Goal: Transaction & Acquisition: Purchase product/service

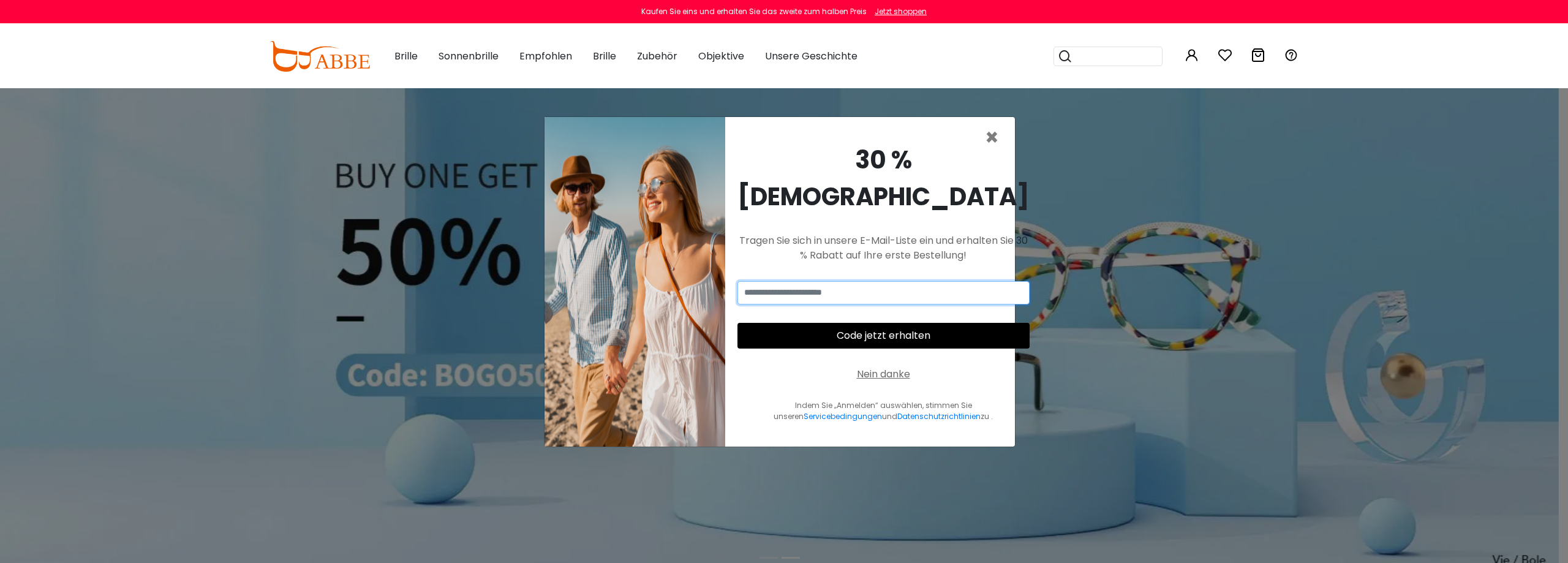
click at [835, 282] on input "email" at bounding box center [882, 293] width 292 height 24
type input "**********"
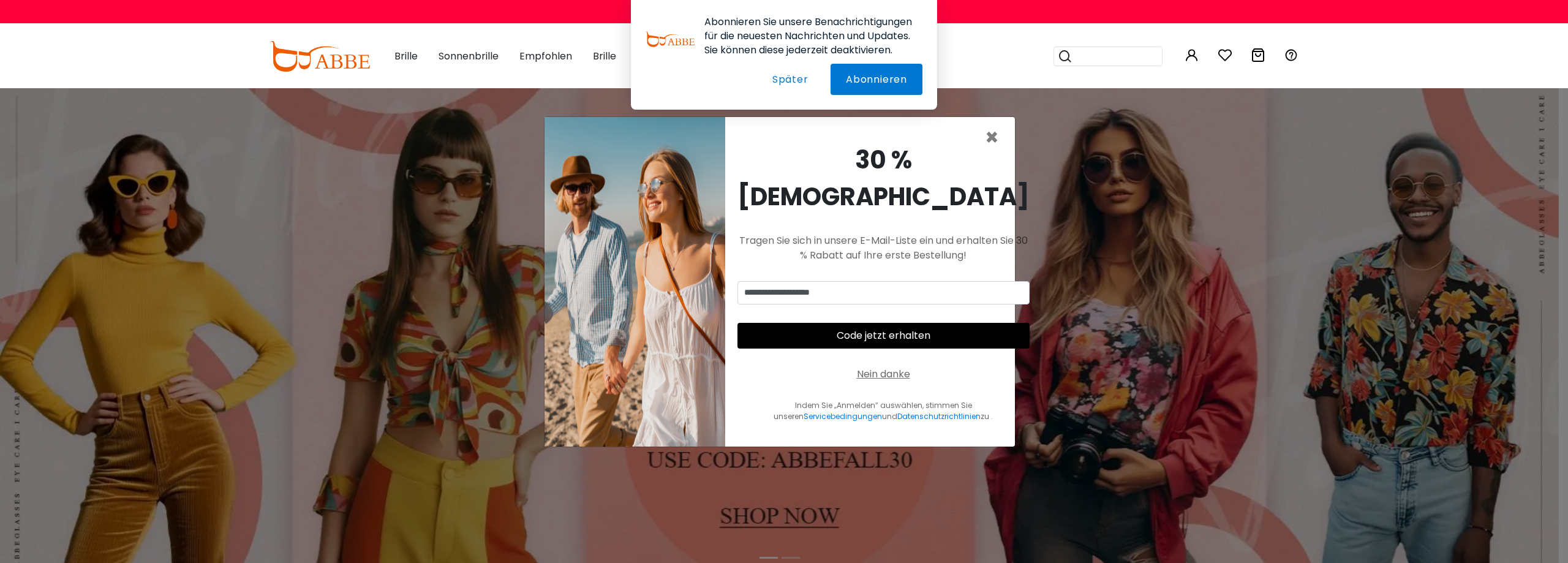
click at [788, 81] on font "Später" at bounding box center [789, 79] width 36 height 14
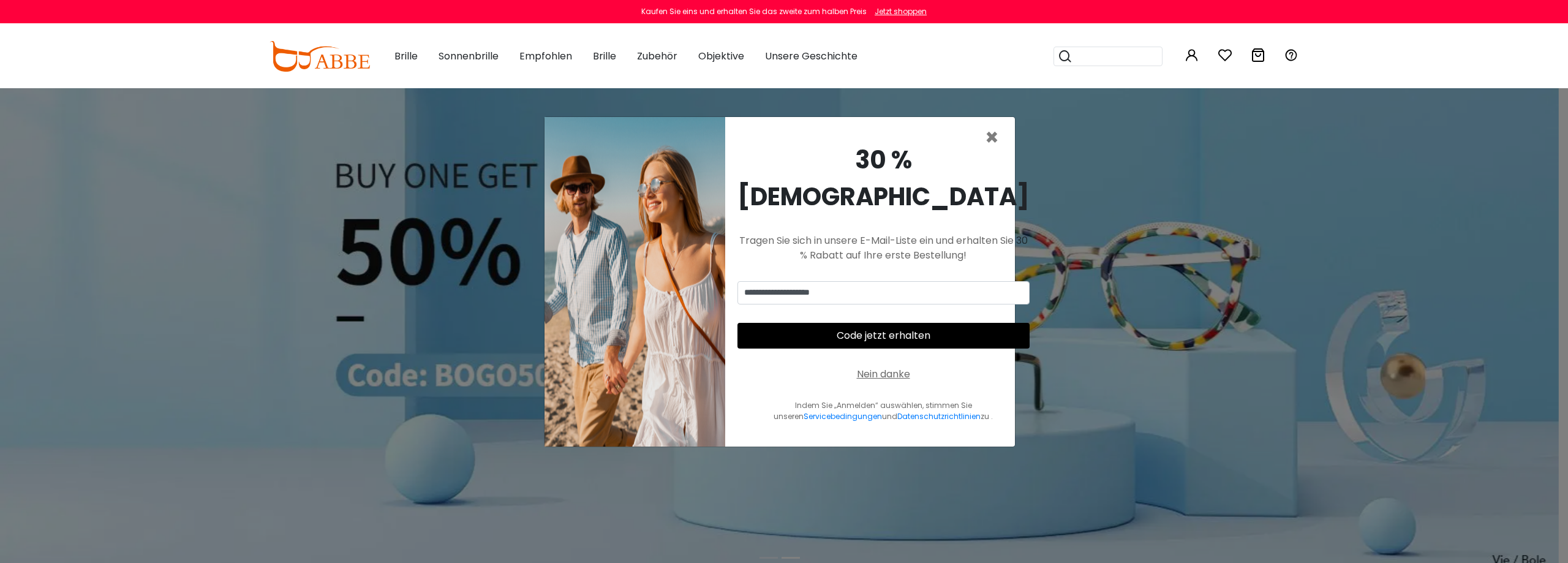
click at [854, 329] on font "Code jetzt erhalten" at bounding box center [883, 336] width 94 height 14
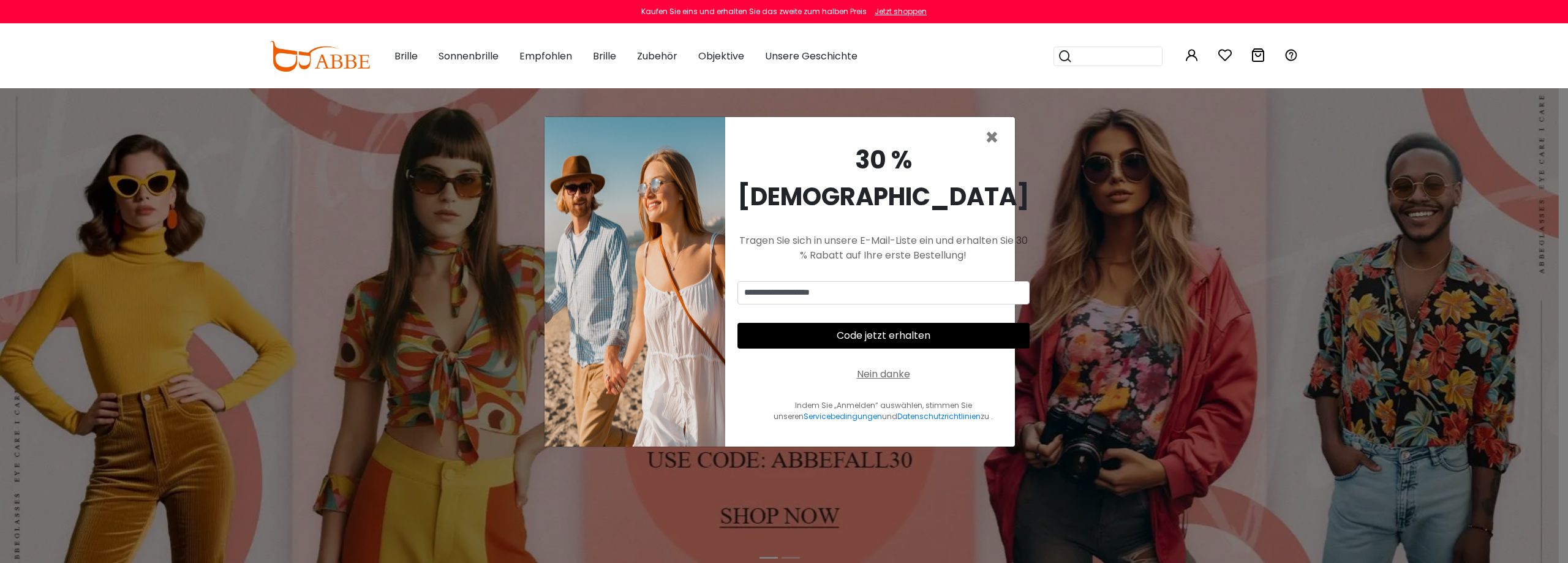
click at [863, 329] on font "Code jetzt erhalten" at bounding box center [883, 336] width 94 height 14
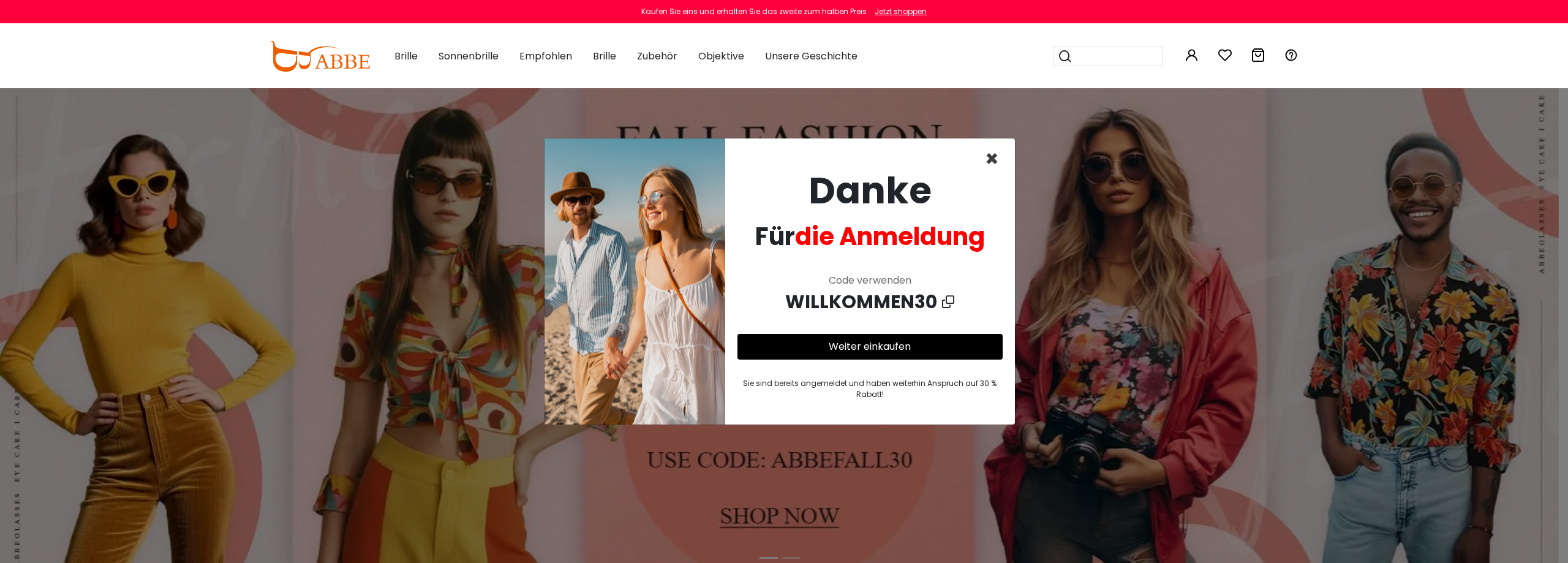
click at [993, 158] on font "×" at bounding box center [991, 159] width 14 height 31
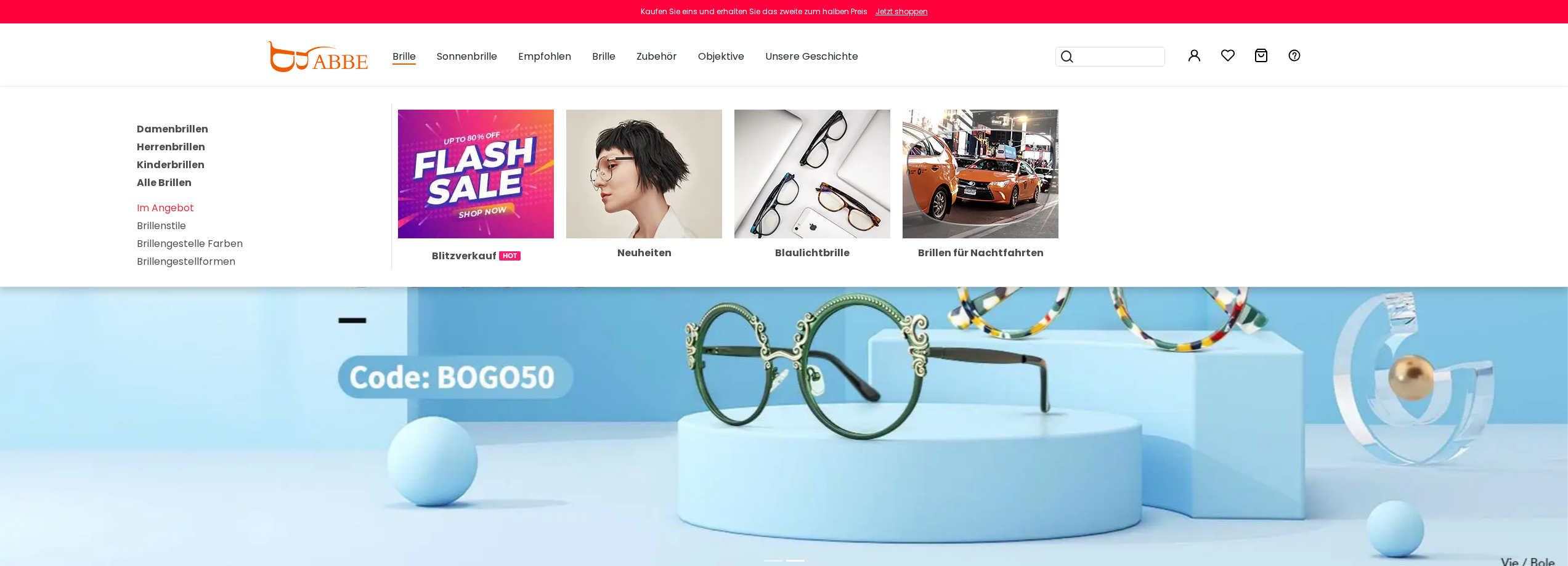
click at [184, 146] on font "Herrenbrillen" at bounding box center [171, 147] width 68 height 14
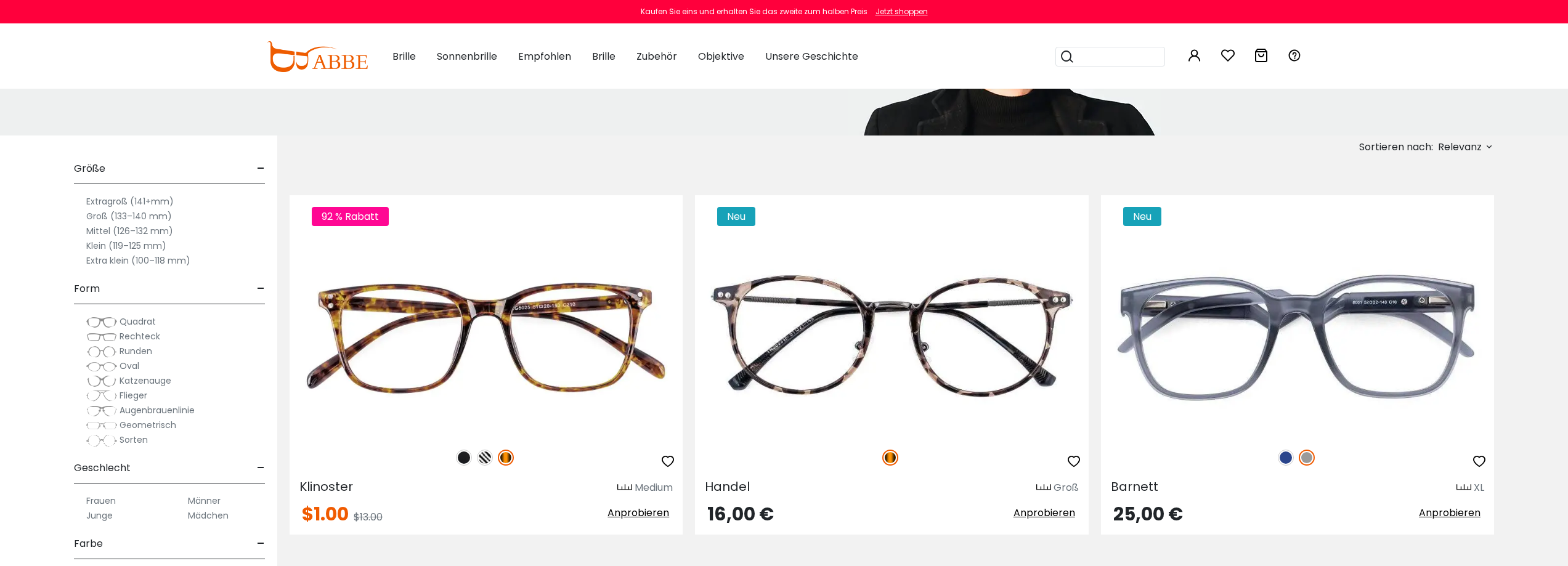
scroll to position [185, 0]
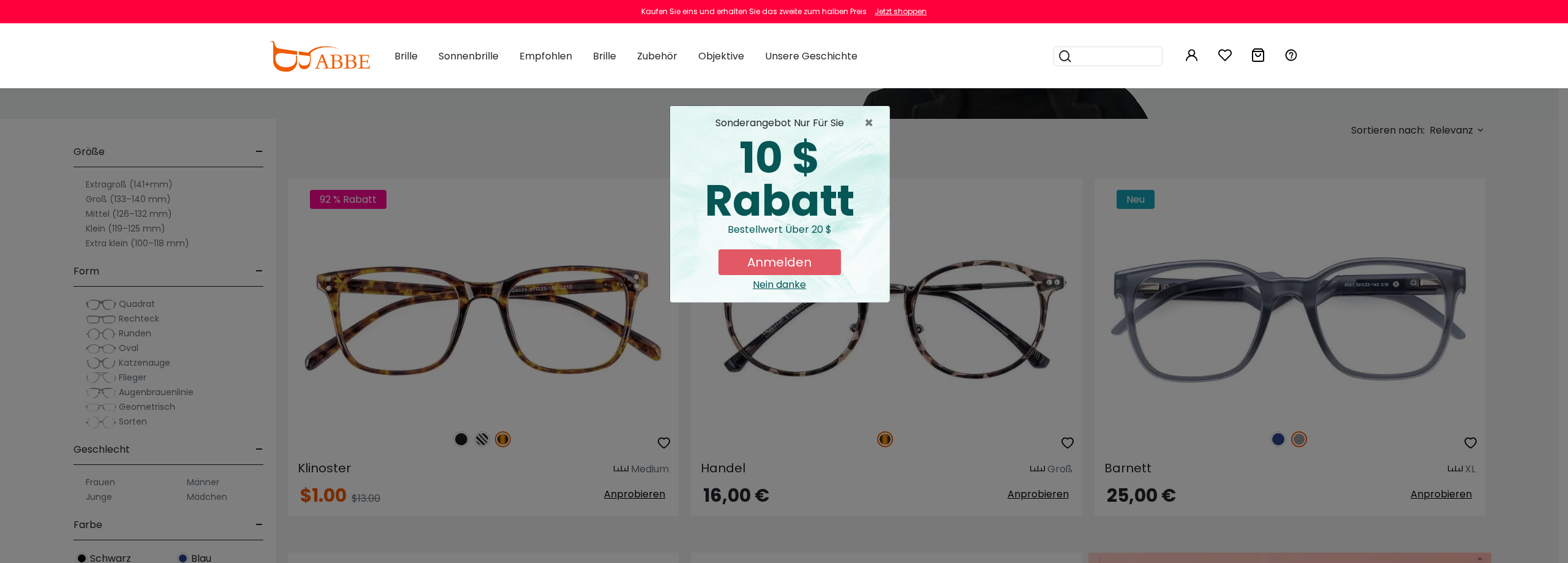
click at [773, 263] on font "Anmelden" at bounding box center [780, 262] width 64 height 17
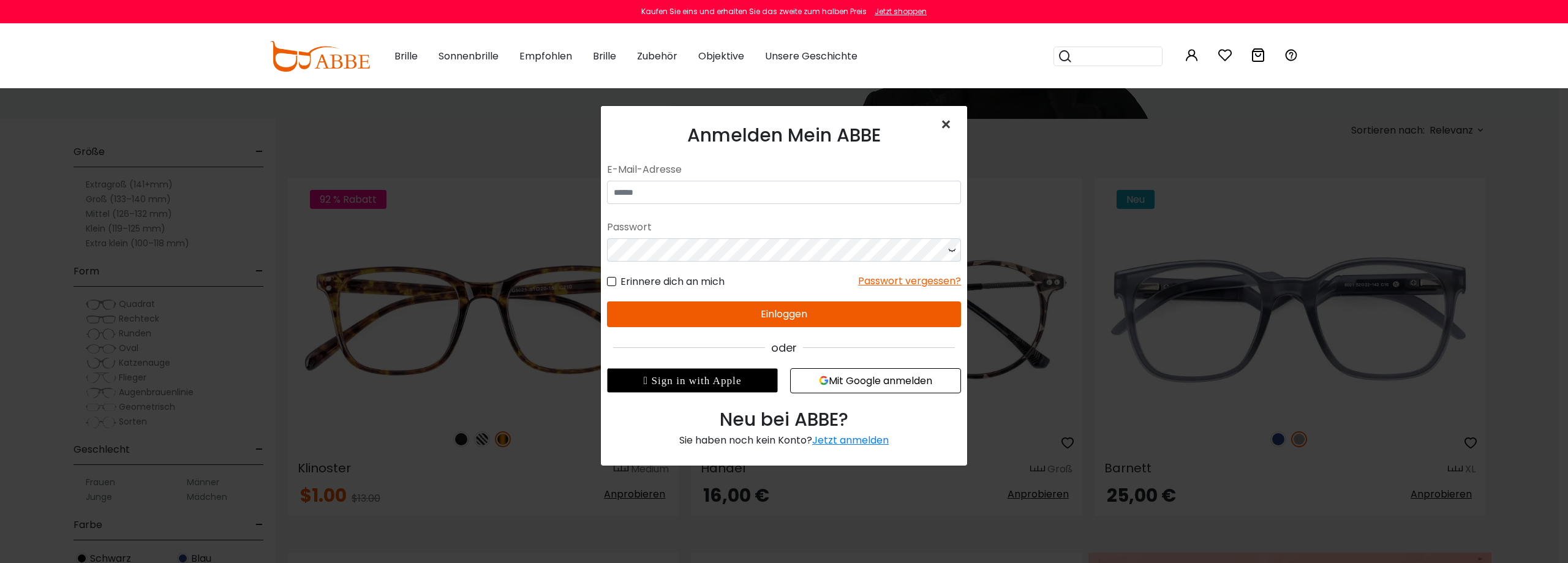
click at [943, 123] on font "×" at bounding box center [945, 125] width 13 height 26
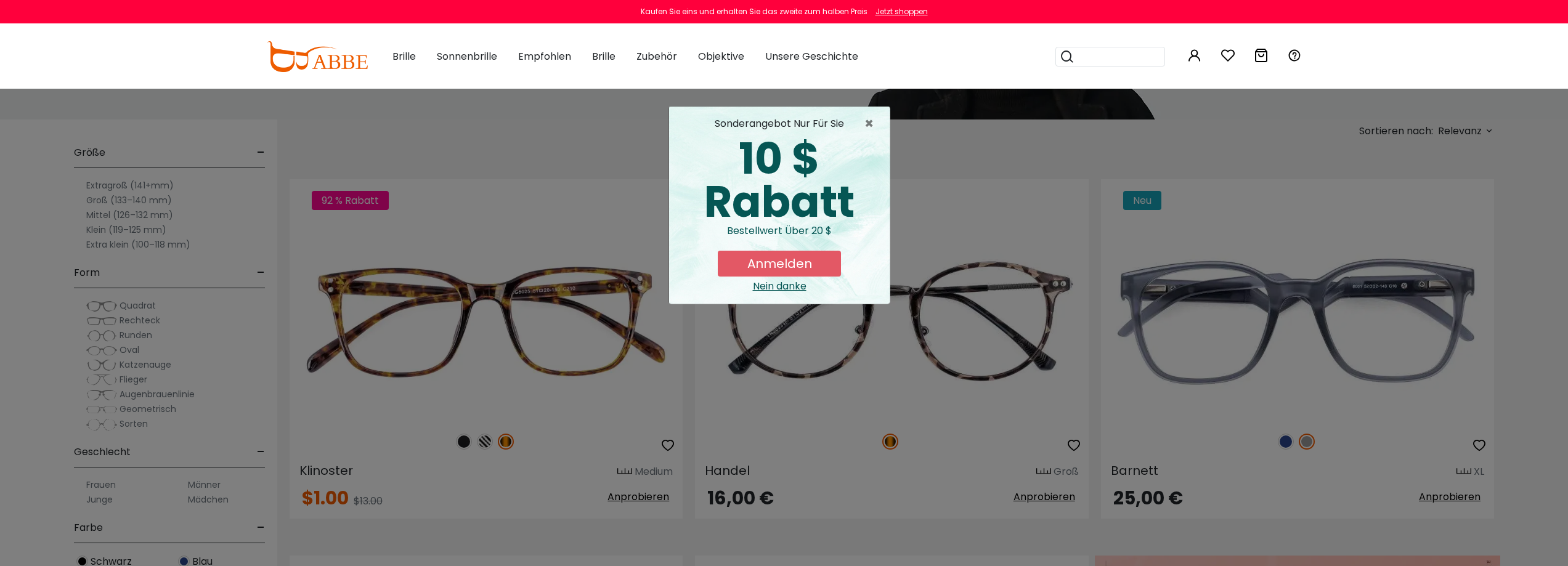
click at [781, 283] on font "Nein danke" at bounding box center [779, 286] width 53 height 14
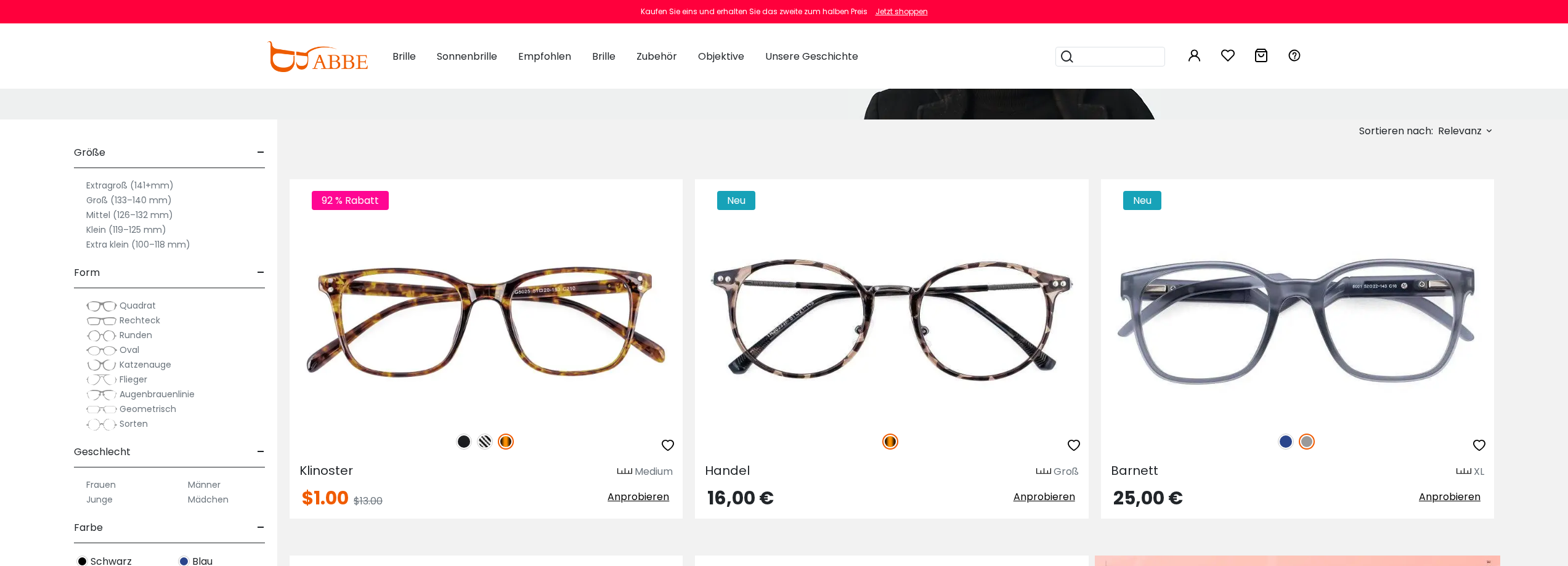
click at [109, 186] on font "Extragroß (141+mm)" at bounding box center [130, 186] width 88 height 12
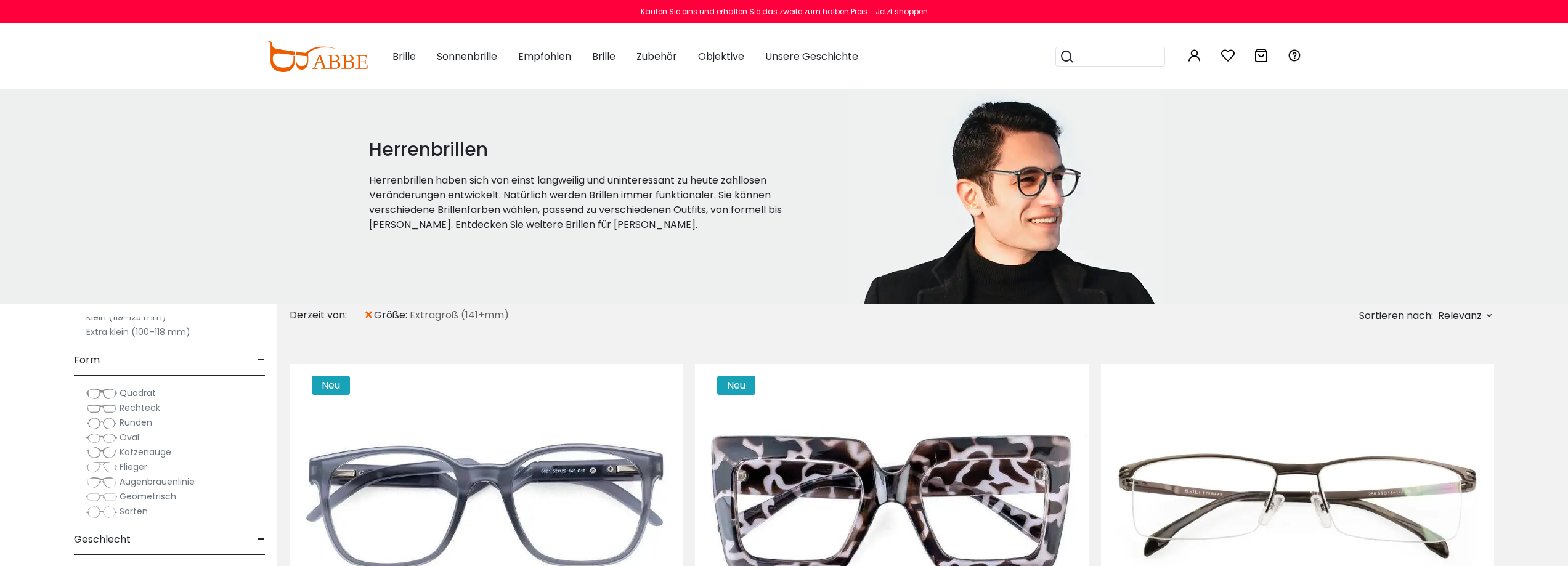
scroll to position [124, 0]
click at [135, 394] on font "Quadrat" at bounding box center [137, 392] width 36 height 12
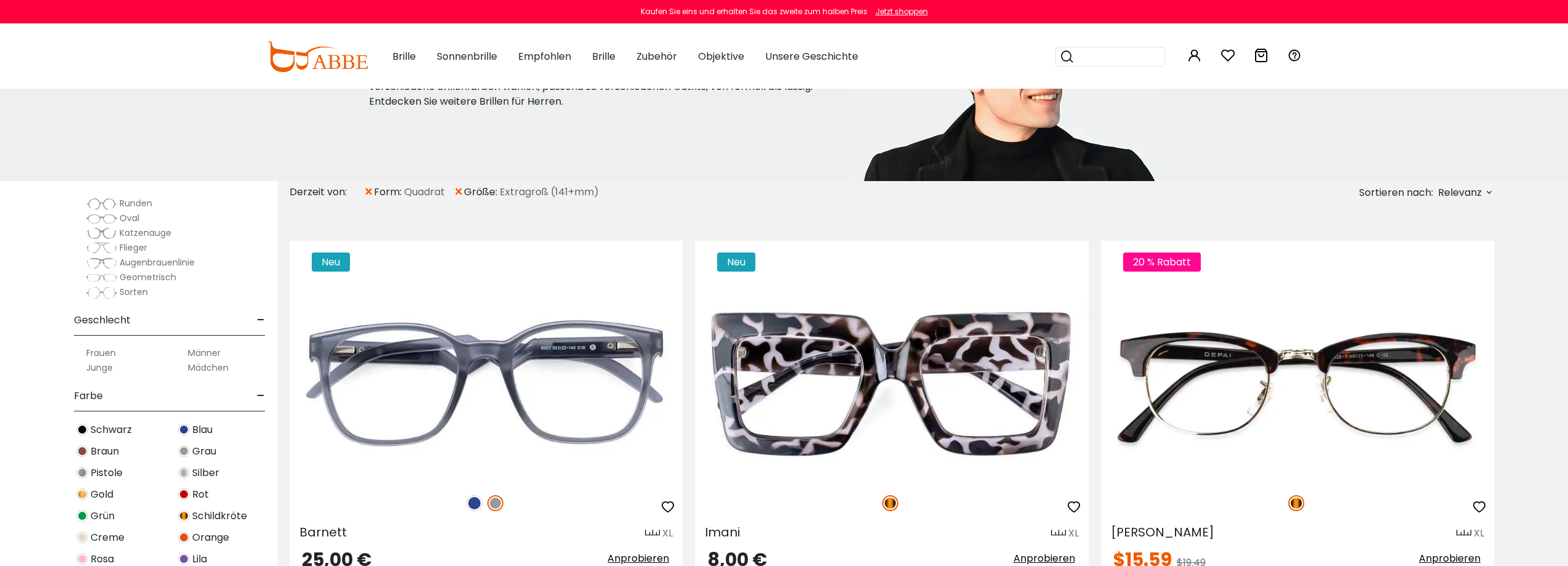
scroll to position [246, 0]
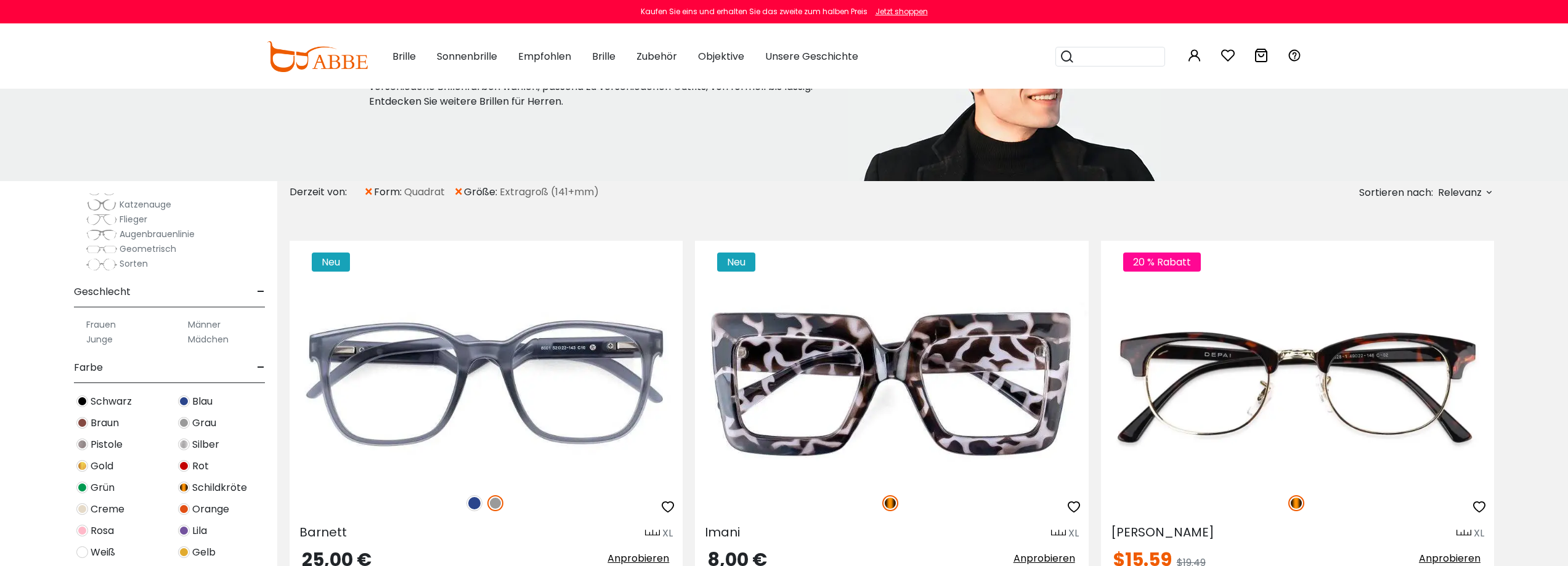
click at [204, 322] on font "Männer" at bounding box center [203, 324] width 32 height 12
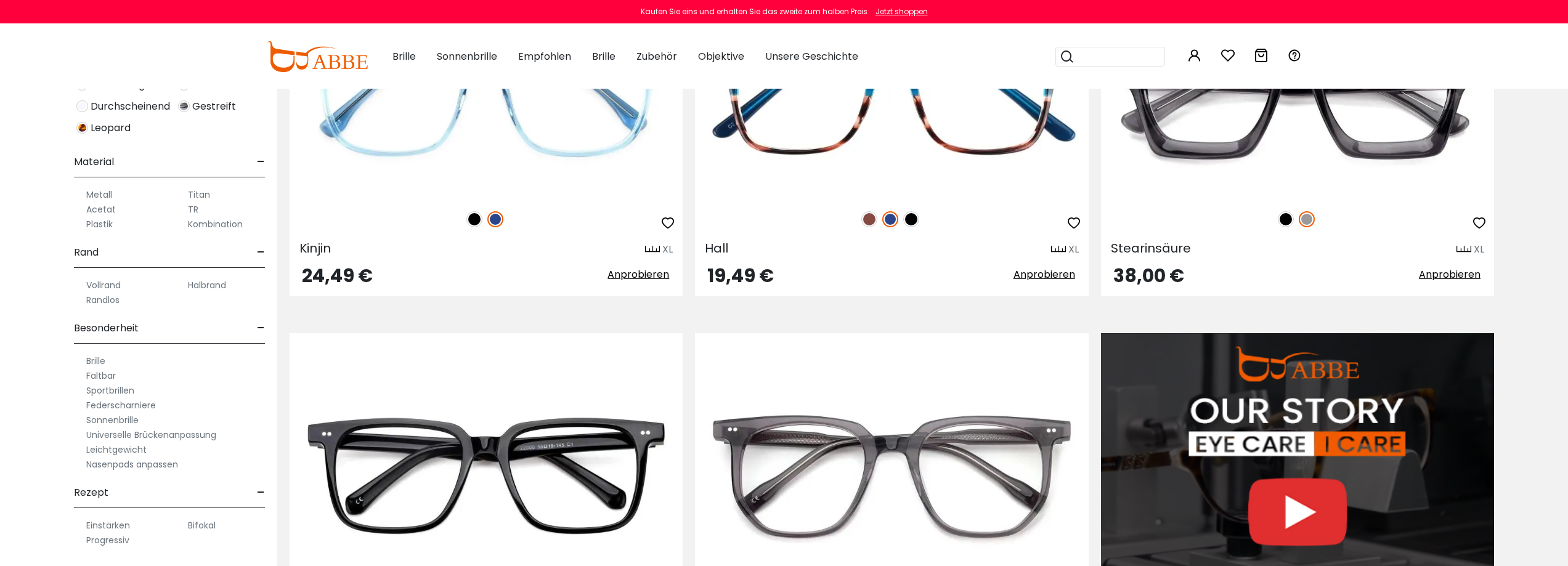
scroll to position [1293, 0]
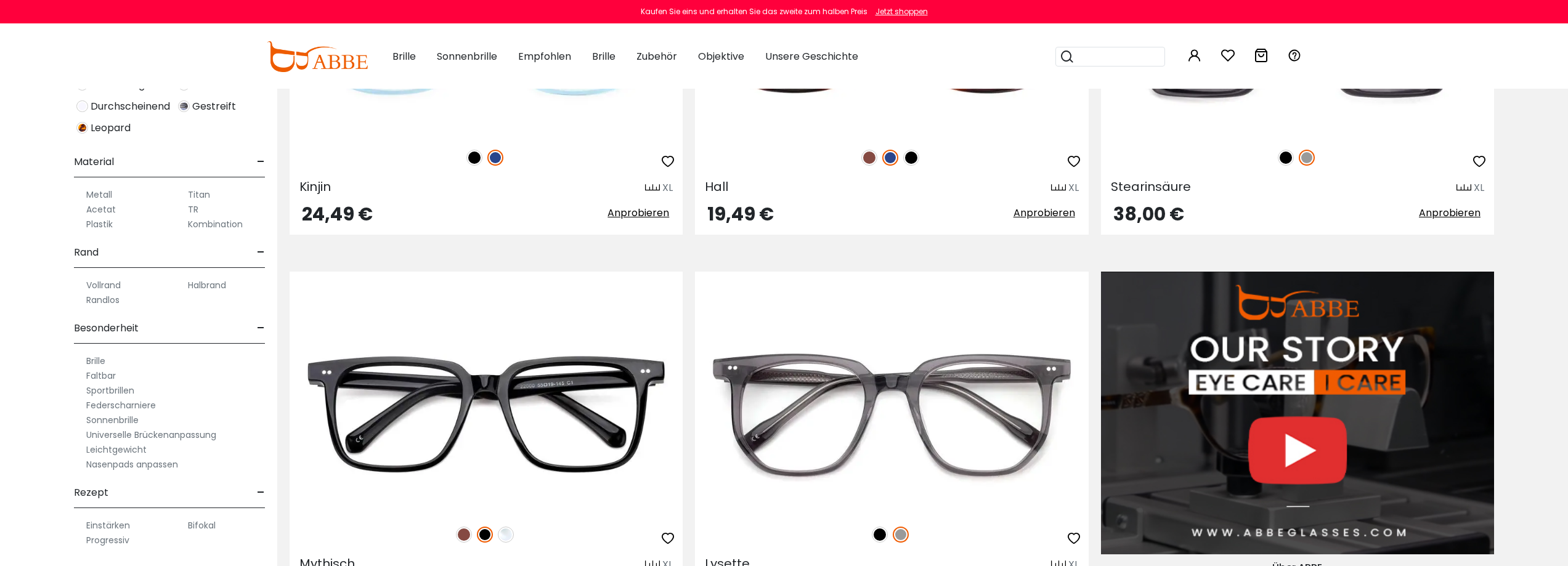
click at [192, 521] on font "Bifokal" at bounding box center [202, 526] width 28 height 12
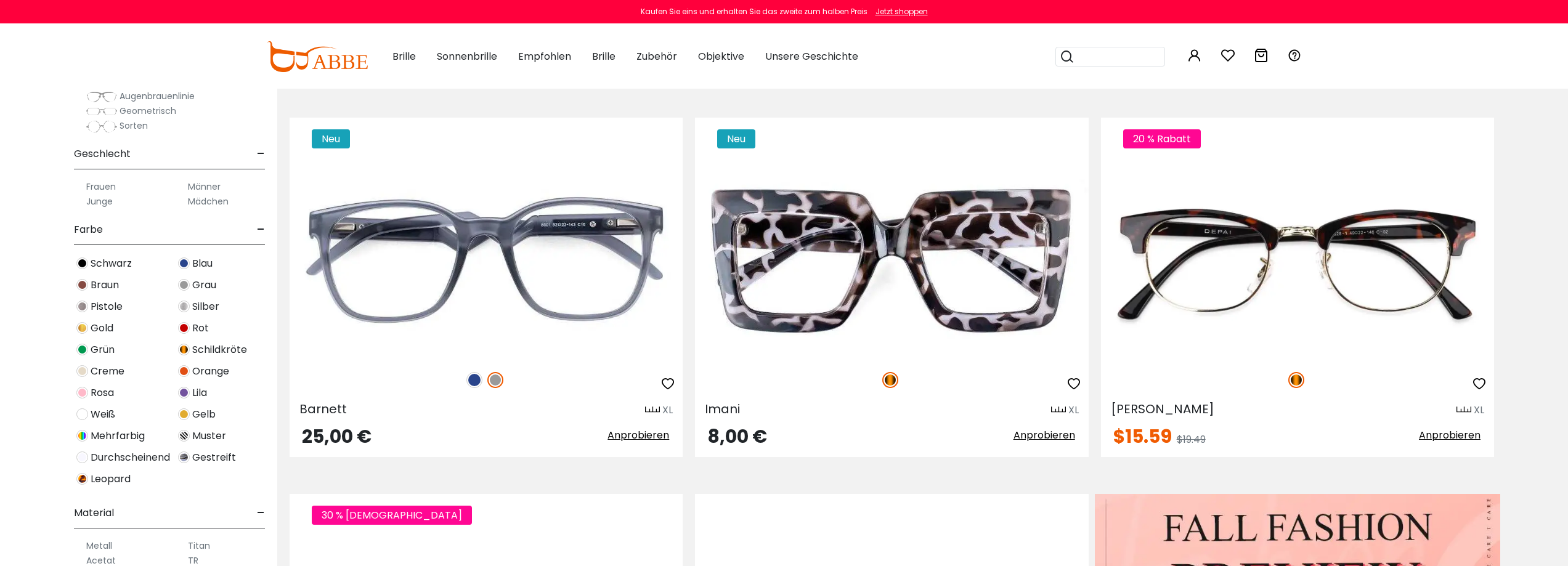
scroll to position [308, 0]
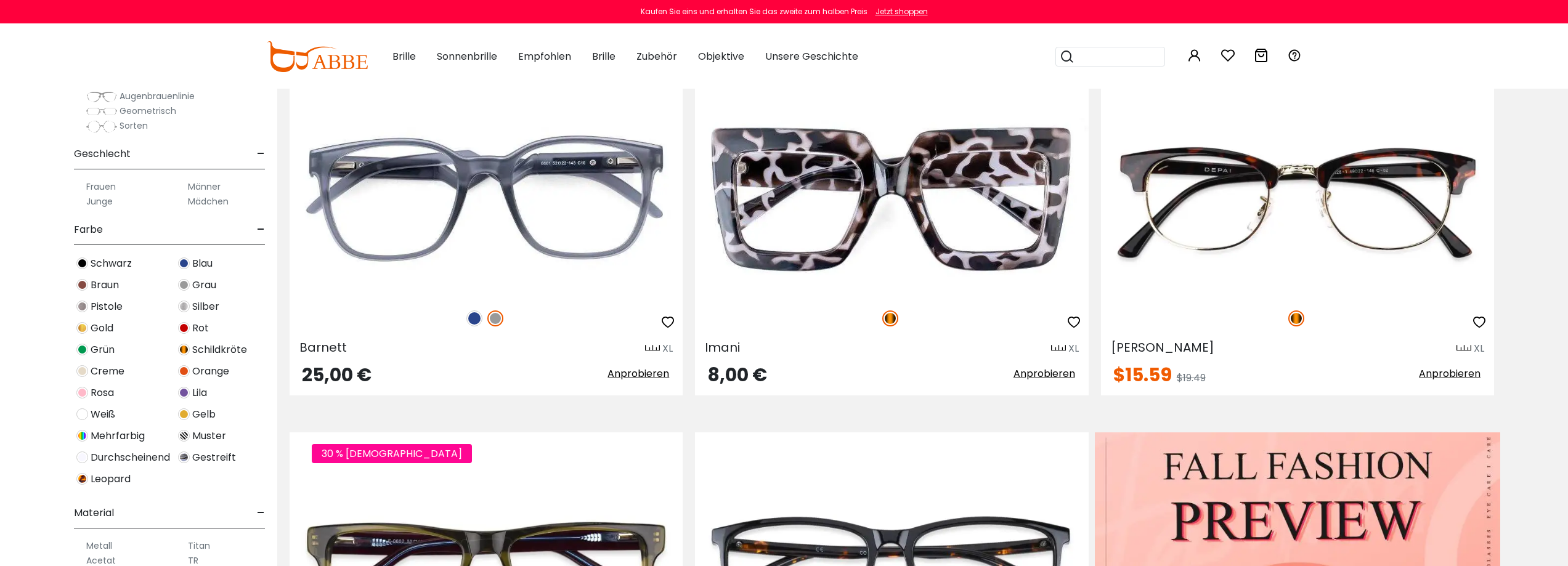
click at [187, 265] on img at bounding box center [183, 263] width 11 height 11
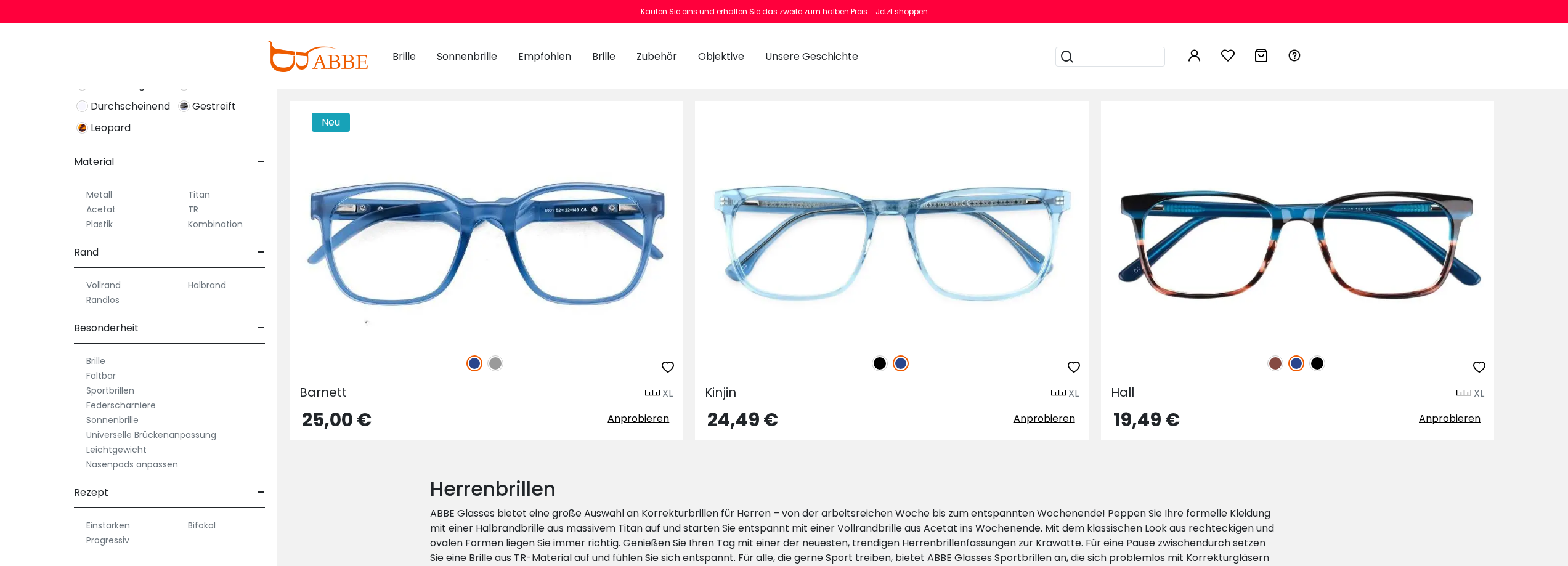
scroll to position [308, 0]
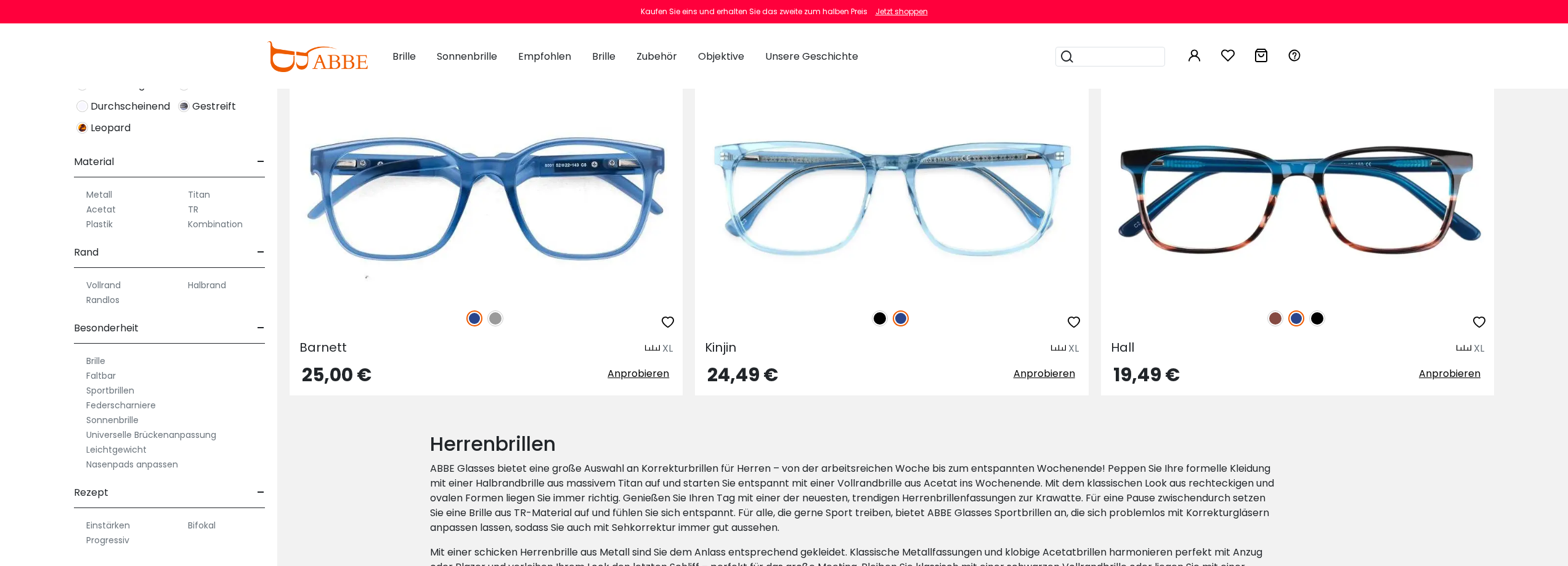
click at [212, 286] on font "Halbrand" at bounding box center [207, 285] width 39 height 12
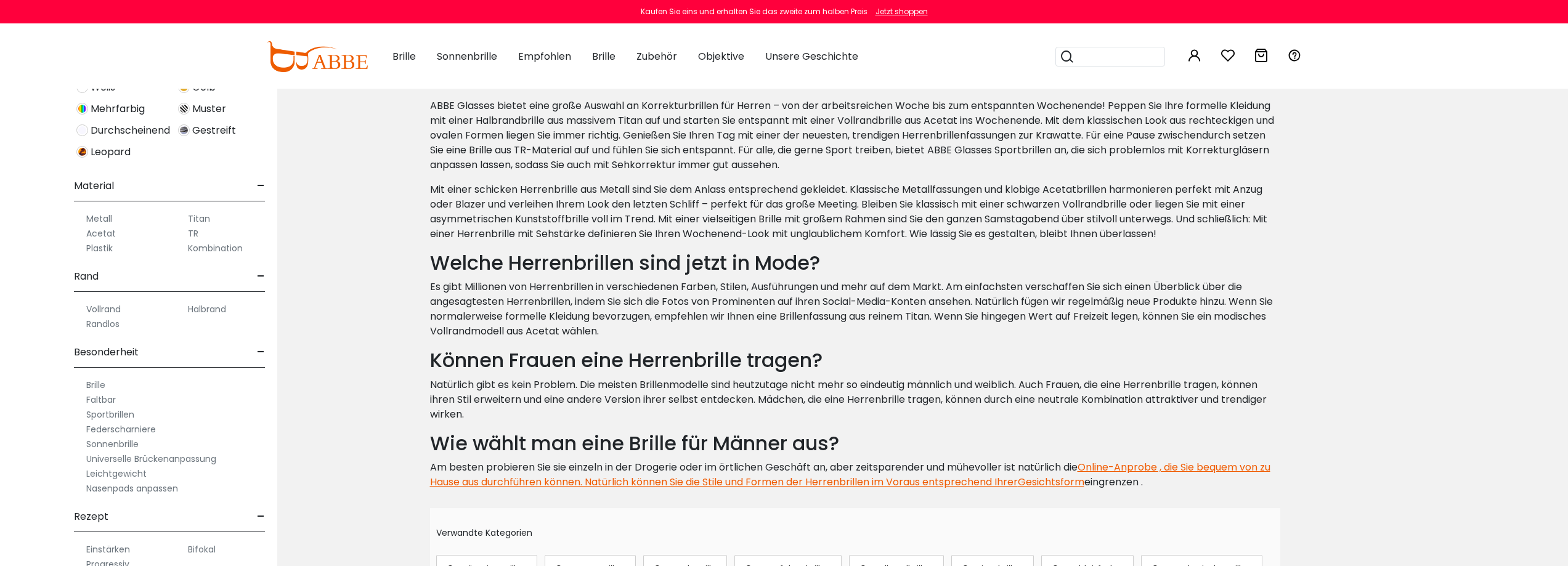
scroll to position [536, 0]
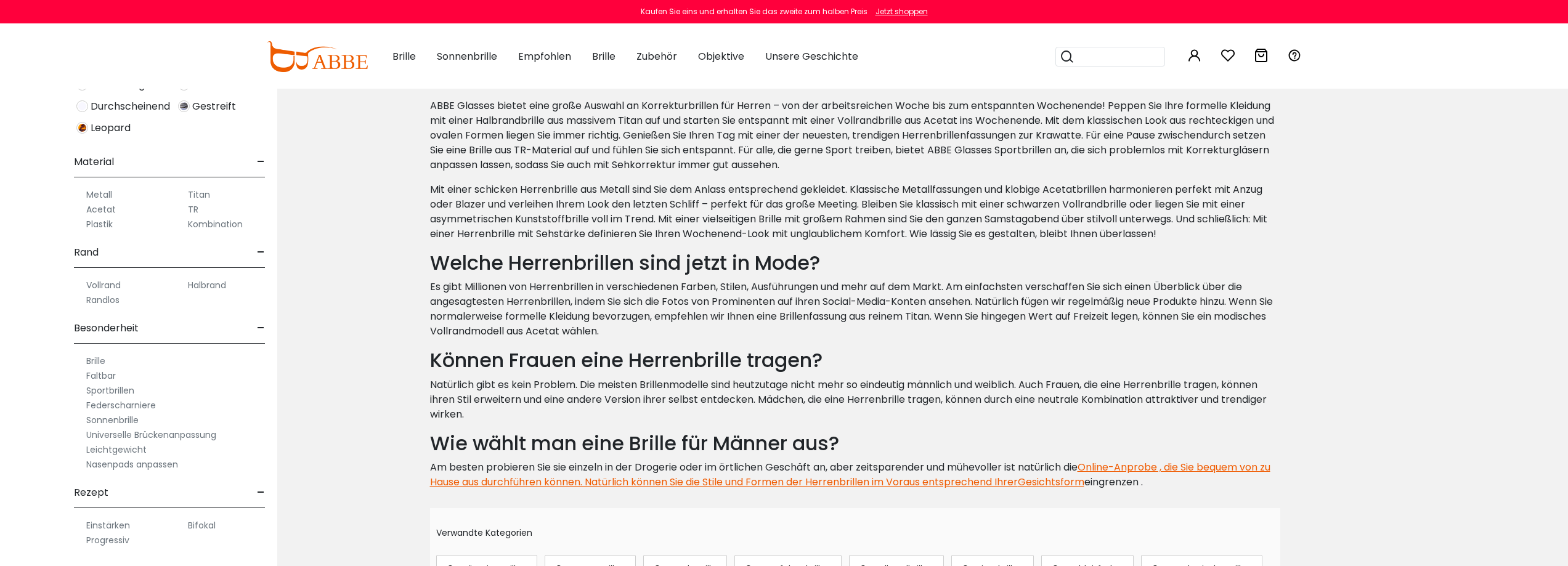
click at [198, 524] on font "Bifokal" at bounding box center [202, 526] width 28 height 12
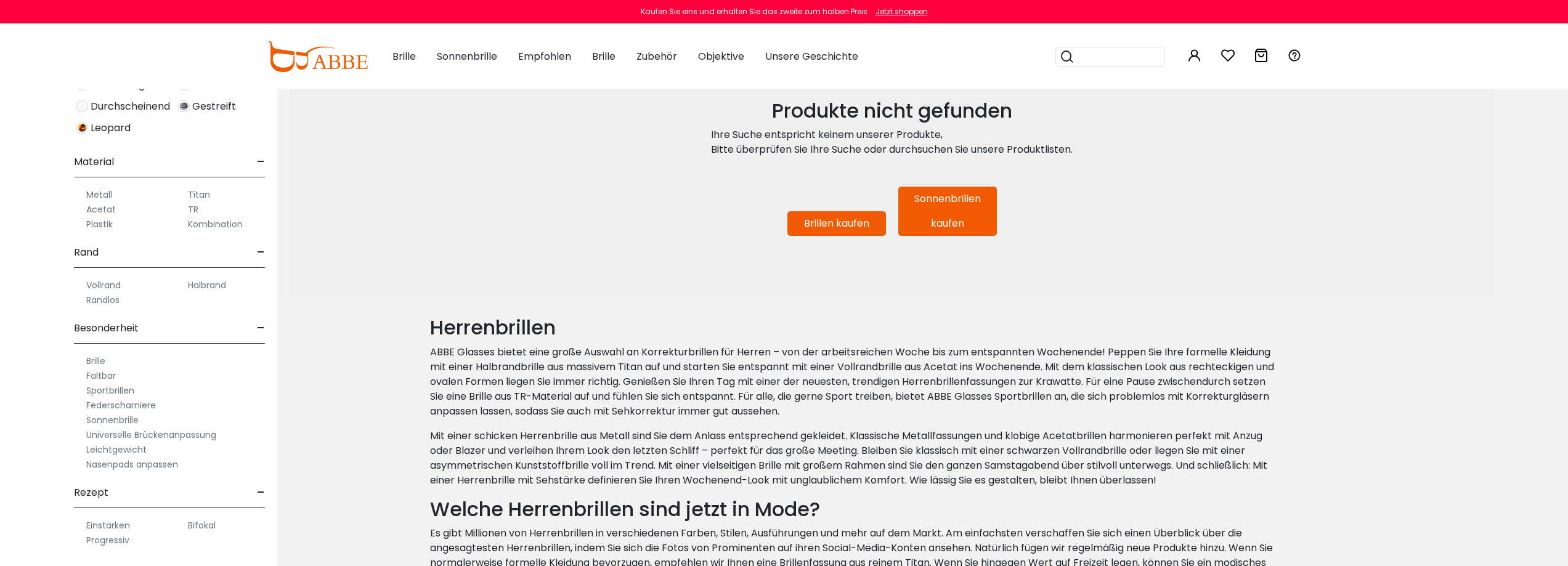
scroll to position [370, 0]
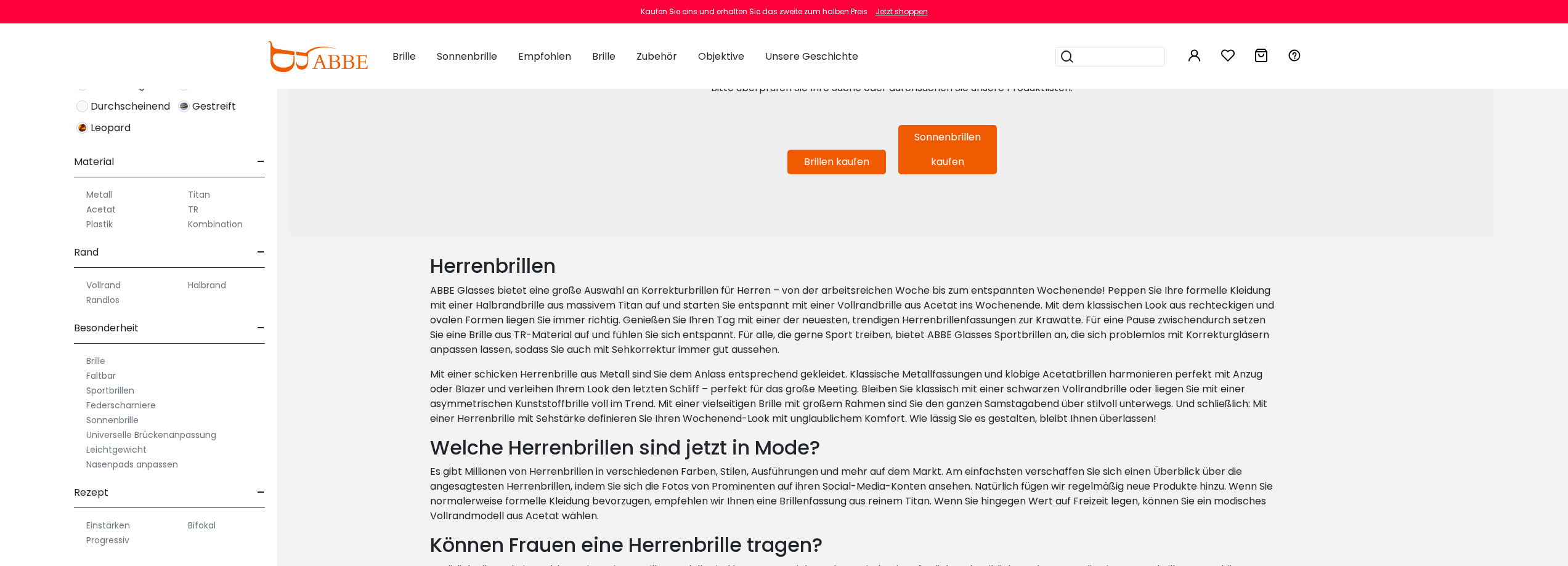
click at [200, 527] on font "Bifokal" at bounding box center [202, 526] width 28 height 12
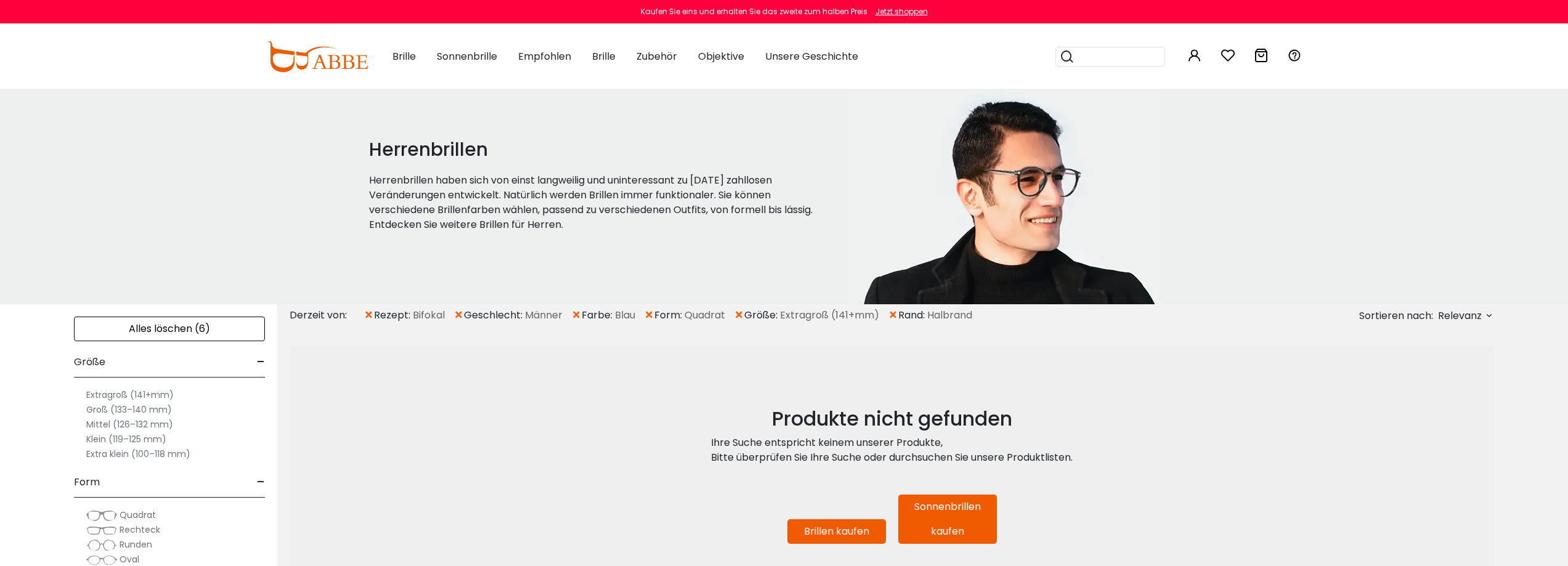
click at [578, 317] on font "×" at bounding box center [577, 315] width 11 height 20
click at [576, 314] on font "×" at bounding box center [577, 315] width 11 height 20
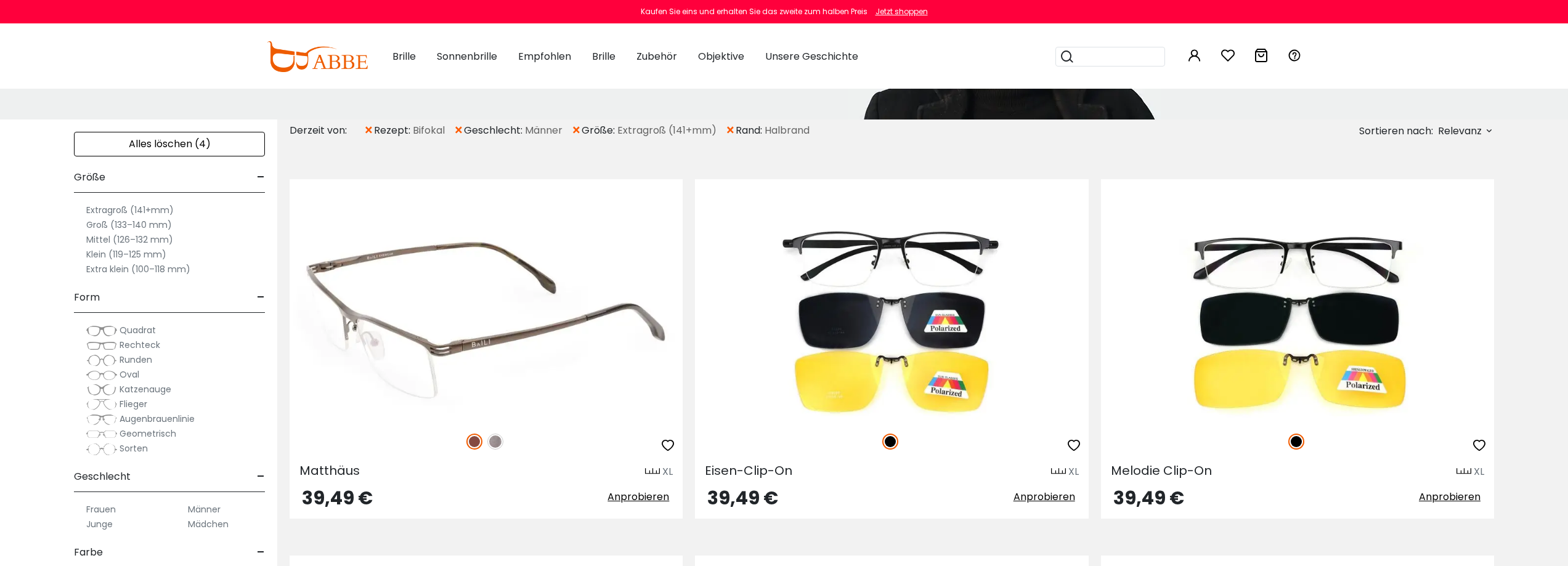
scroll to position [246, 0]
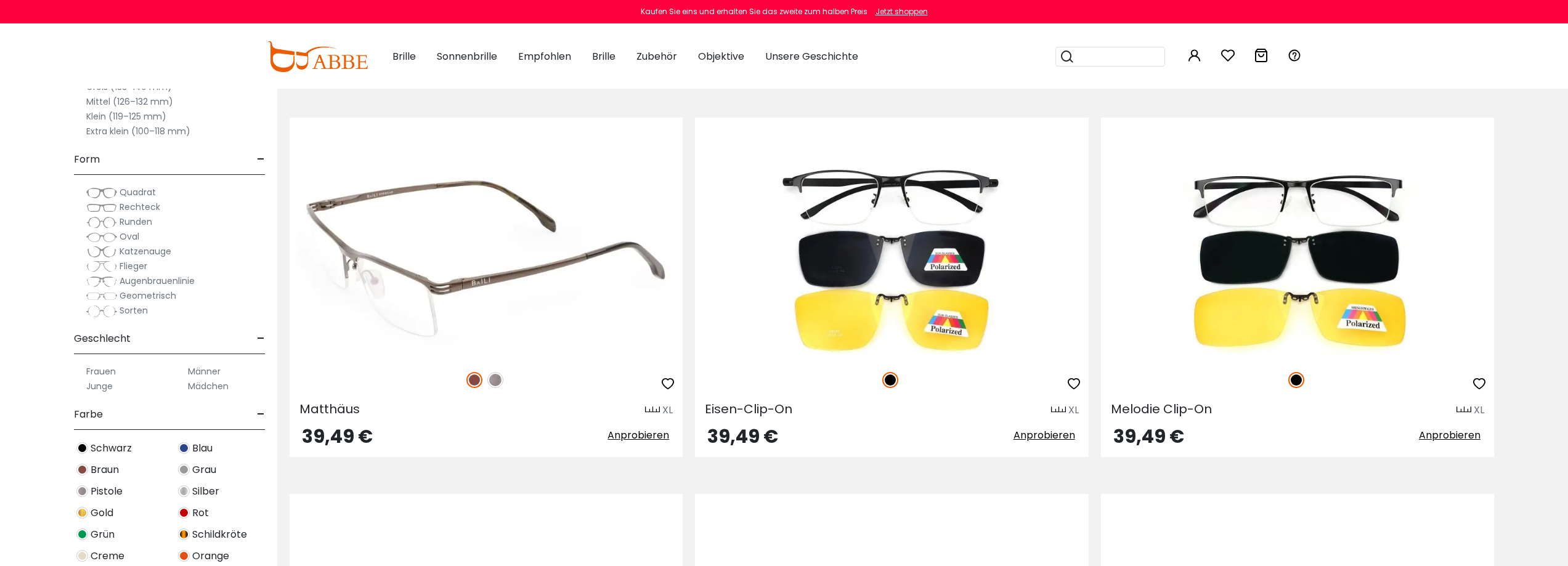
click at [497, 384] on img at bounding box center [495, 380] width 16 height 16
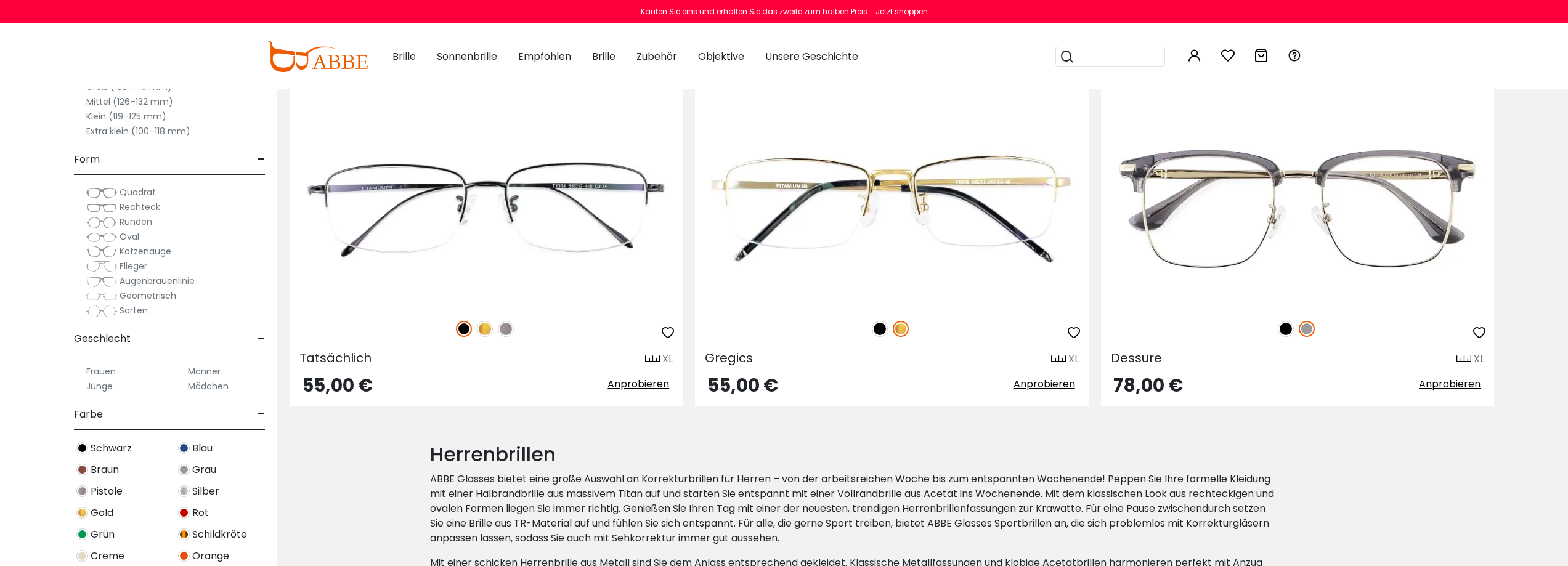
scroll to position [677, 0]
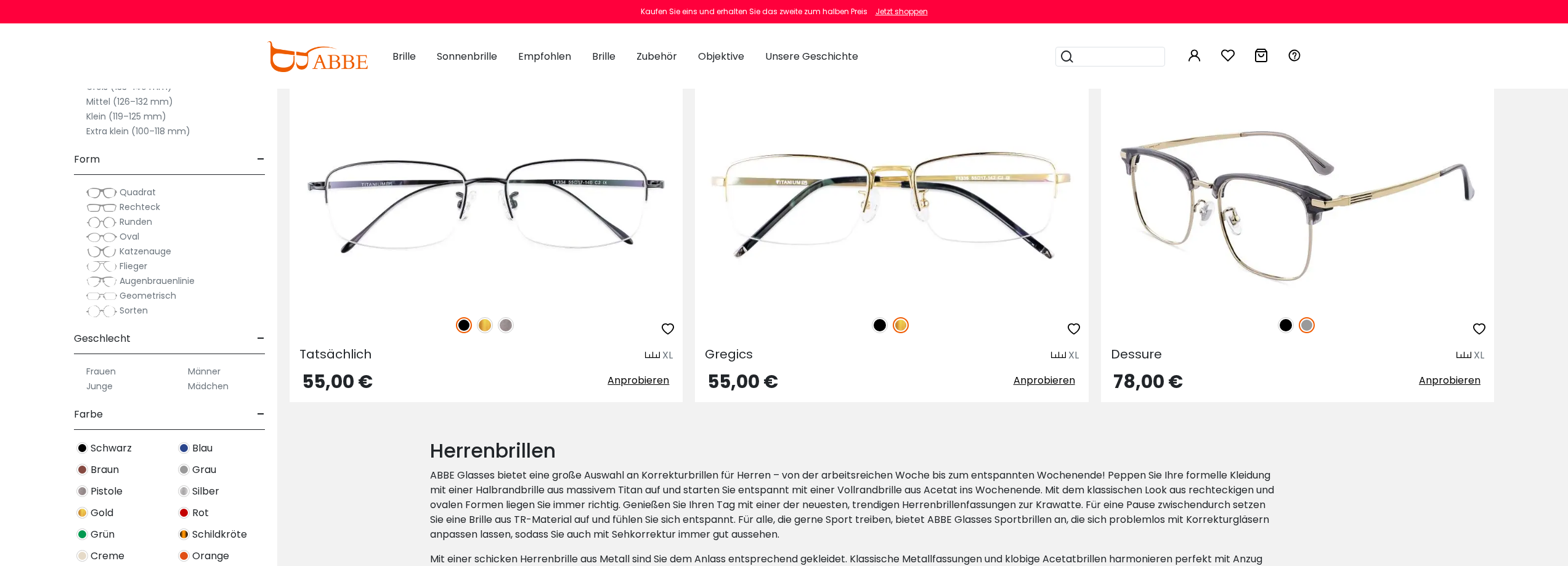
click at [1308, 327] on img at bounding box center [1307, 325] width 16 height 16
click at [1288, 328] on img at bounding box center [1286, 325] width 16 height 16
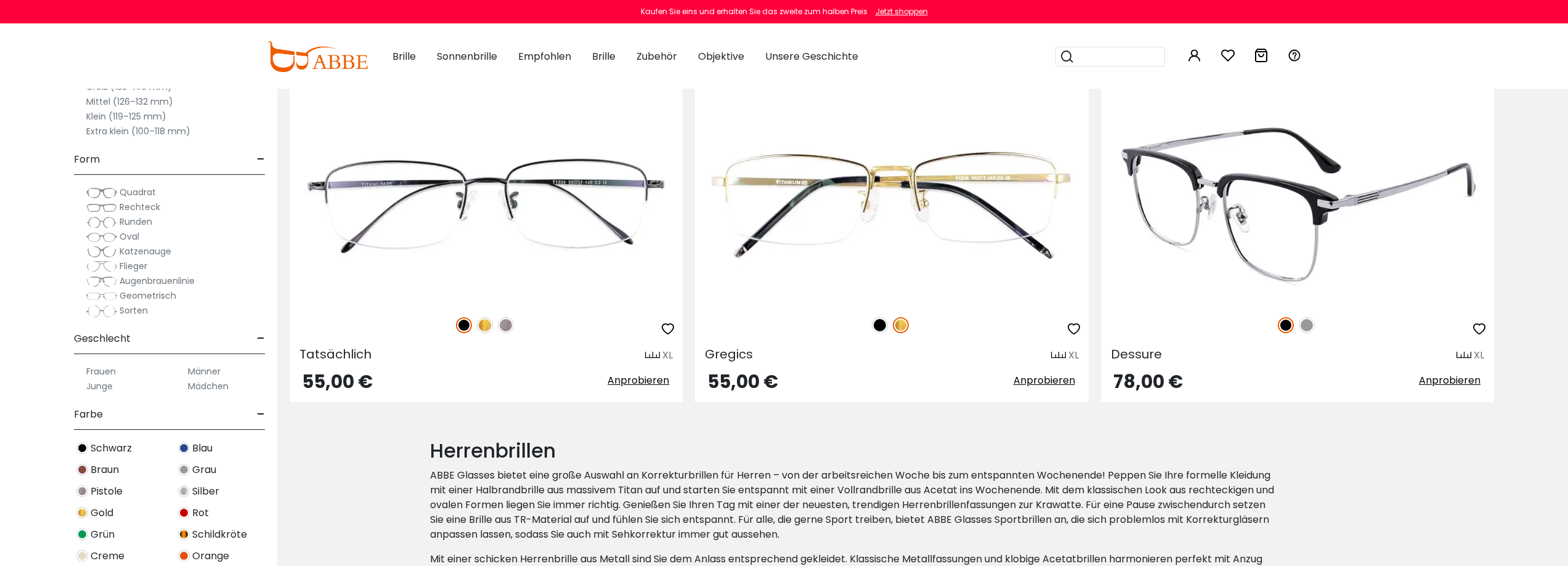
click at [1437, 377] on font "Anprobieren" at bounding box center [1450, 380] width 61 height 14
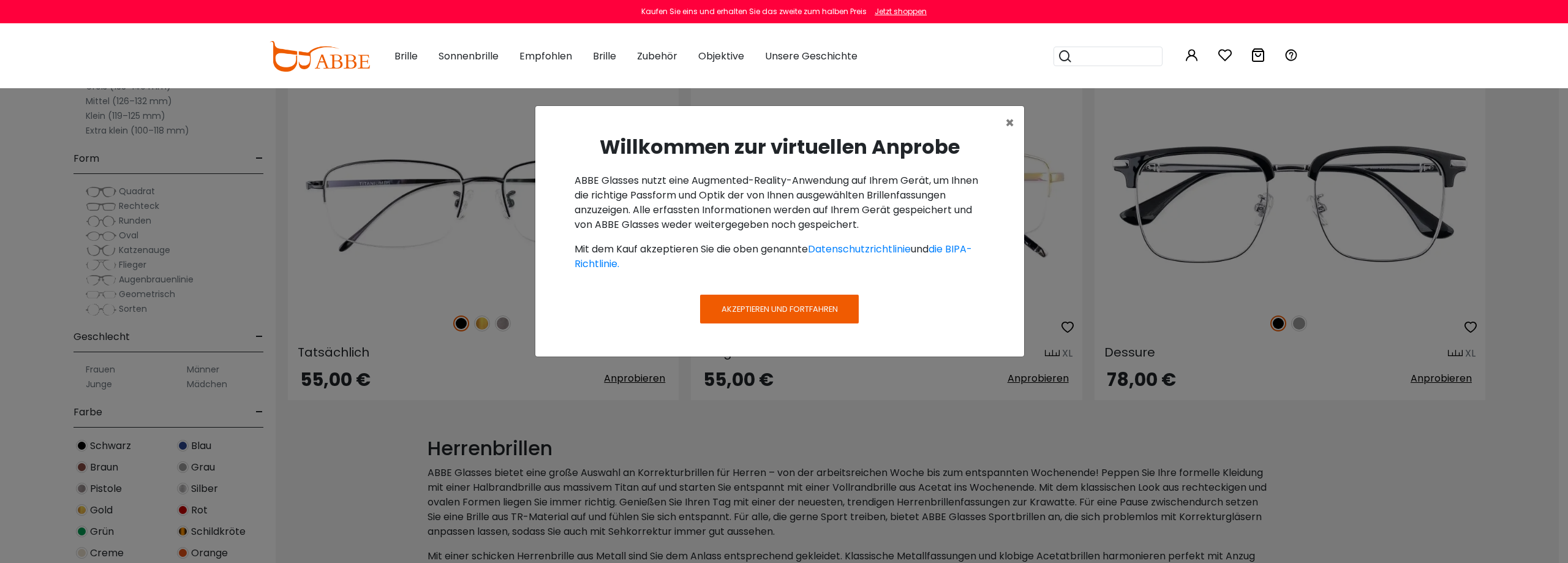
click at [800, 311] on font "Akzeptieren und fortfahren" at bounding box center [780, 309] width 117 height 11
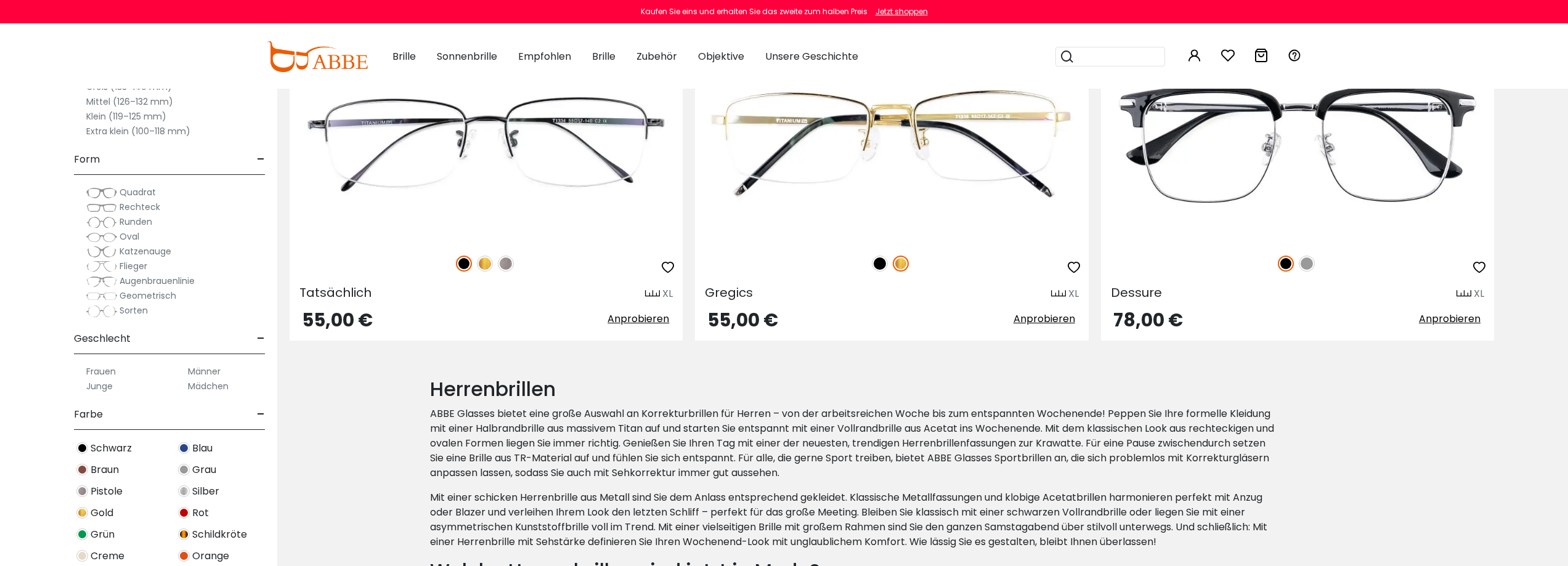
scroll to position [616, 0]
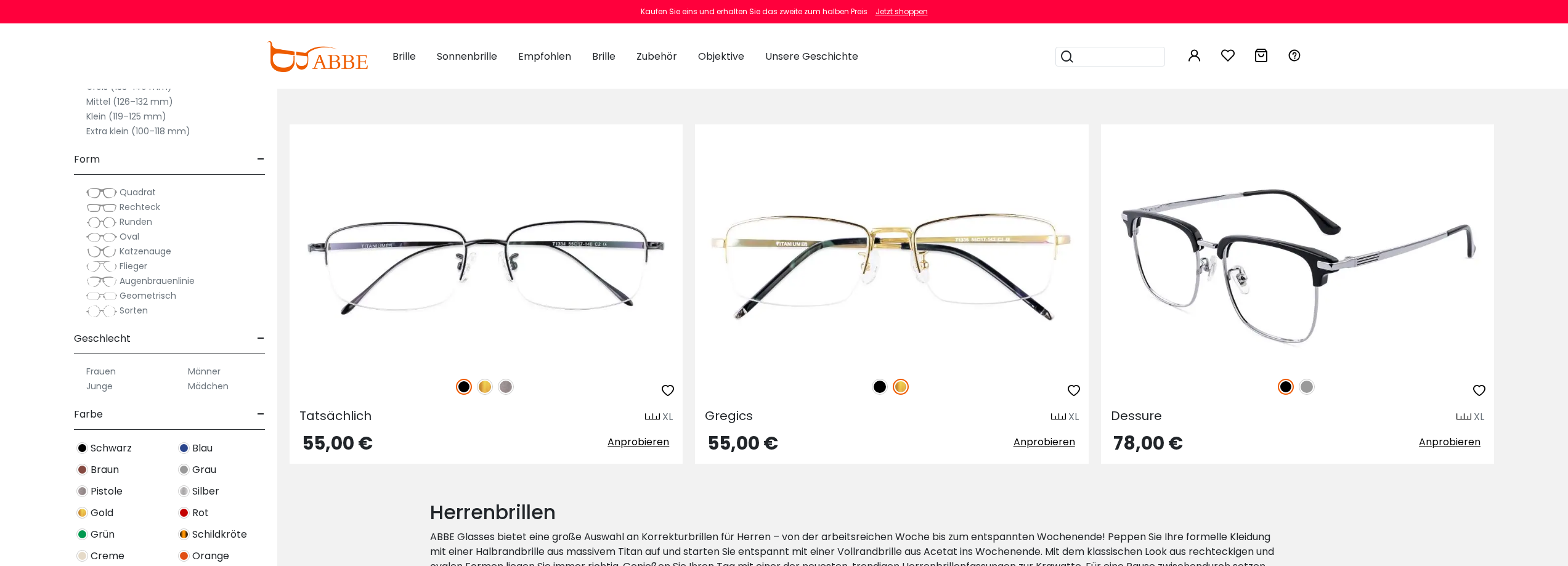
click at [1437, 439] on font "Anprobieren" at bounding box center [1450, 442] width 61 height 14
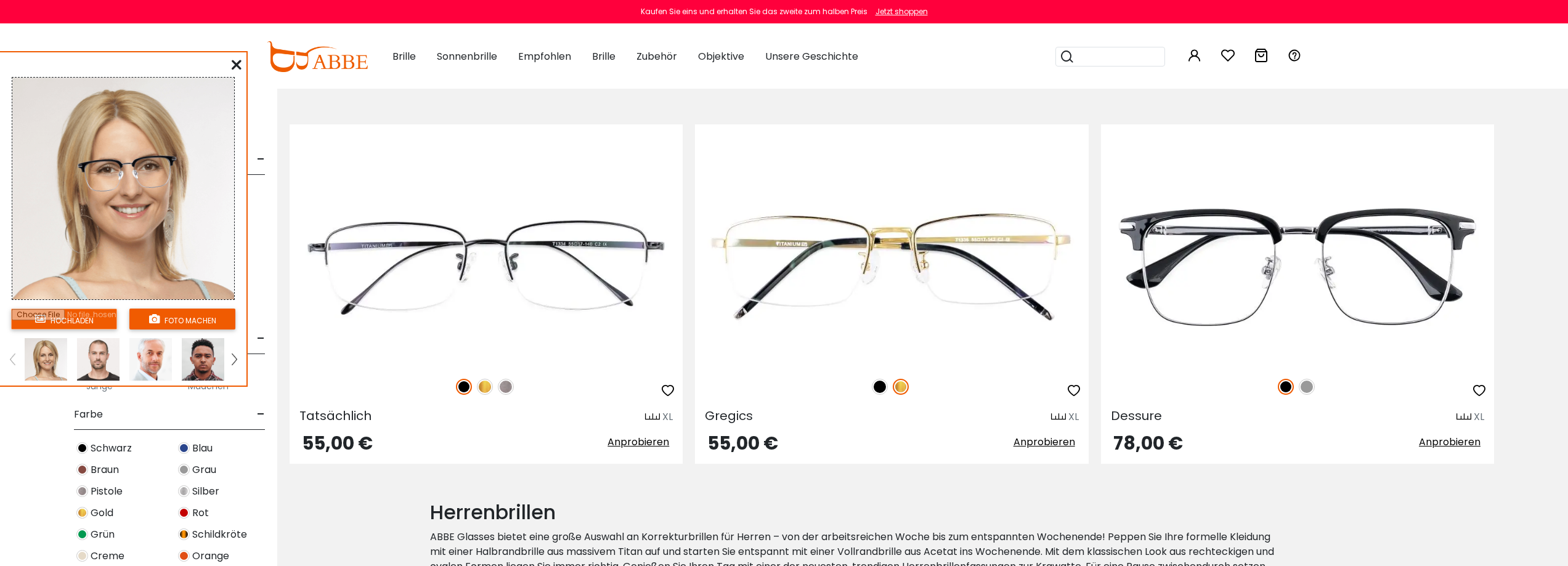
click at [108, 367] on img at bounding box center [98, 359] width 43 height 43
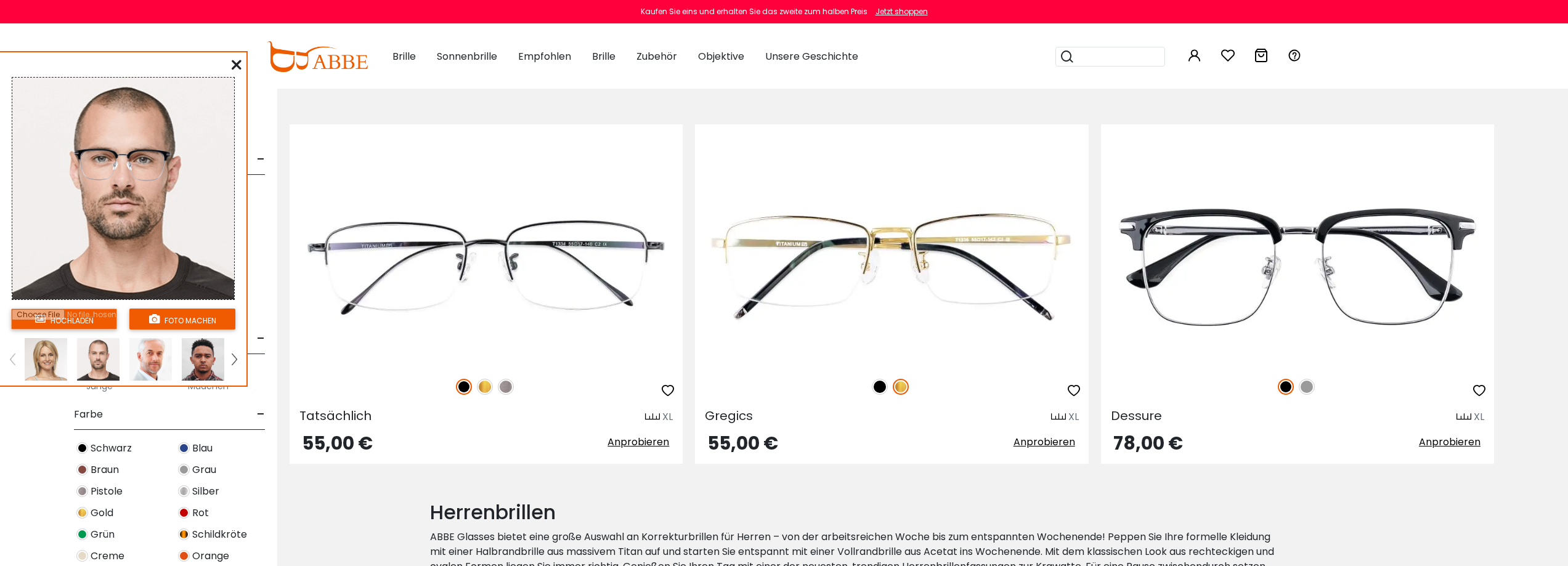
click at [190, 365] on img at bounding box center [202, 359] width 43 height 43
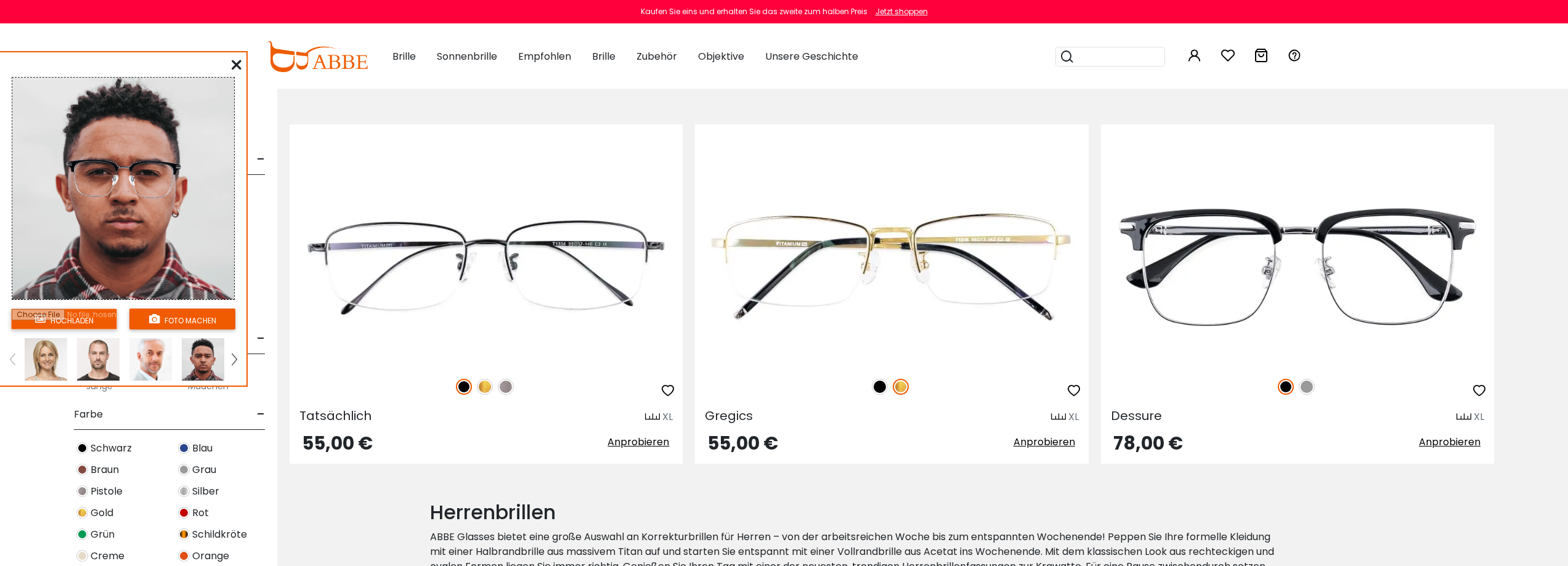
click at [99, 366] on img at bounding box center [98, 359] width 43 height 43
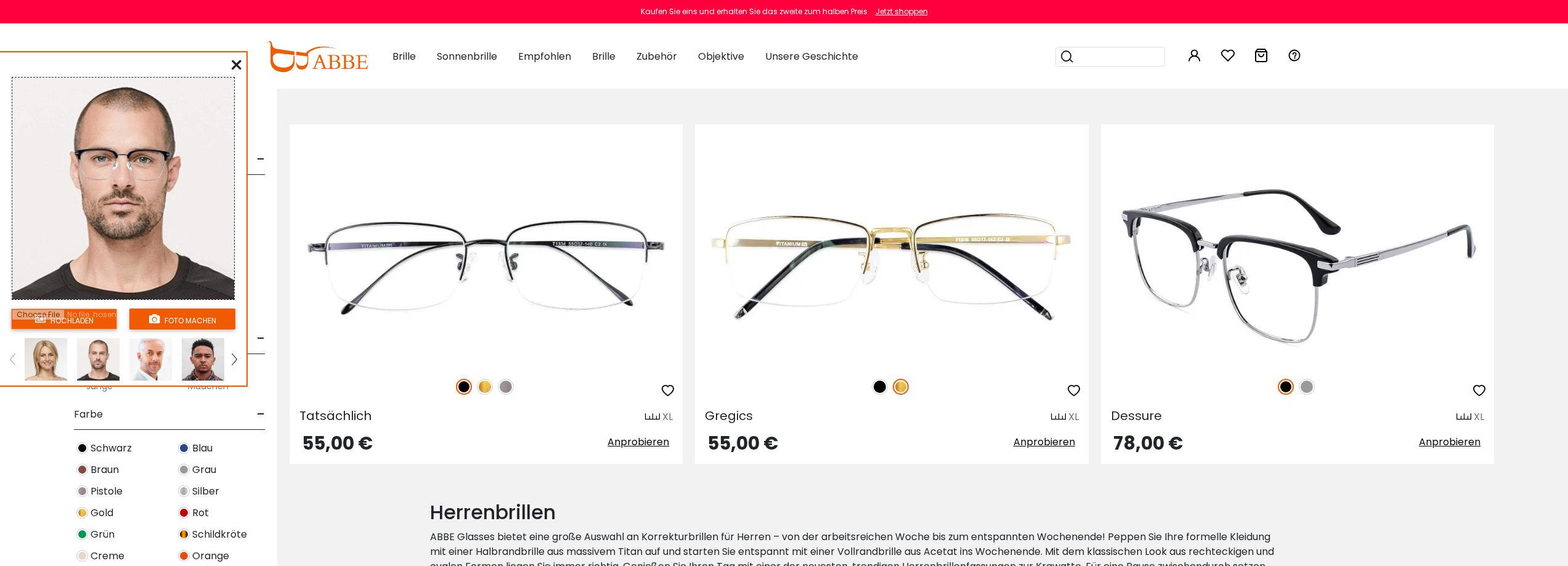
click at [1308, 387] on img at bounding box center [1307, 386] width 16 height 16
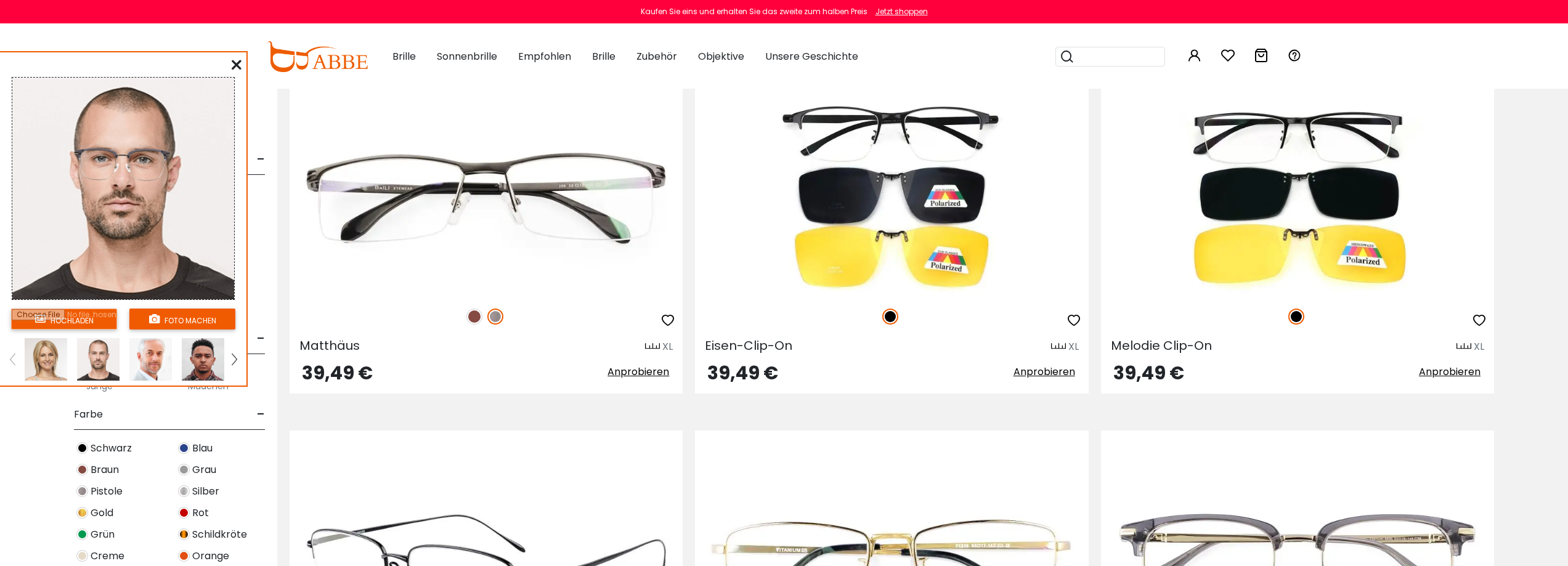
scroll to position [308, 0]
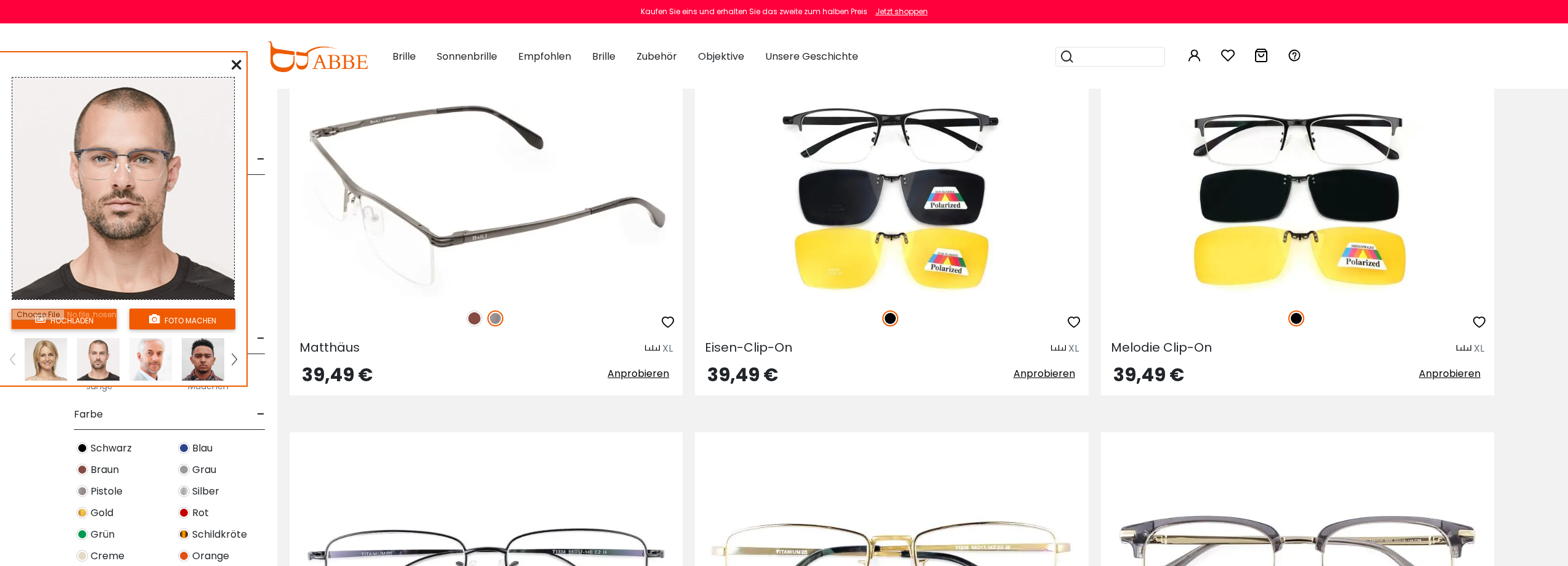
click at [532, 308] on div at bounding box center [486, 319] width 393 height 26
click at [473, 319] on img at bounding box center [474, 318] width 16 height 16
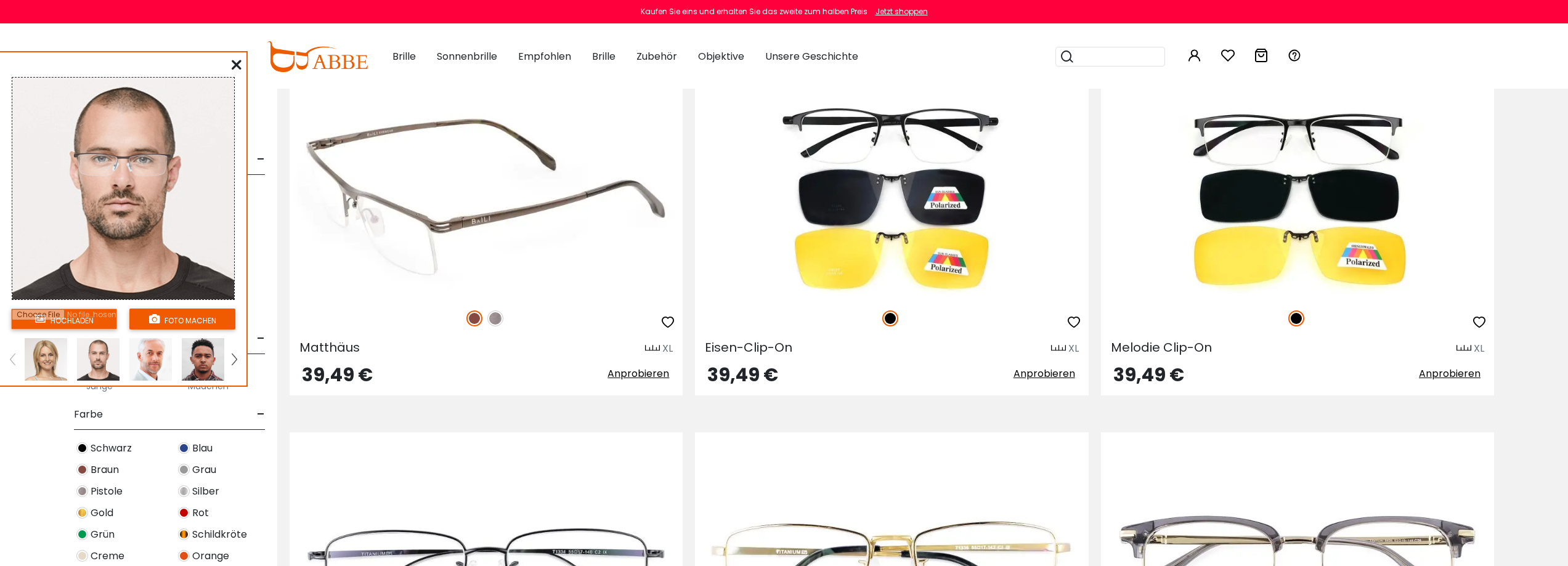
click at [494, 322] on img at bounding box center [495, 318] width 16 height 16
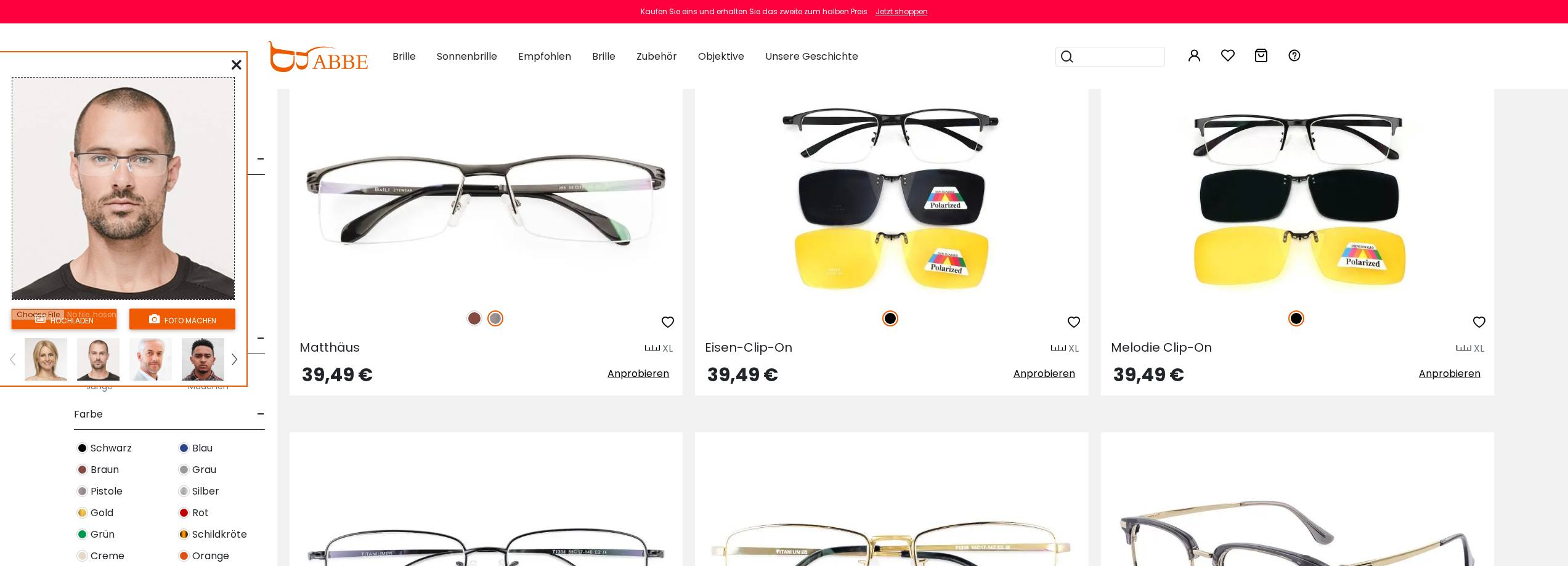
click at [1335, 535] on img at bounding box center [1297, 575] width 393 height 196
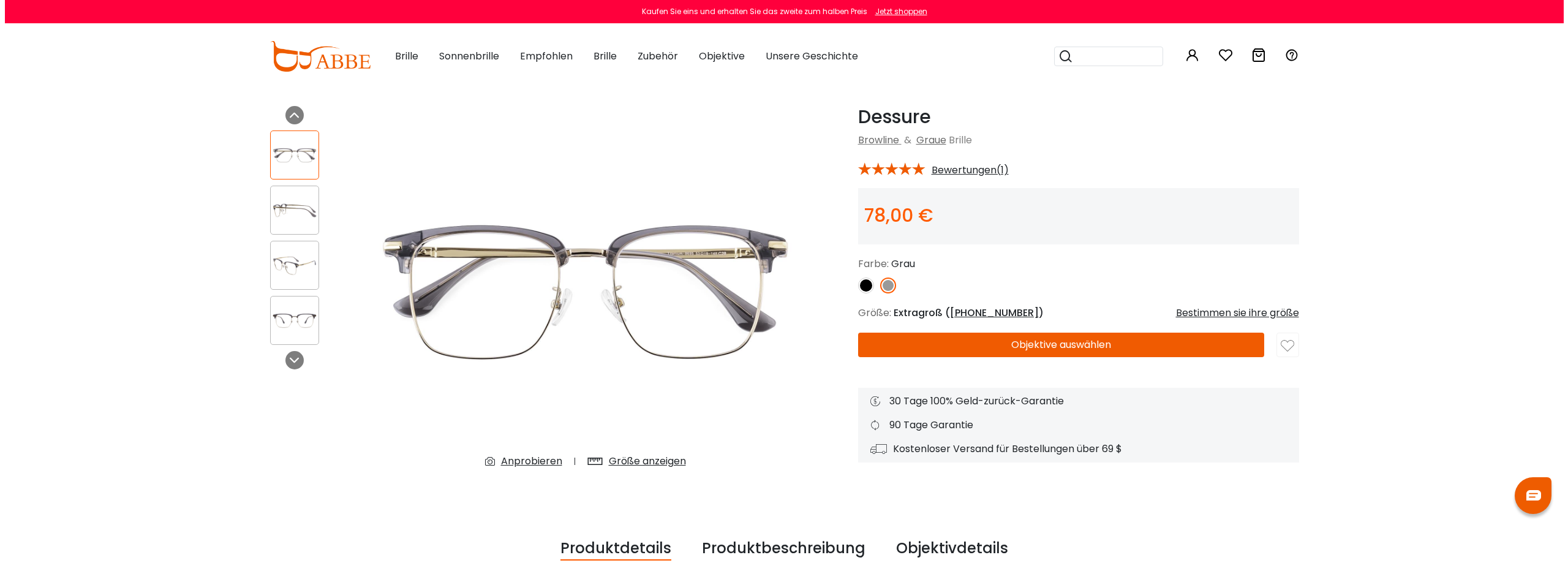
scroll to position [61, 0]
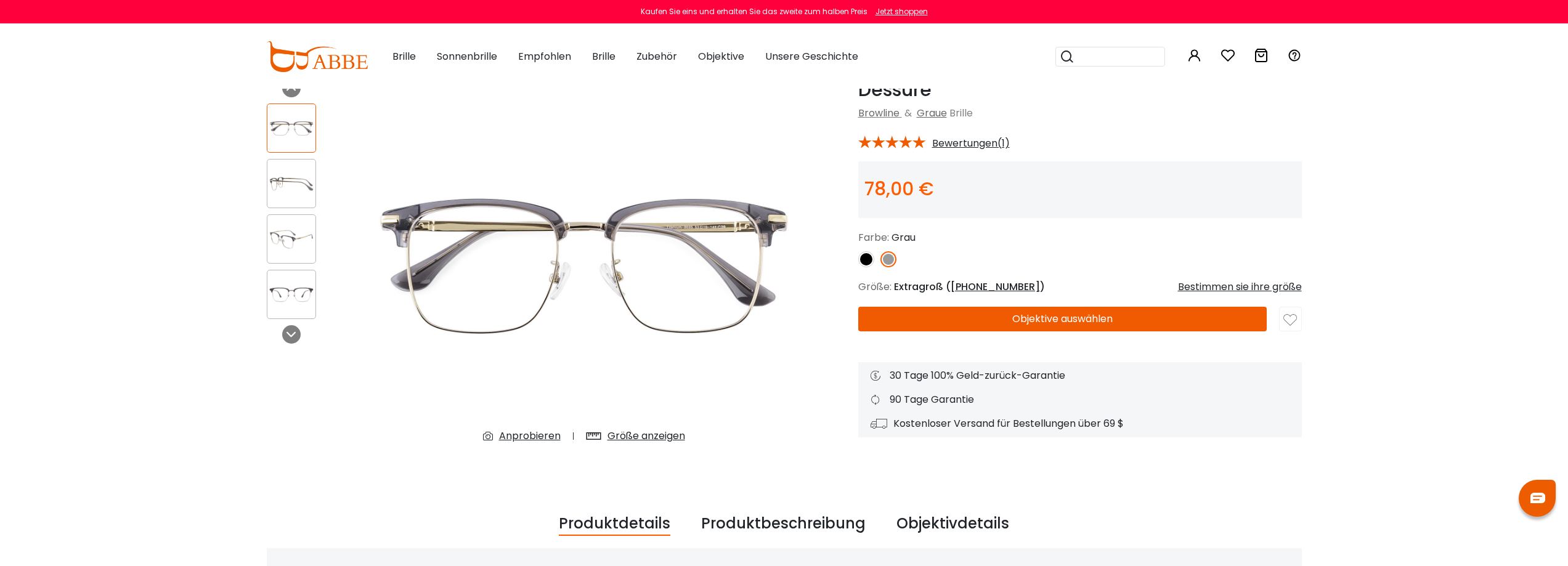
click at [1231, 288] on font "Bestimmen sie ihre größe" at bounding box center [1239, 287] width 124 height 14
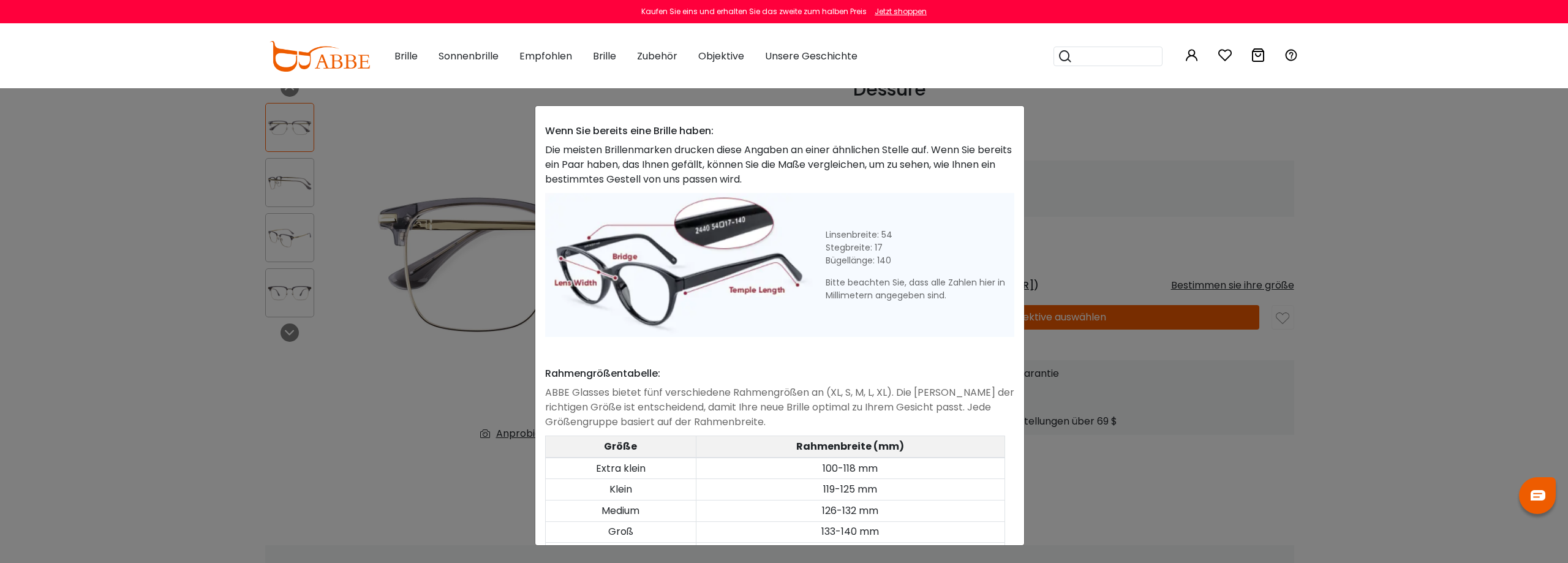
scroll to position [489, 0]
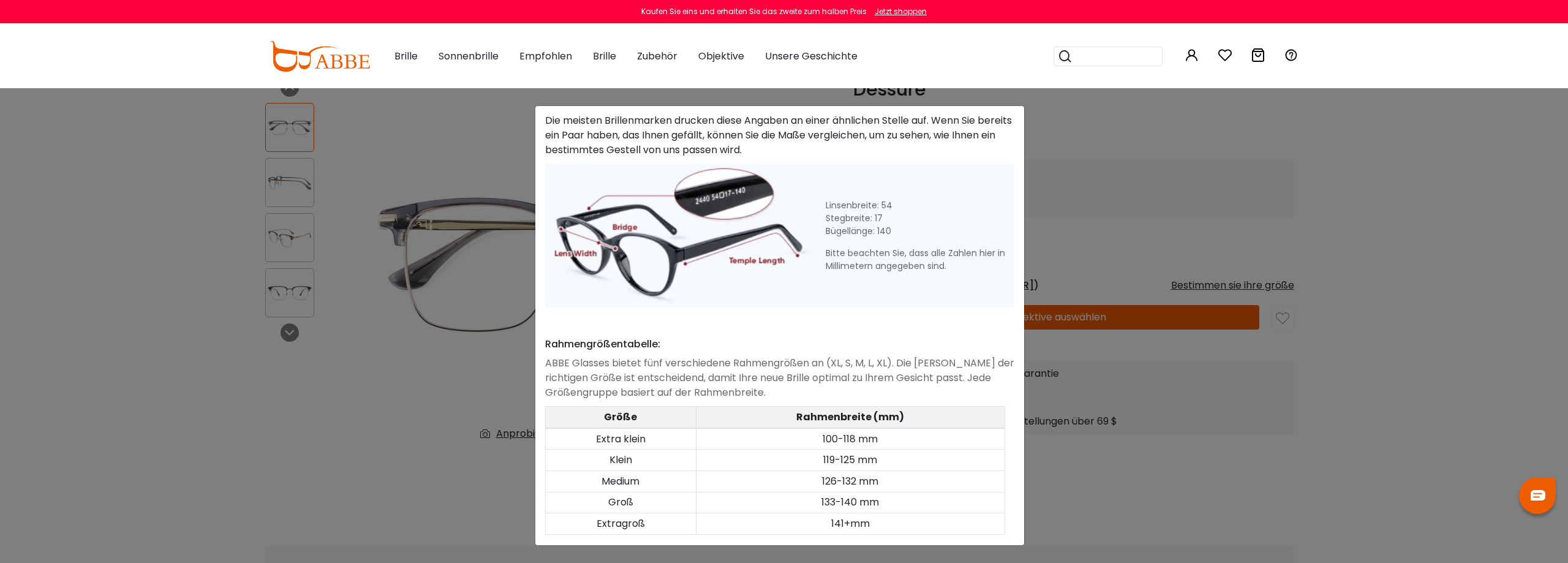
click at [797, 521] on td "141+mm" at bounding box center [850, 524] width 308 height 22
click at [1012, 131] on div "Größentabelle × Eine Fähigkeit zum Finden der passenden Brillengröße: Verwenden…" at bounding box center [779, 326] width 489 height 439
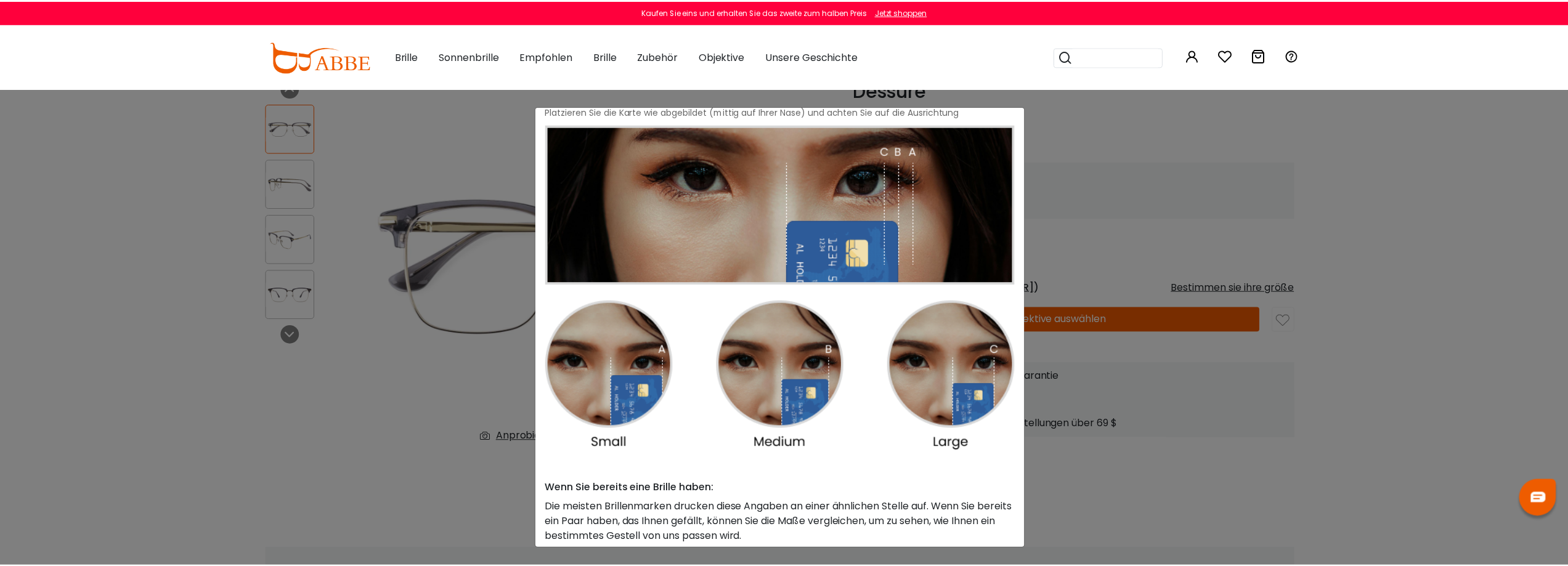
scroll to position [0, 0]
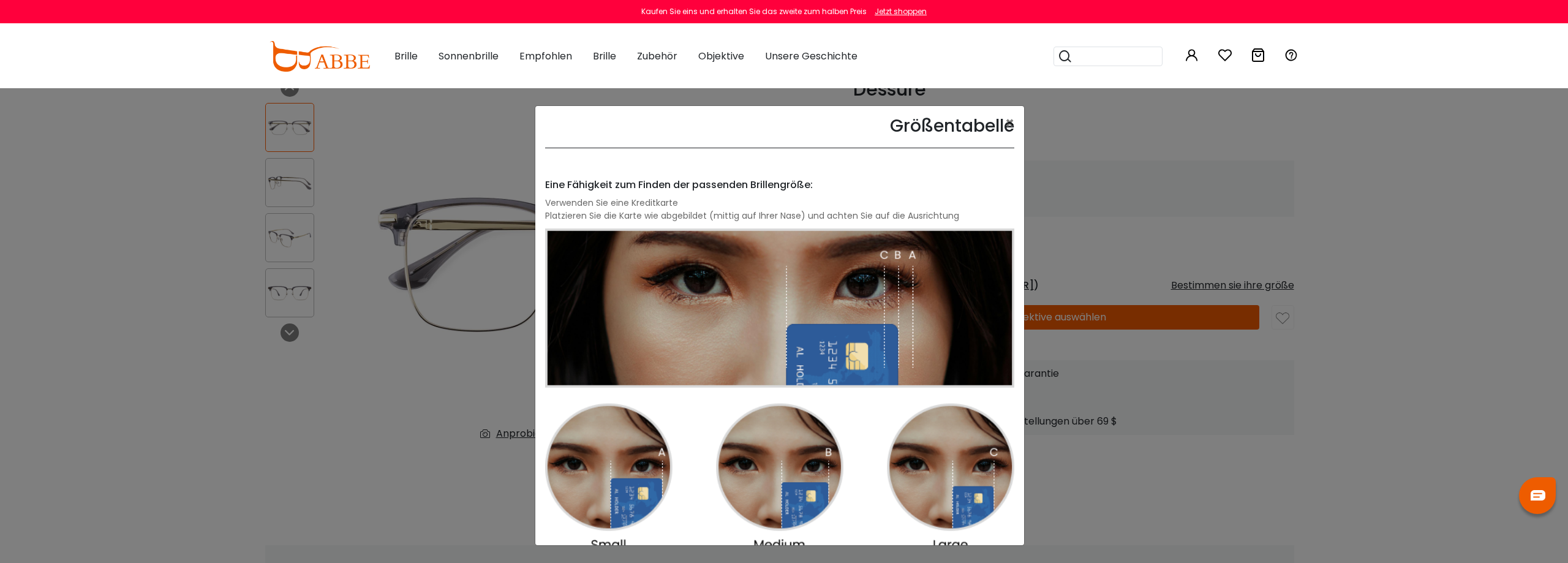
click at [1090, 131] on div "Größentabelle × Eine Fähigkeit zum Finden der passenden Brillengröße: Verwenden…" at bounding box center [784, 282] width 1568 height 563
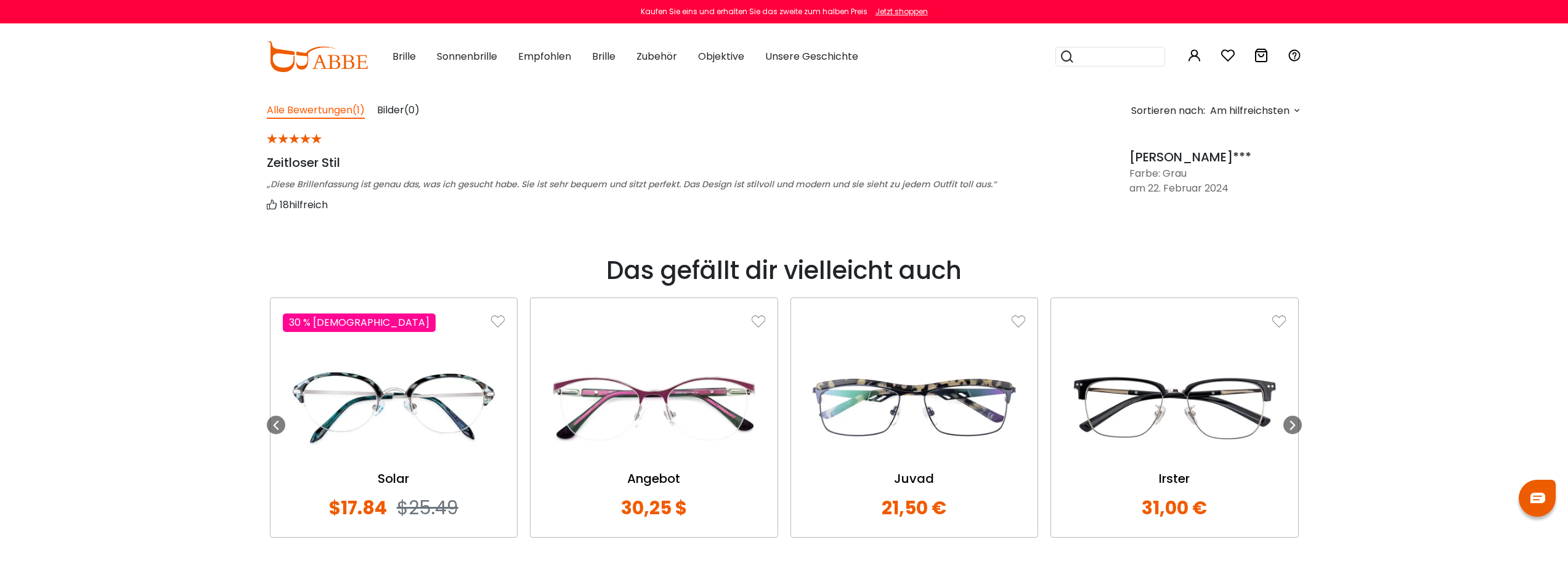
scroll to position [1047, 0]
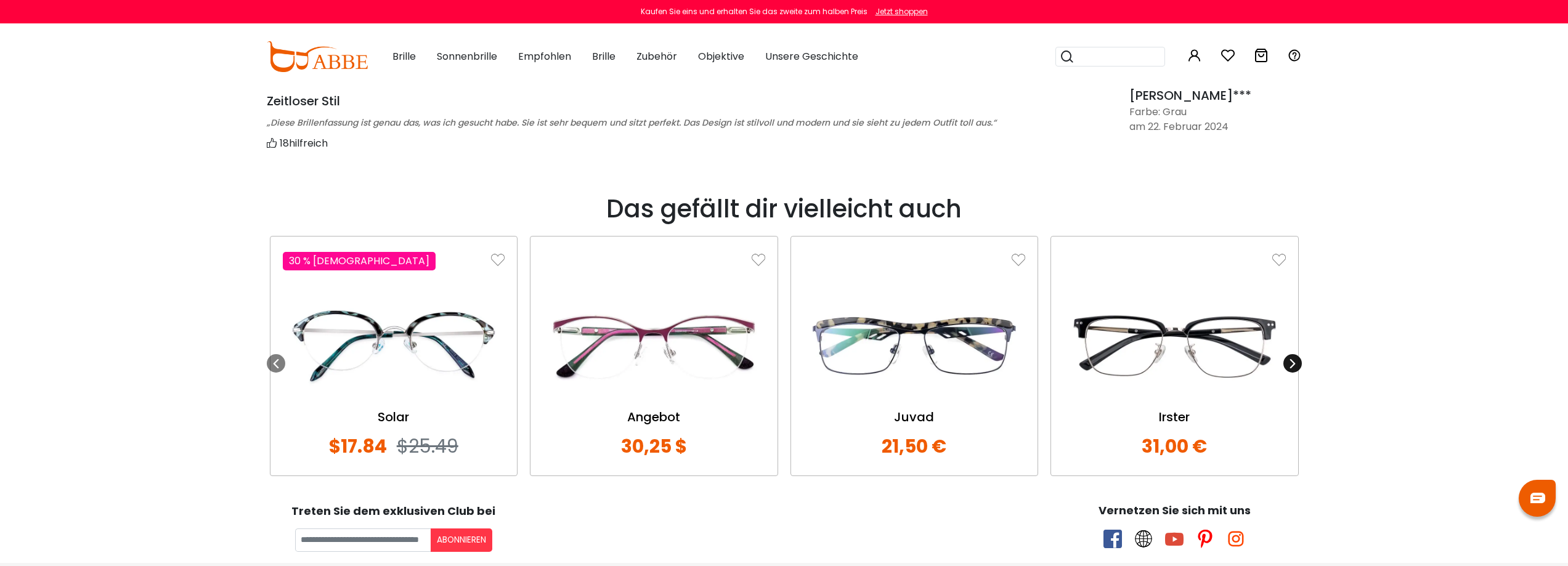
click at [1294, 360] on icon at bounding box center [1292, 363] width 10 height 10
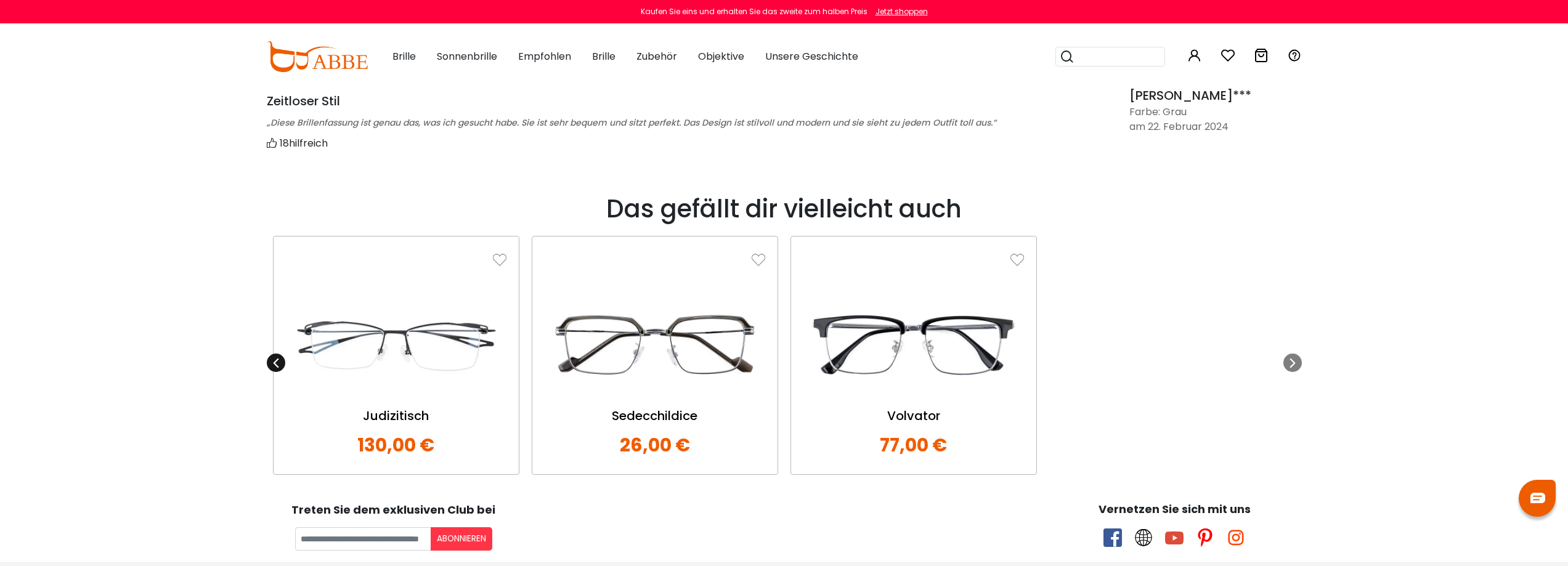
click at [274, 363] on icon at bounding box center [275, 362] width 10 height 10
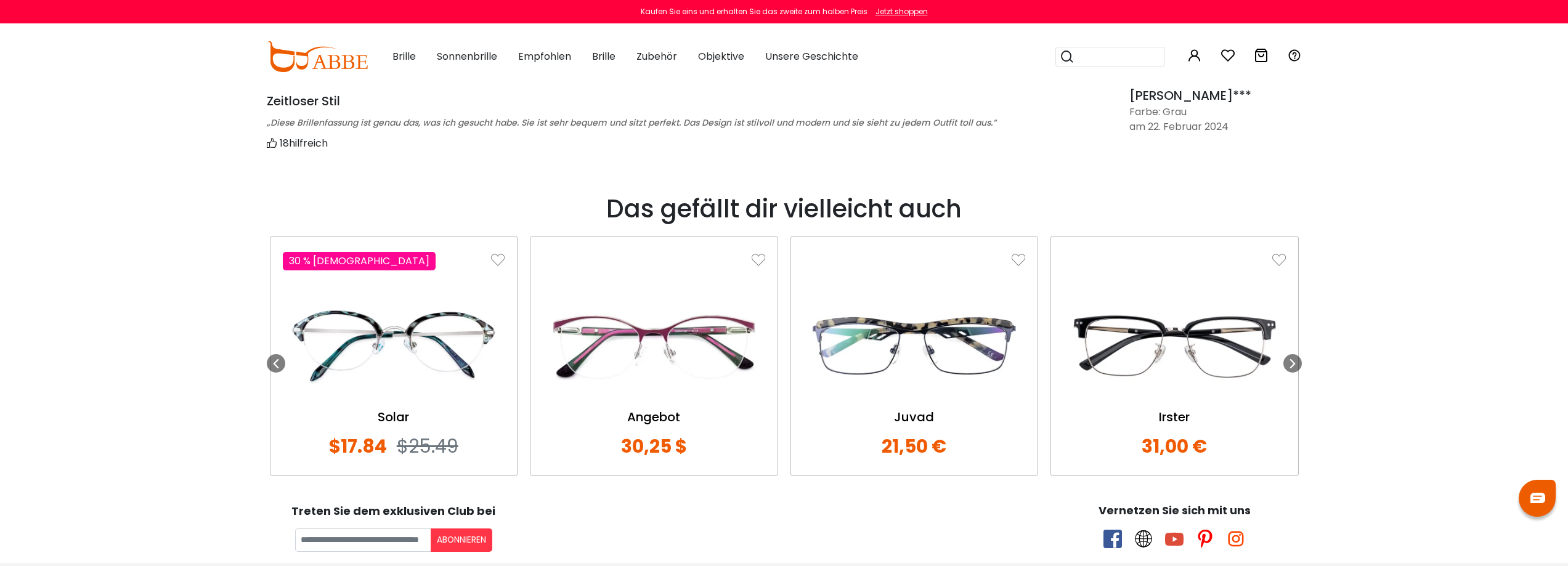
click at [1175, 362] on img at bounding box center [1174, 345] width 223 height 111
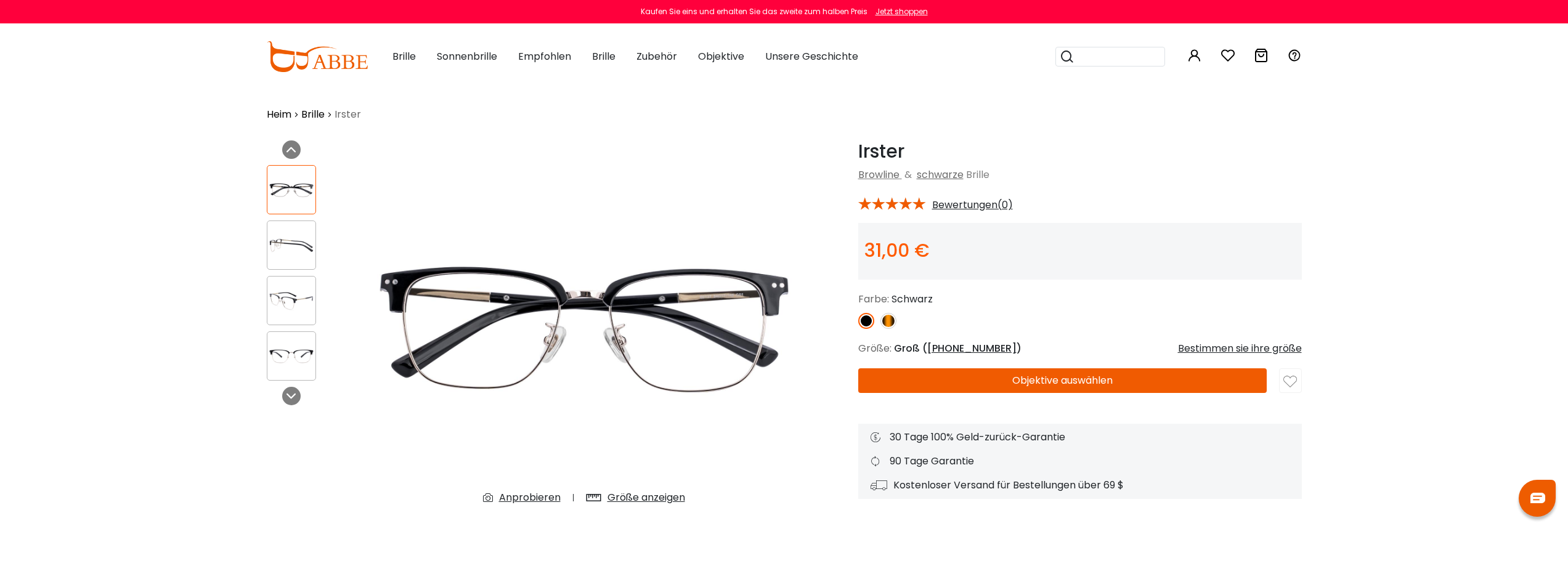
click at [887, 322] on img at bounding box center [889, 321] width 16 height 16
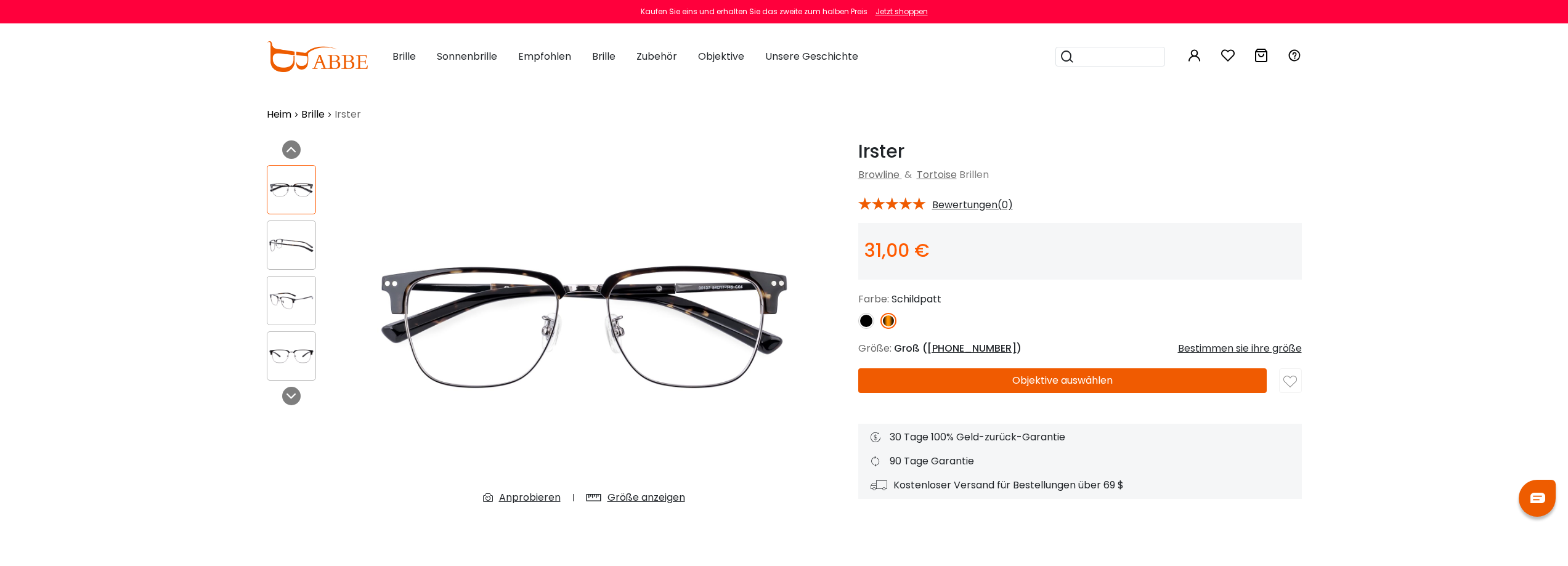
click at [1025, 381] on font "Objektive auswählen" at bounding box center [1062, 380] width 101 height 14
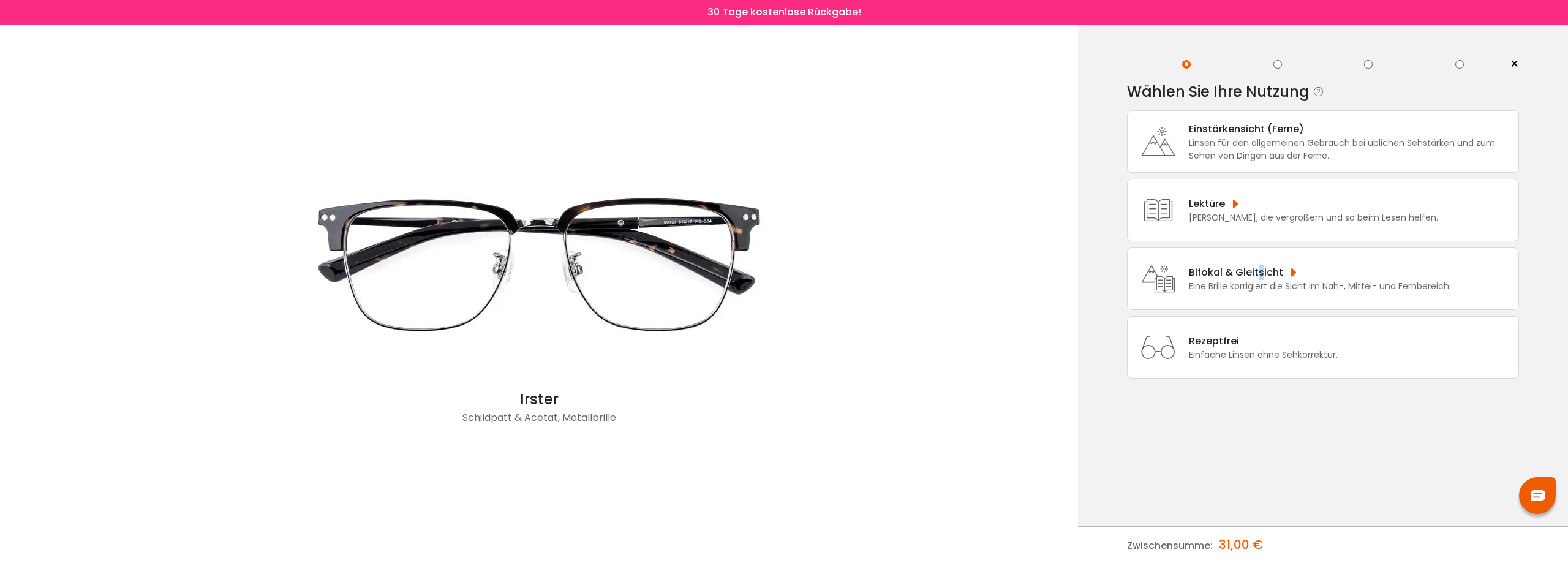
click at [1260, 276] on font "Bifokal & Gleitsicht" at bounding box center [1235, 272] width 94 height 14
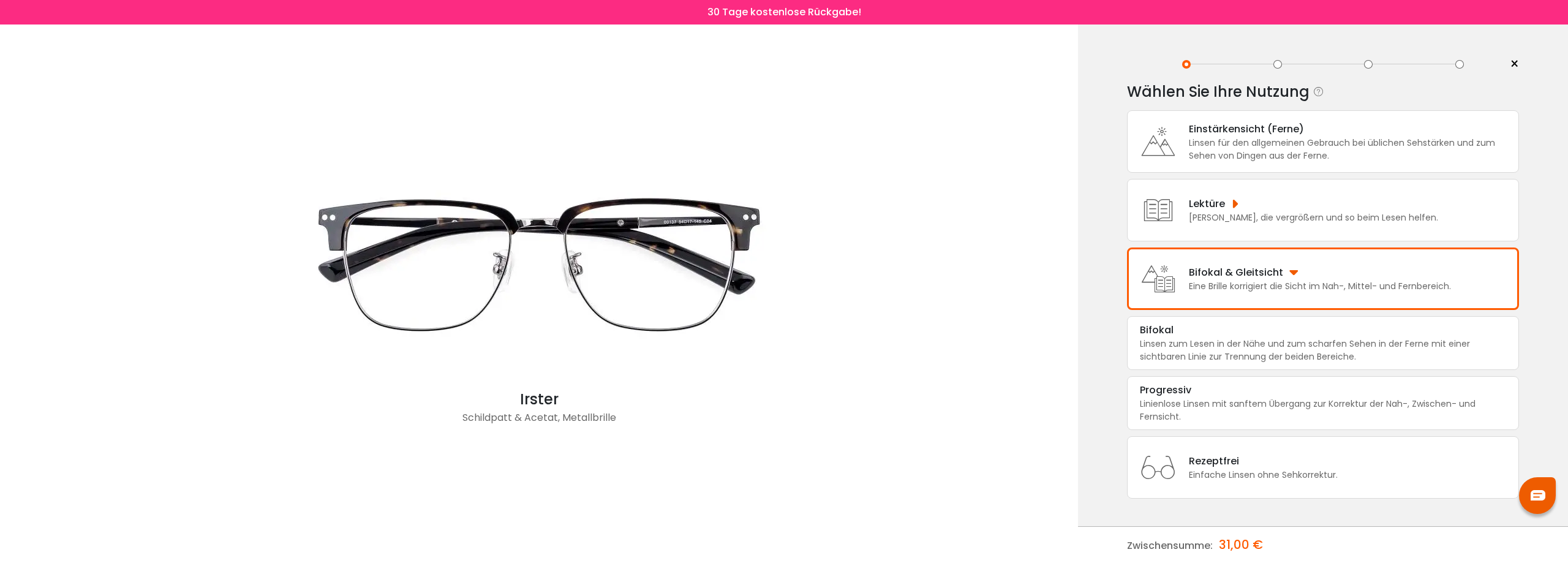
click at [1290, 272] on div "Bifokal & Gleitsicht" at bounding box center [1319, 273] width 262 height 16
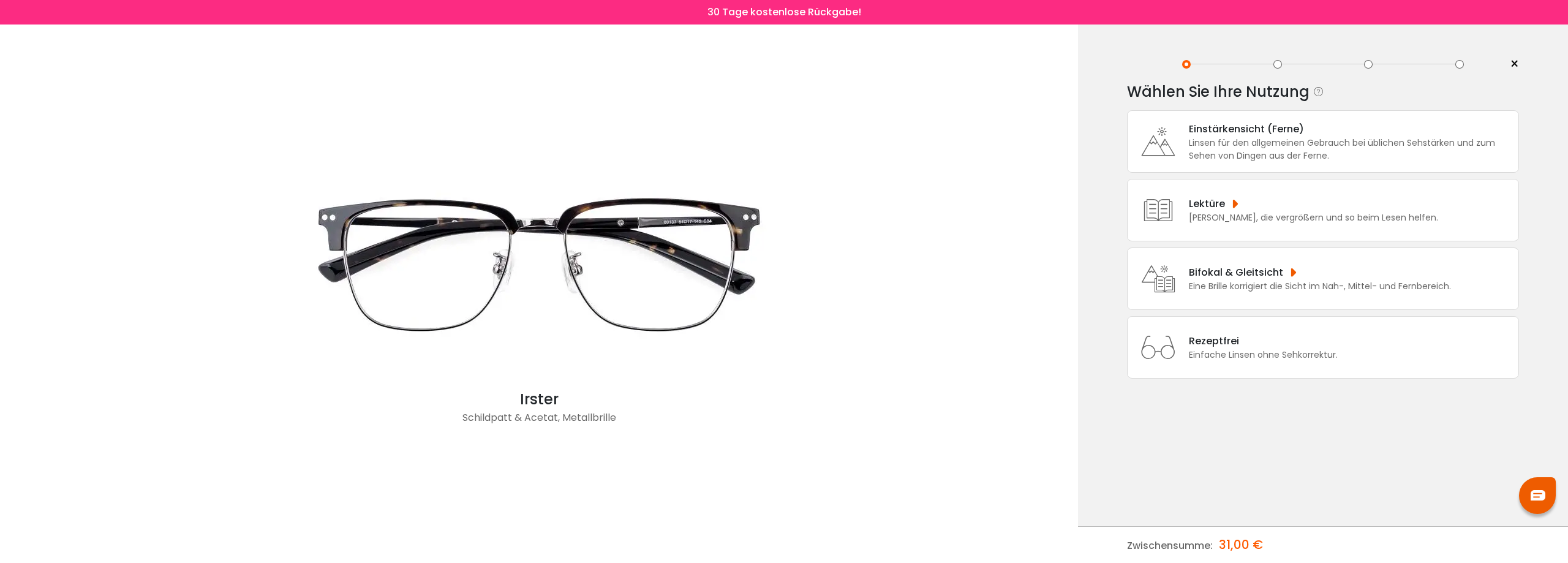
click at [1286, 272] on div "Bifokal & Gleitsicht" at bounding box center [1319, 273] width 262 height 16
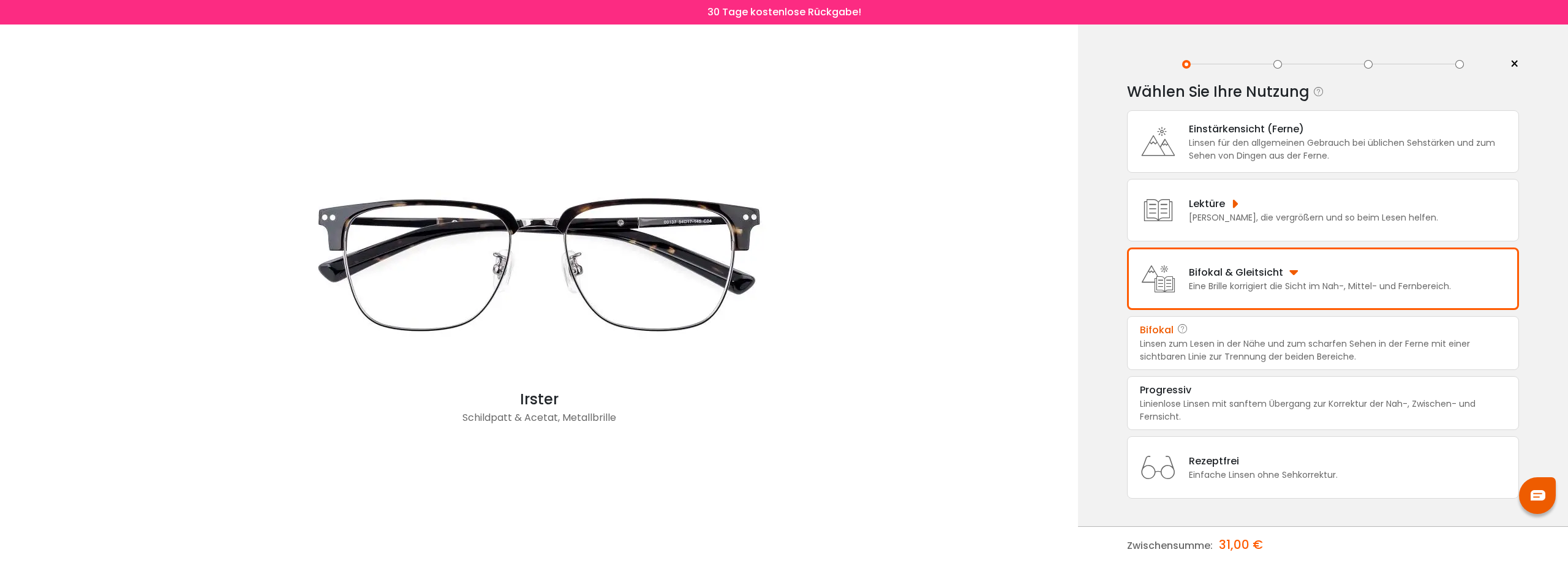
click at [1284, 354] on font "Linsen zum Lesen in der Nähe und zum scharfen Sehen in der Ferne mit einer sich…" at bounding box center [1304, 349] width 330 height 25
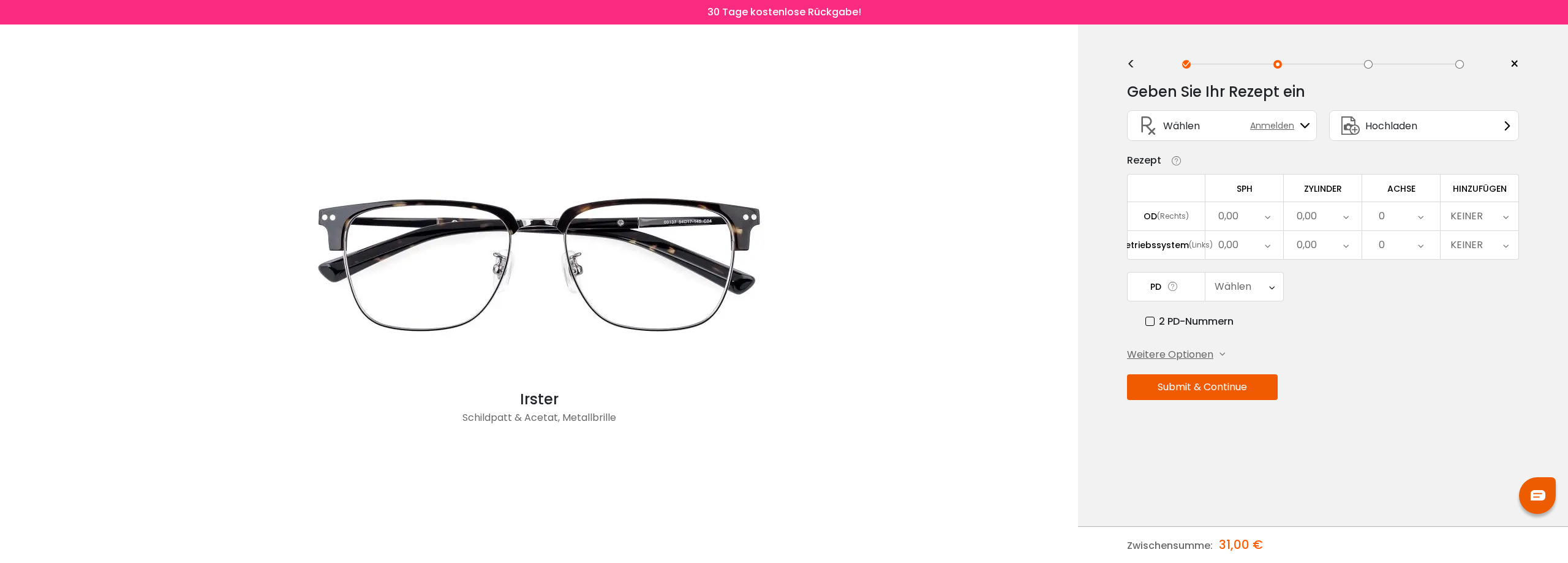
click at [1267, 288] on div "Wählen" at bounding box center [1243, 287] width 78 height 28
click at [1433, 334] on div "Geben Sie Ihr Rezept ein SPH (Kugel) Die zur Korrektur Ihrer Sehkraft erforderl…" at bounding box center [1322, 267] width 392 height 388
click at [1251, 220] on div "0,00" at bounding box center [1243, 216] width 78 height 28
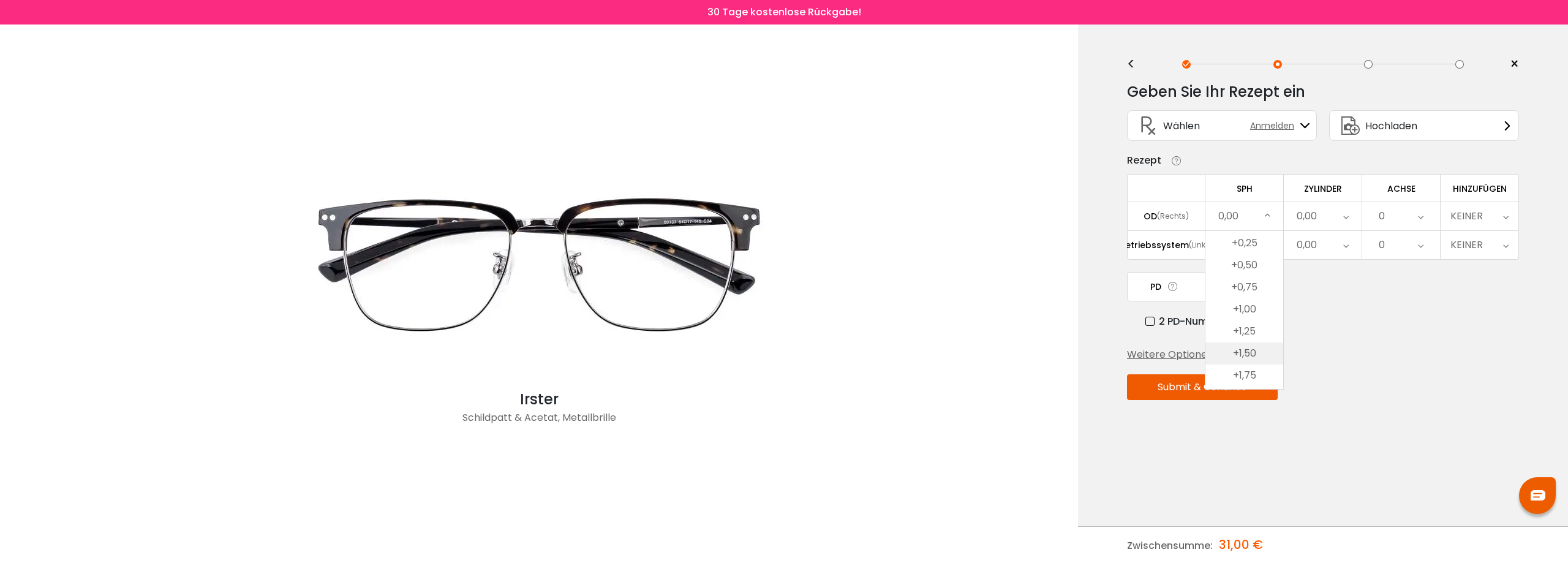
click at [1251, 352] on font "+1,50" at bounding box center [1244, 353] width 24 height 14
click at [1386, 123] on font "Hochladen" at bounding box center [1391, 125] width 52 height 14
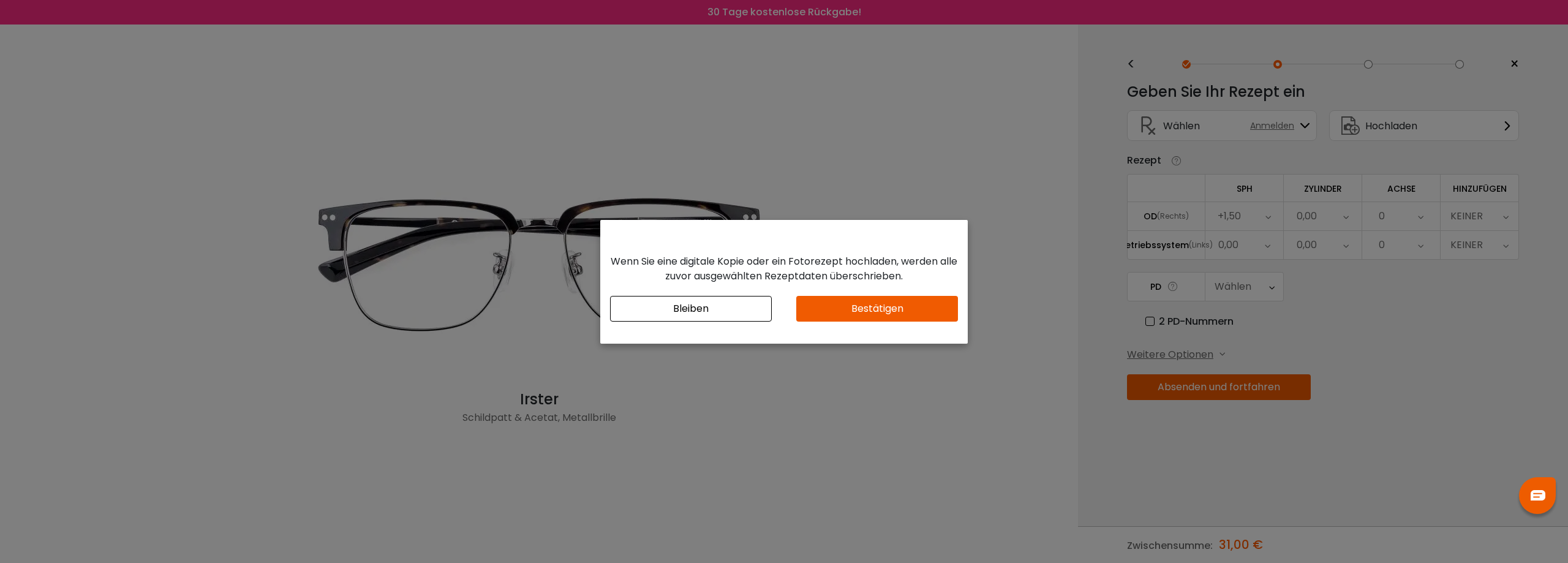
click at [836, 308] on button "Bestätigen" at bounding box center [877, 309] width 162 height 26
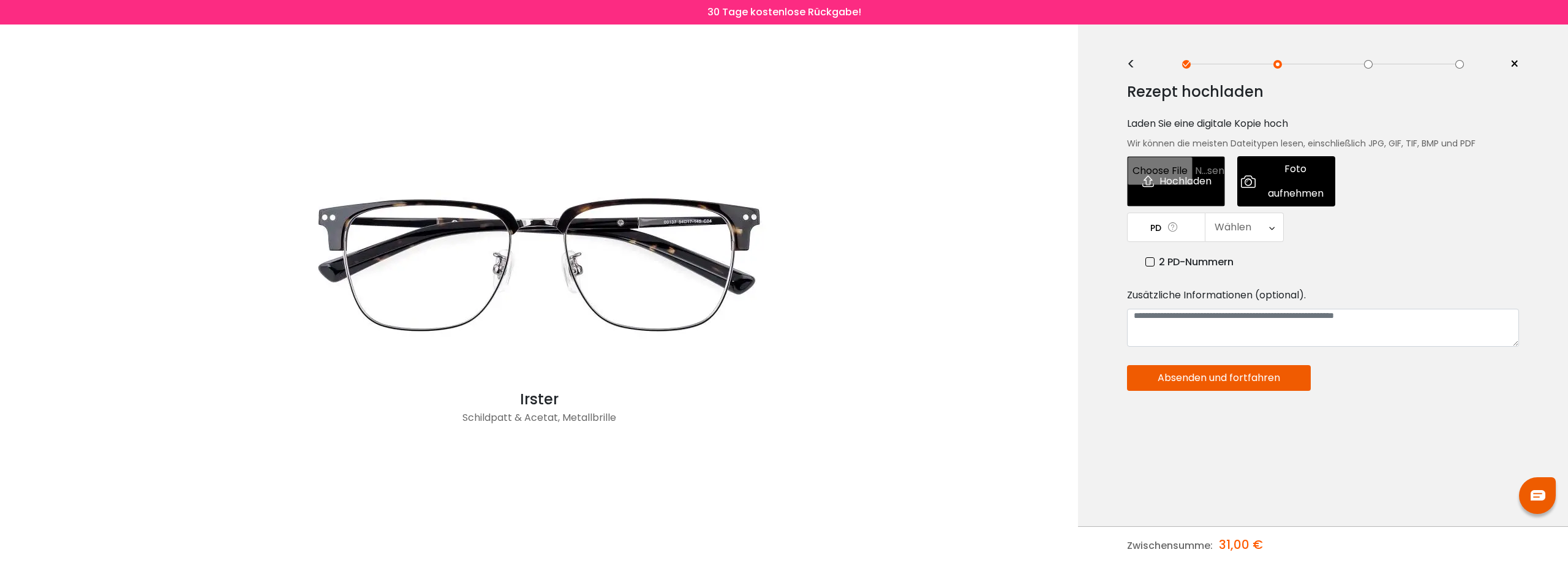
click at [1170, 180] on input "file" at bounding box center [1175, 181] width 98 height 51
type input "**********"
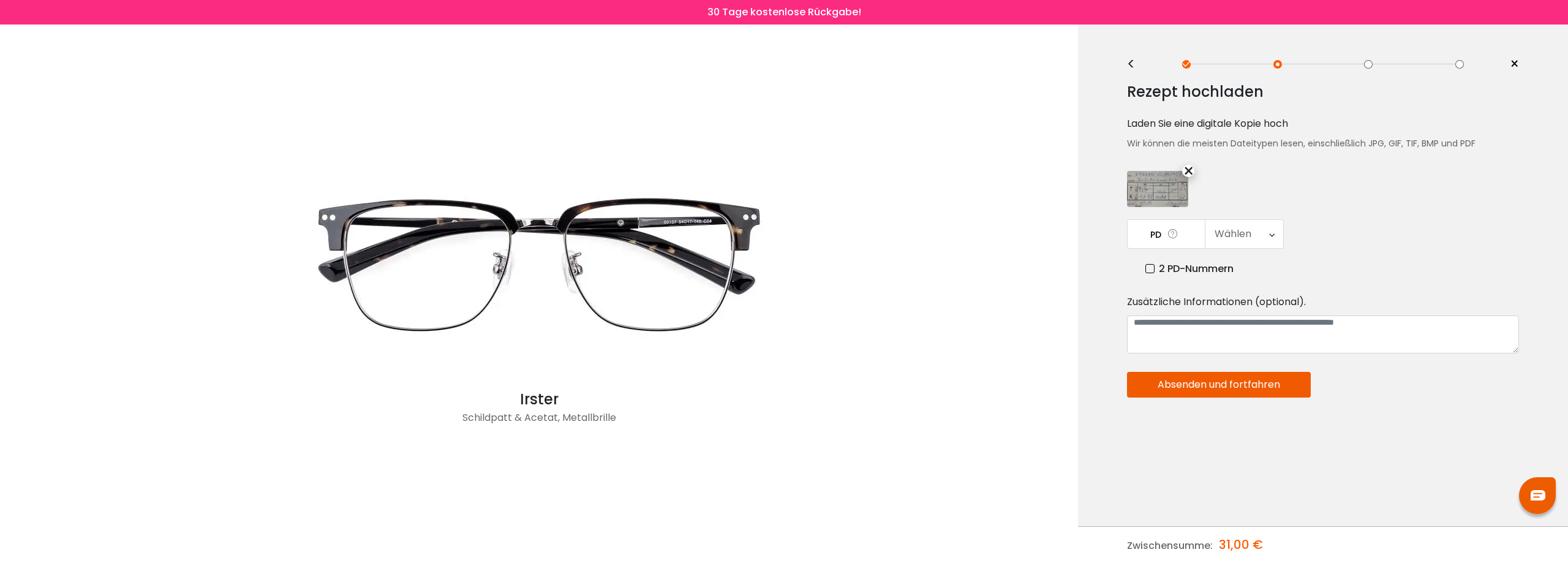
click at [1150, 272] on label "2 PD-Nummern" at bounding box center [1189, 268] width 88 height 16
click at [1274, 232] on icon at bounding box center [1274, 234] width 5 height 28
click at [1366, 277] on div "Rezept hochladen Laden Sie eine digitale Kopie hoch Wir können die meisten Date…" at bounding box center [1322, 290] width 392 height 434
click at [1355, 240] on div "Linke PD" at bounding box center [1321, 234] width 78 height 28
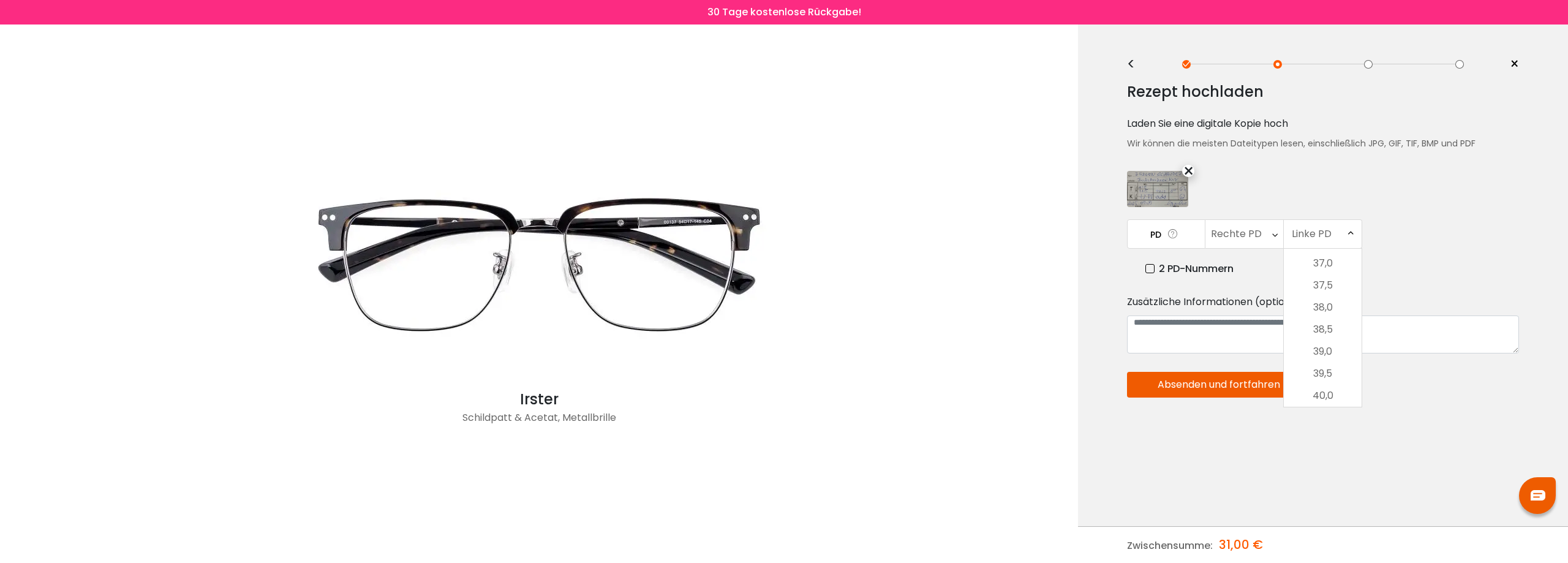
click at [1350, 228] on icon at bounding box center [1350, 234] width 5 height 28
click at [1150, 271] on label "2 PD-Nummern" at bounding box center [1189, 268] width 88 height 16
click at [1277, 303] on font "Zusätzliche Informationen (optional)." at bounding box center [1215, 302] width 179 height 14
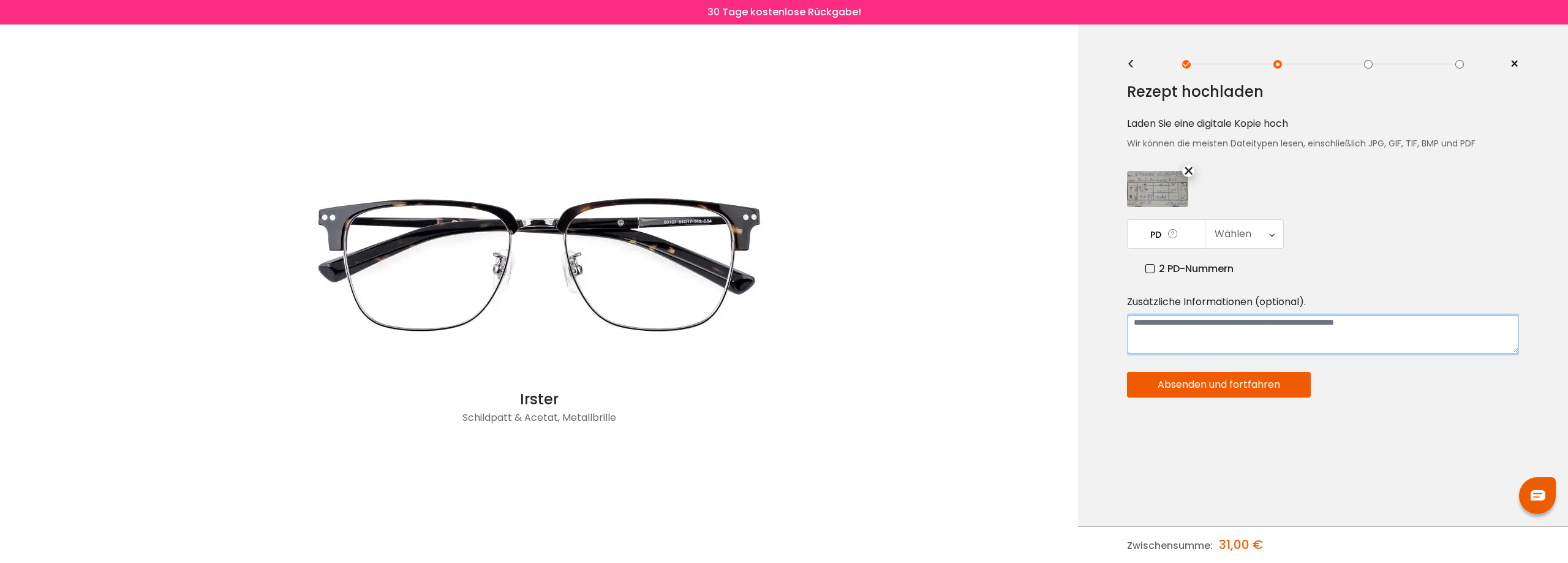
click at [1138, 327] on textarea at bounding box center [1322, 335] width 392 height 38
type textarea "**********"
click at [1192, 386] on font "Absenden und fortfahren" at bounding box center [1219, 384] width 123 height 14
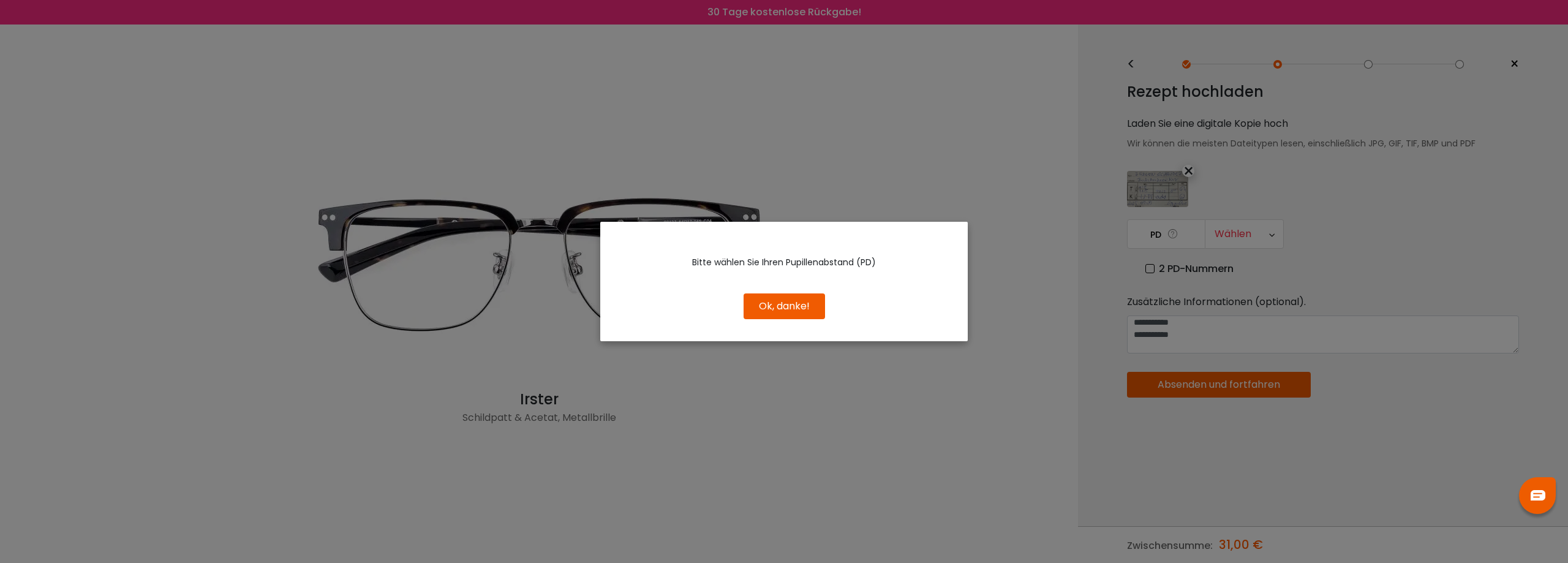
click at [795, 308] on font "Ok, danke!" at bounding box center [784, 306] width 51 height 14
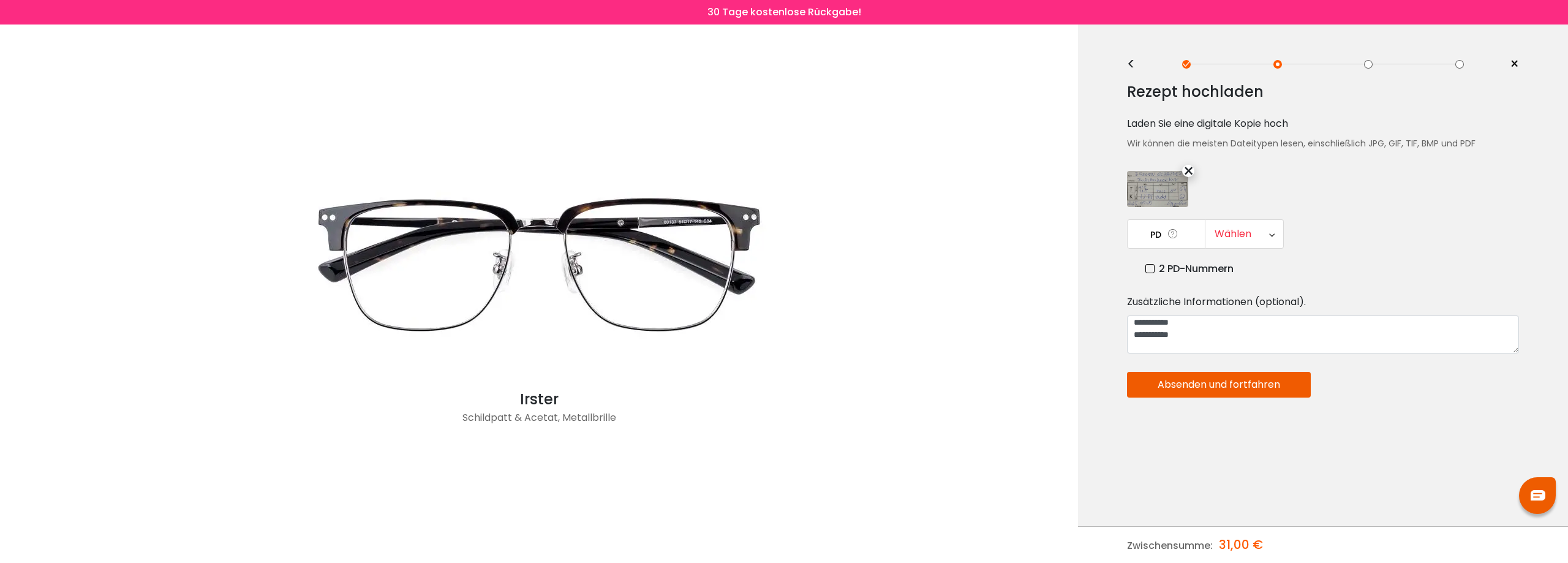
click at [1216, 387] on font "Absenden und fortfahren" at bounding box center [1219, 384] width 123 height 14
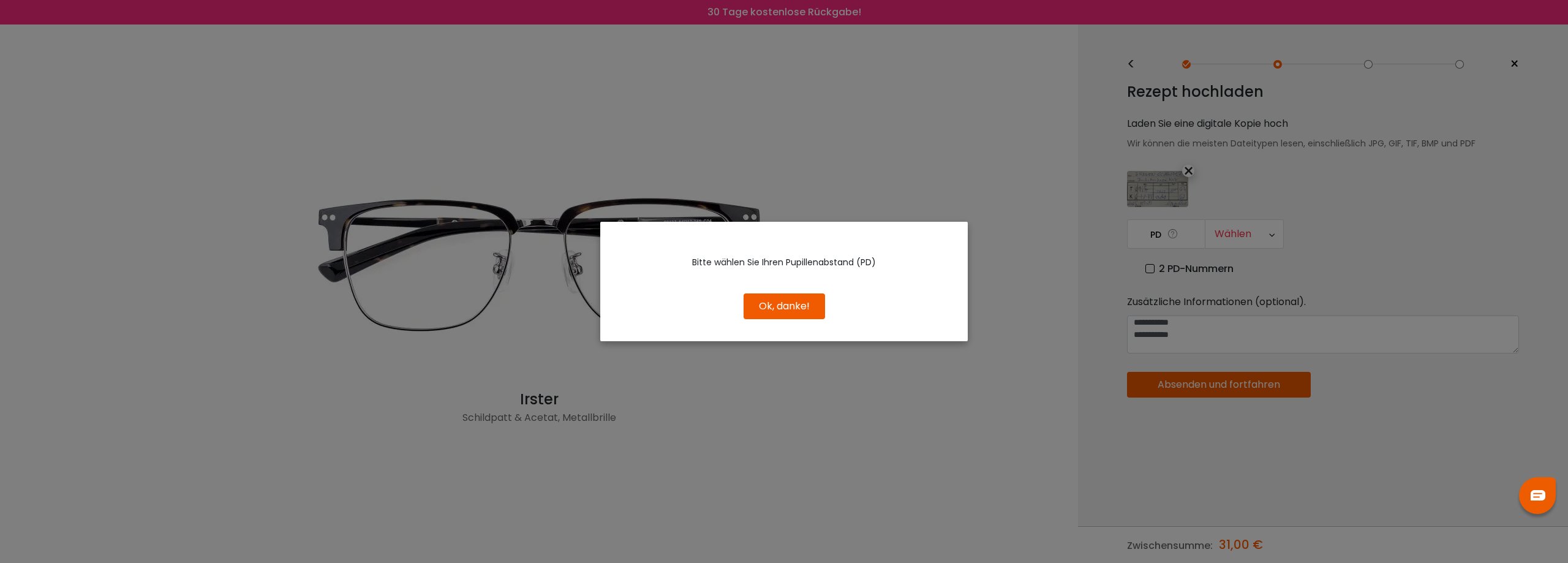
click at [787, 315] on button "Ok, danke!" at bounding box center [783, 307] width 81 height 26
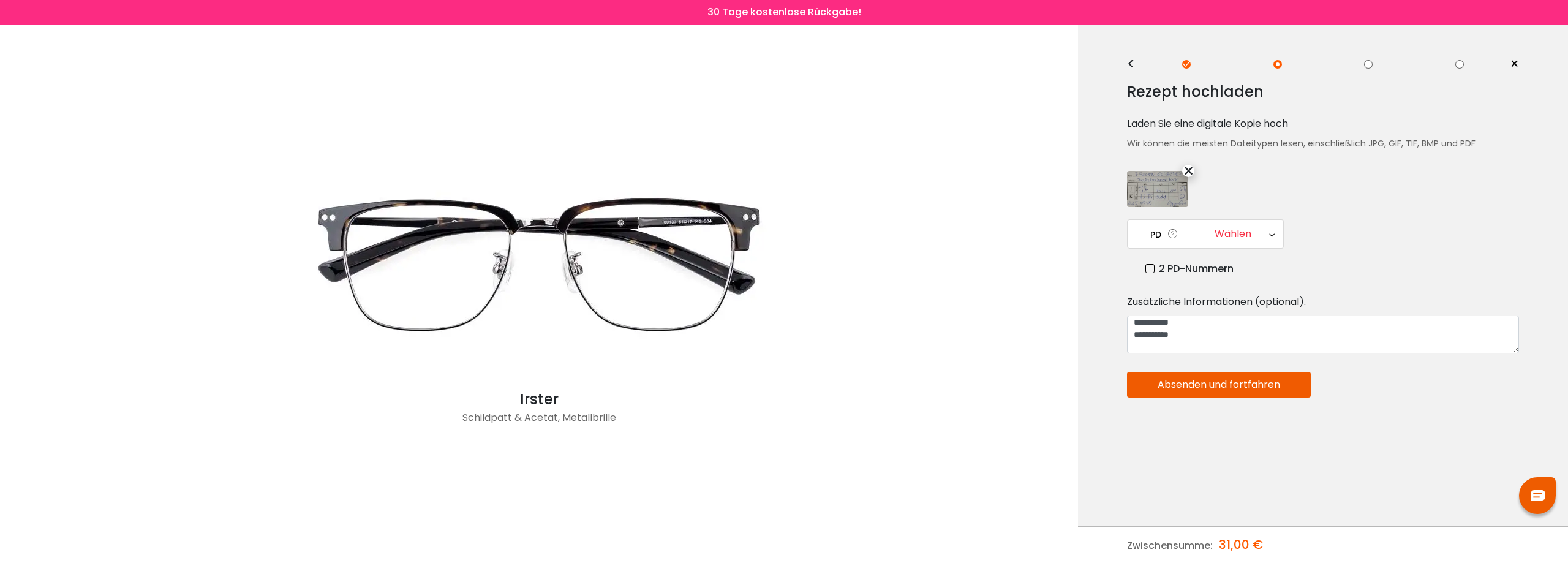
click at [1269, 232] on icon at bounding box center [1272, 234] width 5 height 28
click at [1172, 237] on icon at bounding box center [1173, 234] width 12 height 13
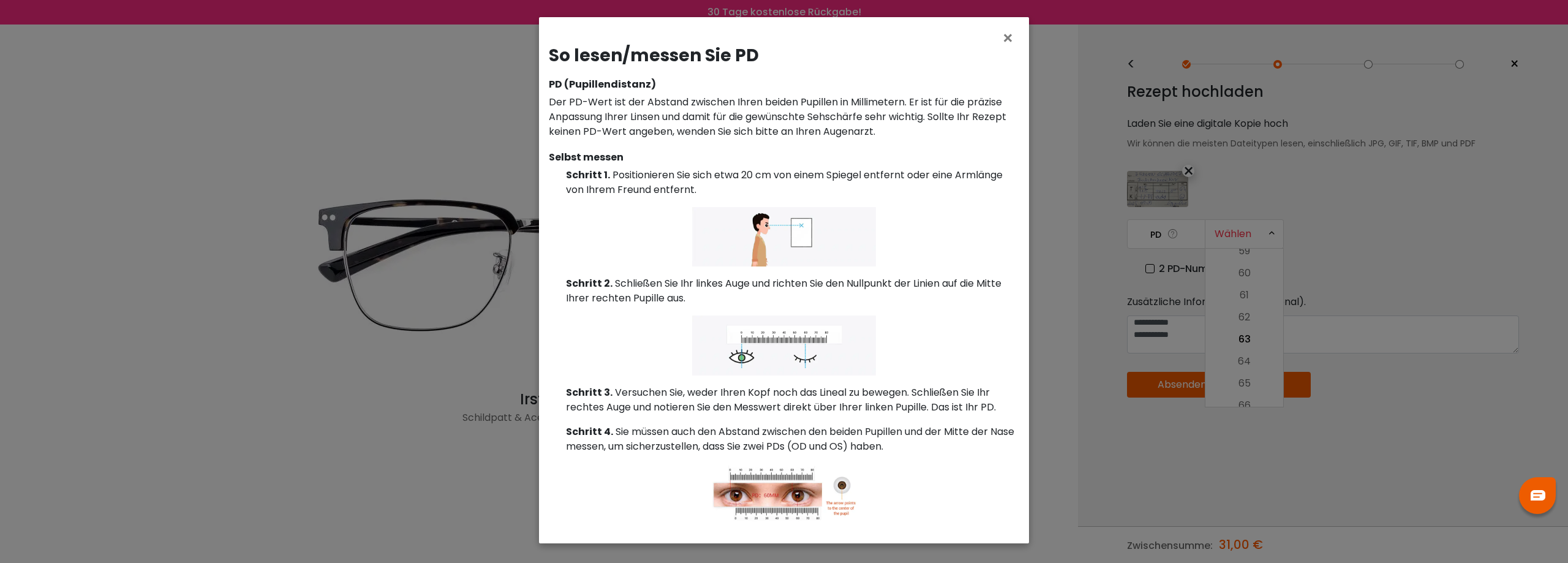
click at [607, 345] on p at bounding box center [784, 345] width 470 height 59
click at [1006, 42] on font "×" at bounding box center [1007, 38] width 13 height 26
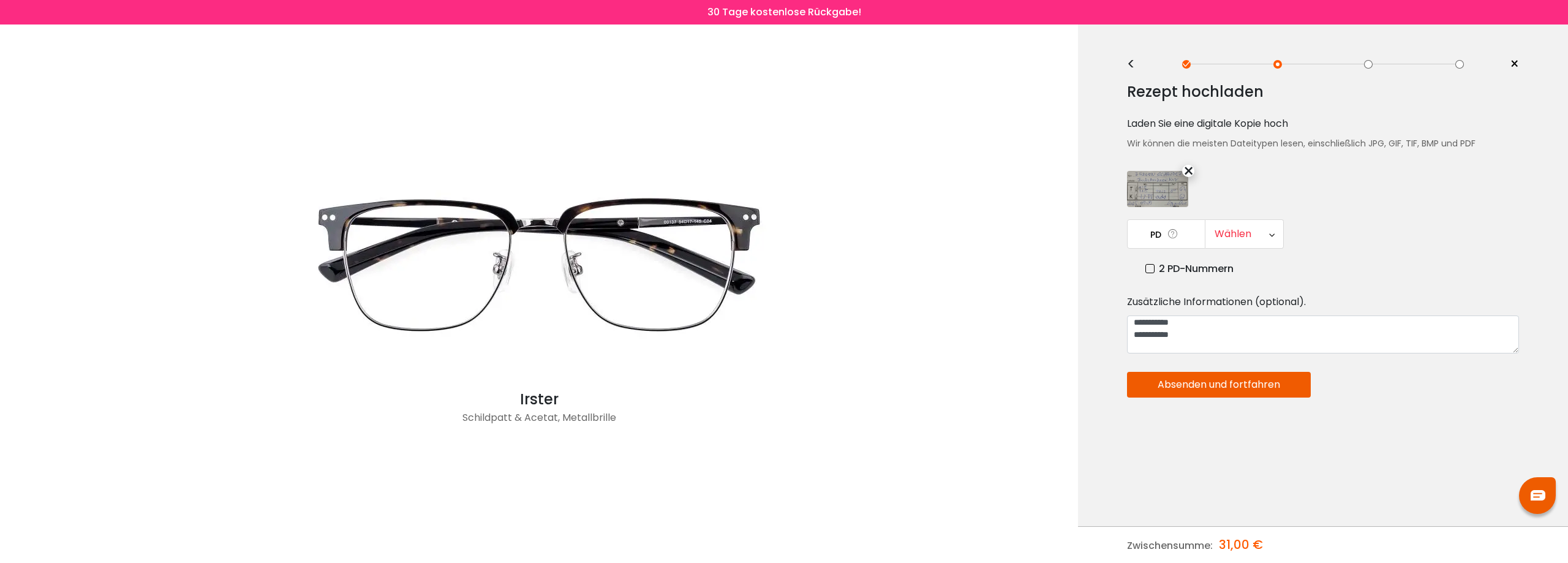
click at [1269, 235] on icon at bounding box center [1272, 234] width 5 height 28
click at [1149, 267] on label "2 PD-Nummern" at bounding box center [1189, 268] width 88 height 16
click at [1274, 234] on icon at bounding box center [1274, 234] width 5 height 28
click at [1148, 269] on label "2 PD-Nummern" at bounding box center [1189, 268] width 88 height 16
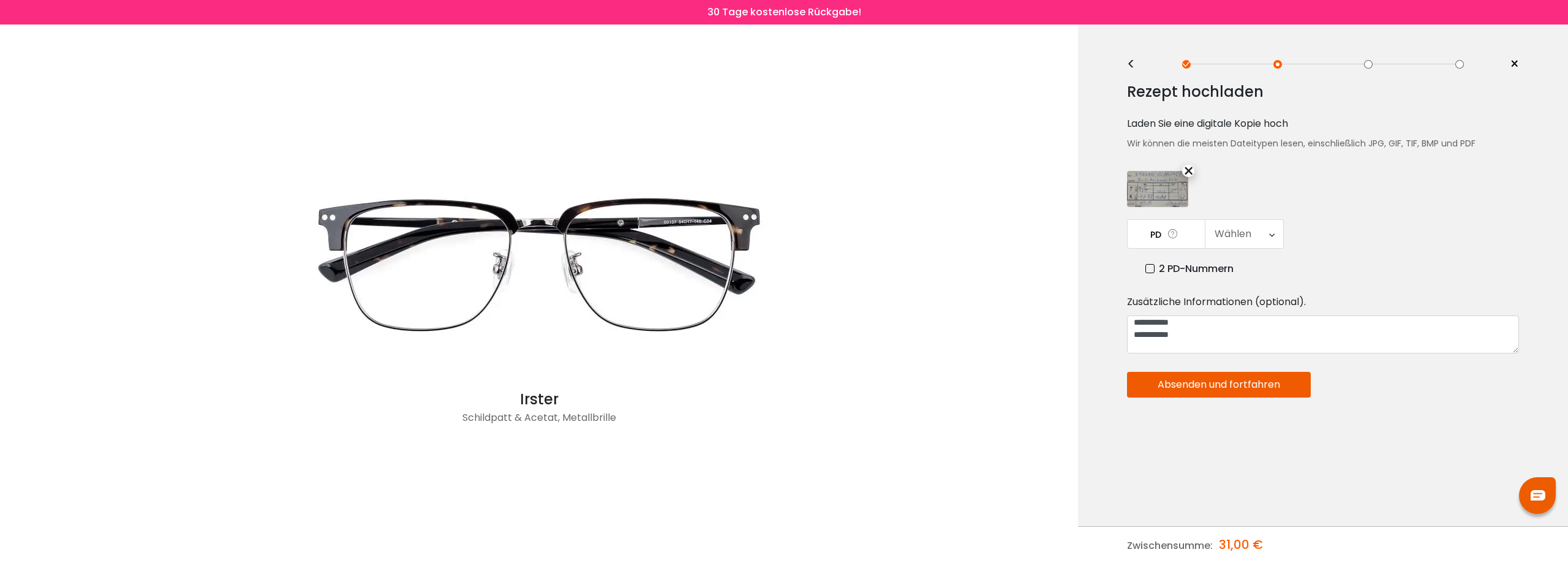
click at [1270, 238] on icon at bounding box center [1272, 234] width 5 height 28
click at [1247, 343] on font "63" at bounding box center [1244, 339] width 12 height 14
click at [1312, 254] on div "PD 63 Stornieren PD Speichern 46 47 48 49 50 51 52 53 54 55 56 57 58 59 60 61 6…" at bounding box center [1322, 248] width 392 height 57
click at [1227, 389] on font "Absenden und fortfahren" at bounding box center [1219, 384] width 123 height 14
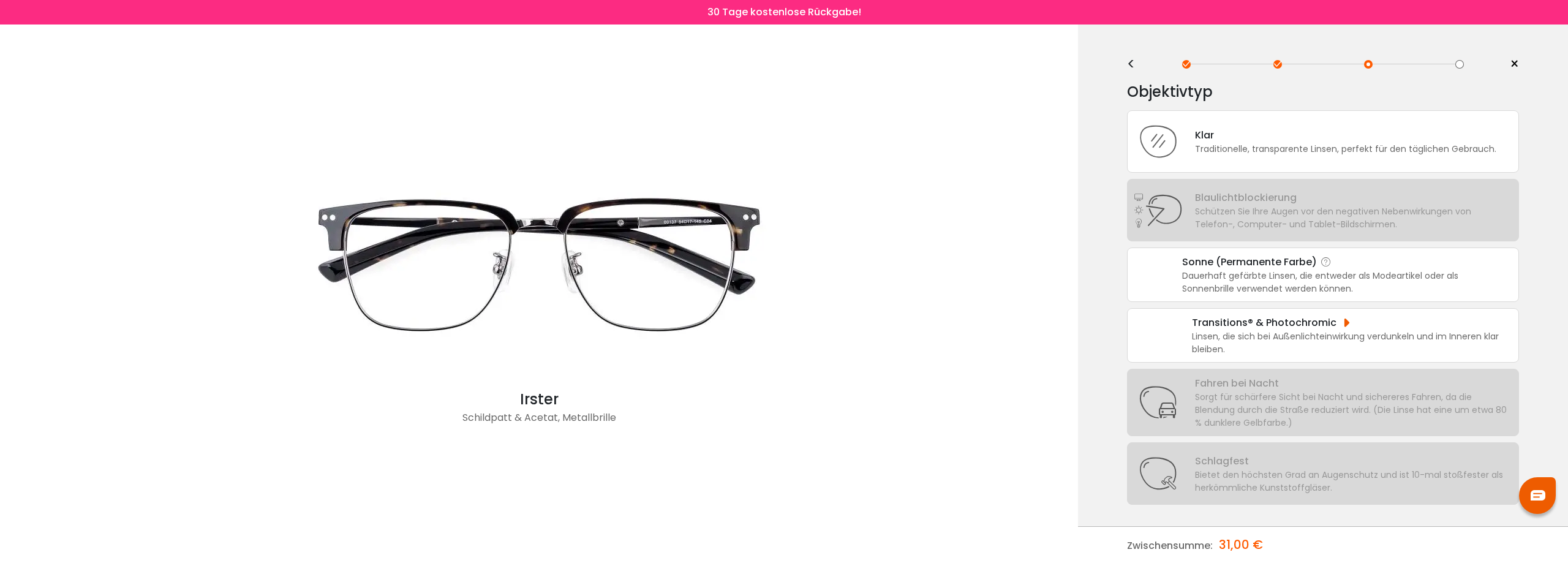
scroll to position [7, 0]
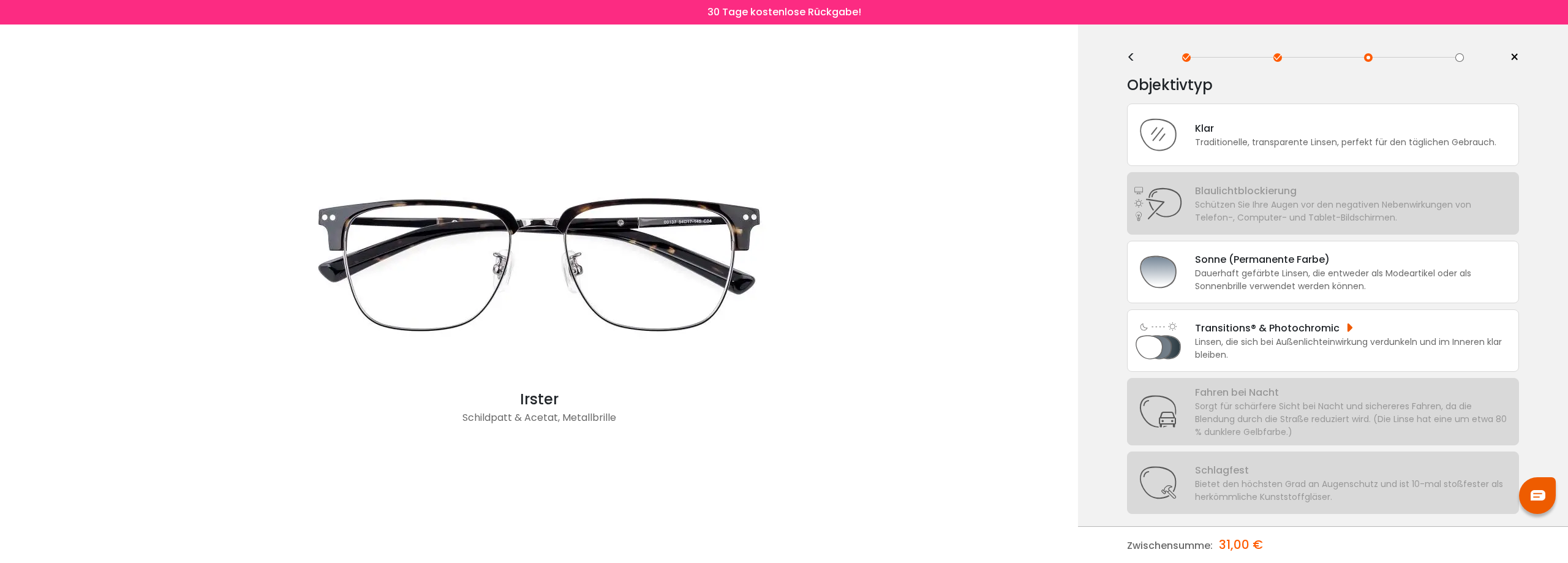
click at [1265, 342] on font "Linsen, die sich bei Außenlichteinwirkung verdunkeln und im Inneren klar bleibe…" at bounding box center [1348, 348] width 307 height 25
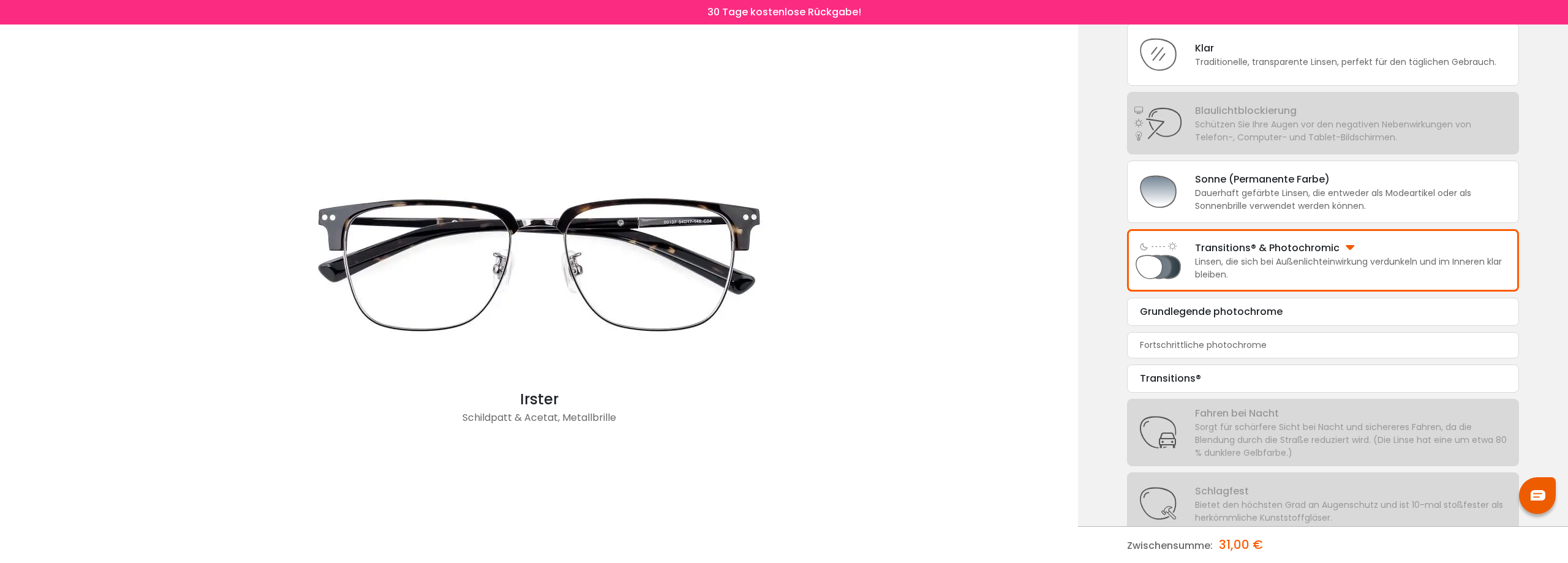
scroll to position [108, 0]
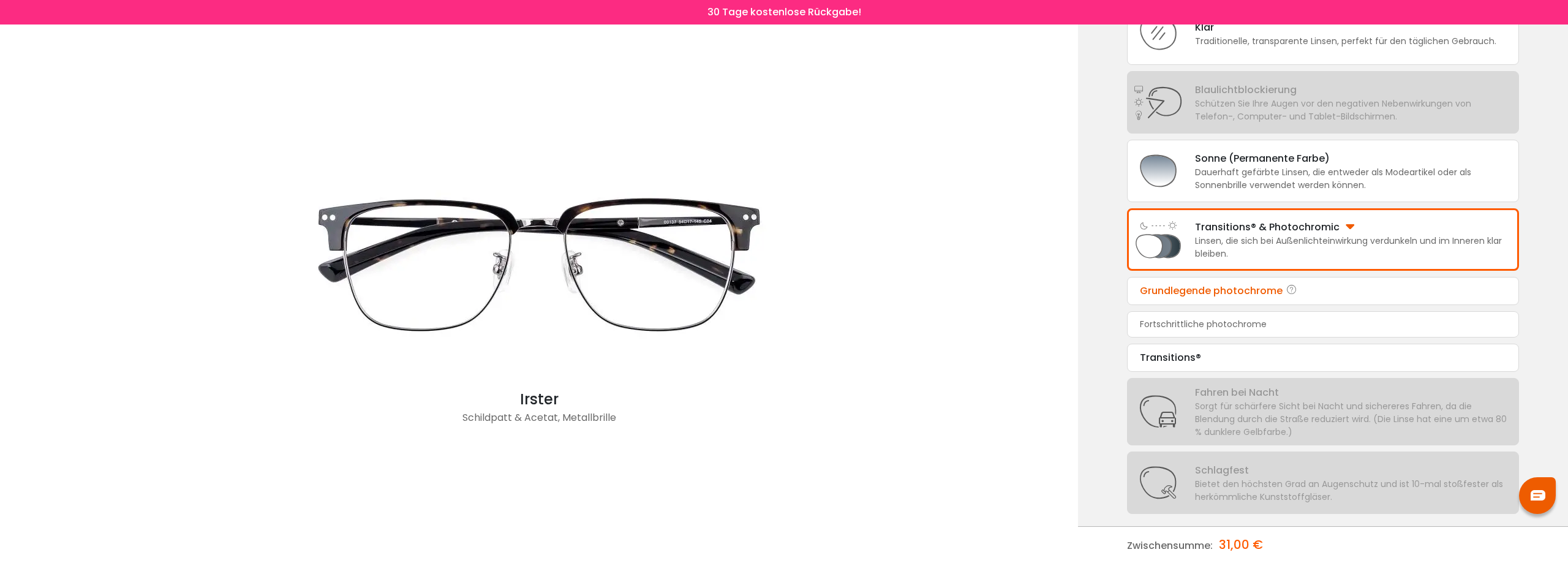
click at [1289, 293] on icon at bounding box center [1292, 290] width 12 height 15
click at [1254, 290] on font "Grundlegende photochrome" at bounding box center [1211, 290] width 143 height 14
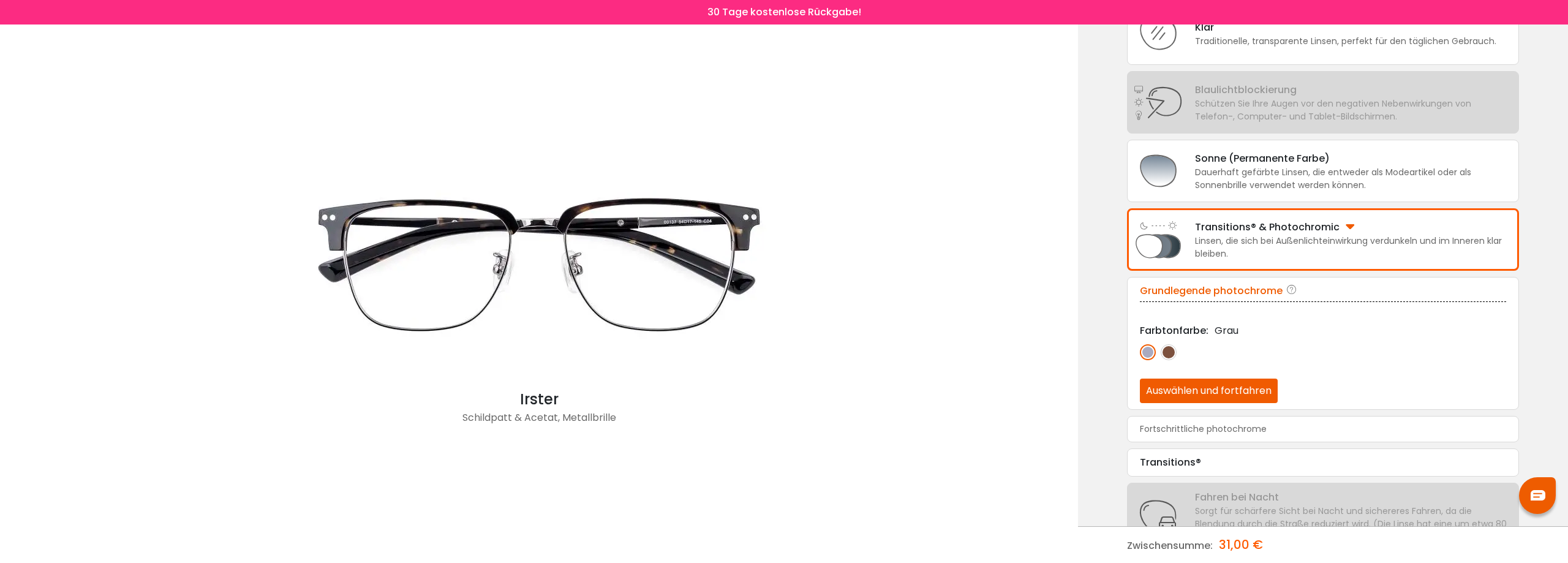
click at [1152, 352] on img at bounding box center [1147, 352] width 16 height 16
click at [1166, 349] on img at bounding box center [1168, 352] width 16 height 16
click at [1150, 352] on img at bounding box center [1147, 352] width 16 height 16
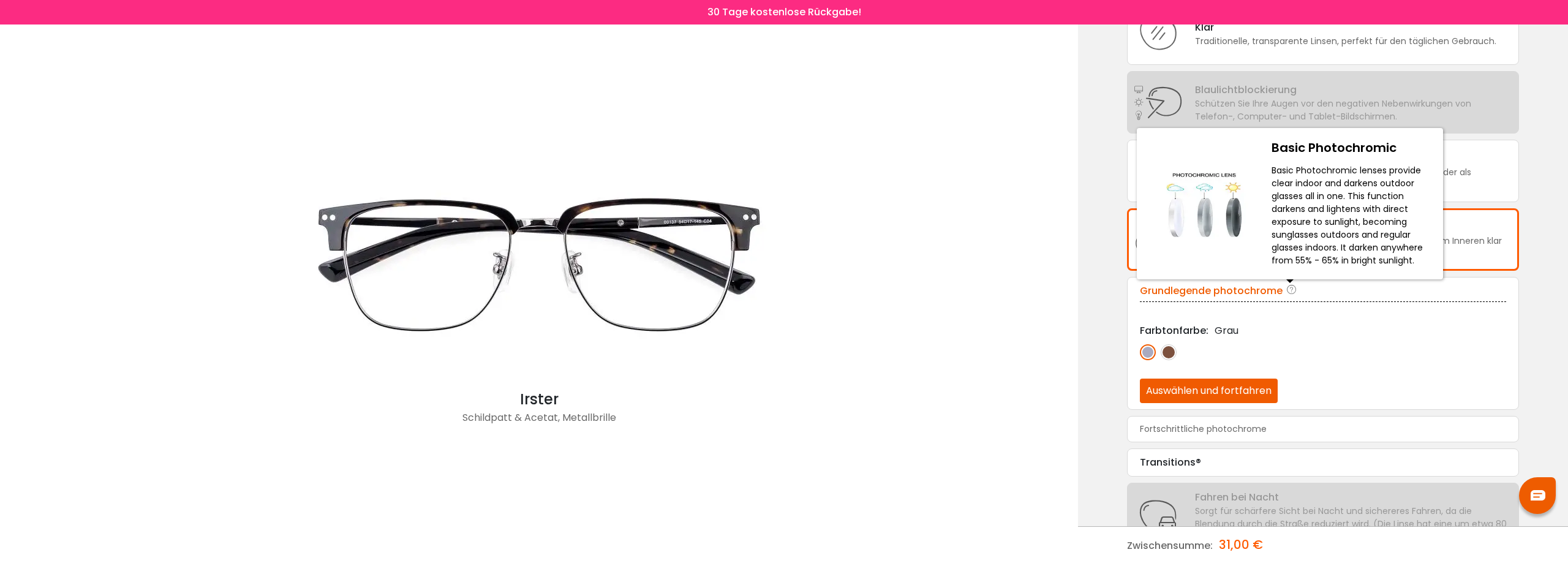
click at [1288, 287] on body "Brille Vielen Dank für Ihr Abonnement Mit dem Gutscheincode „ NEWCOMER “ erhalt…" at bounding box center [784, 292] width 1568 height 751
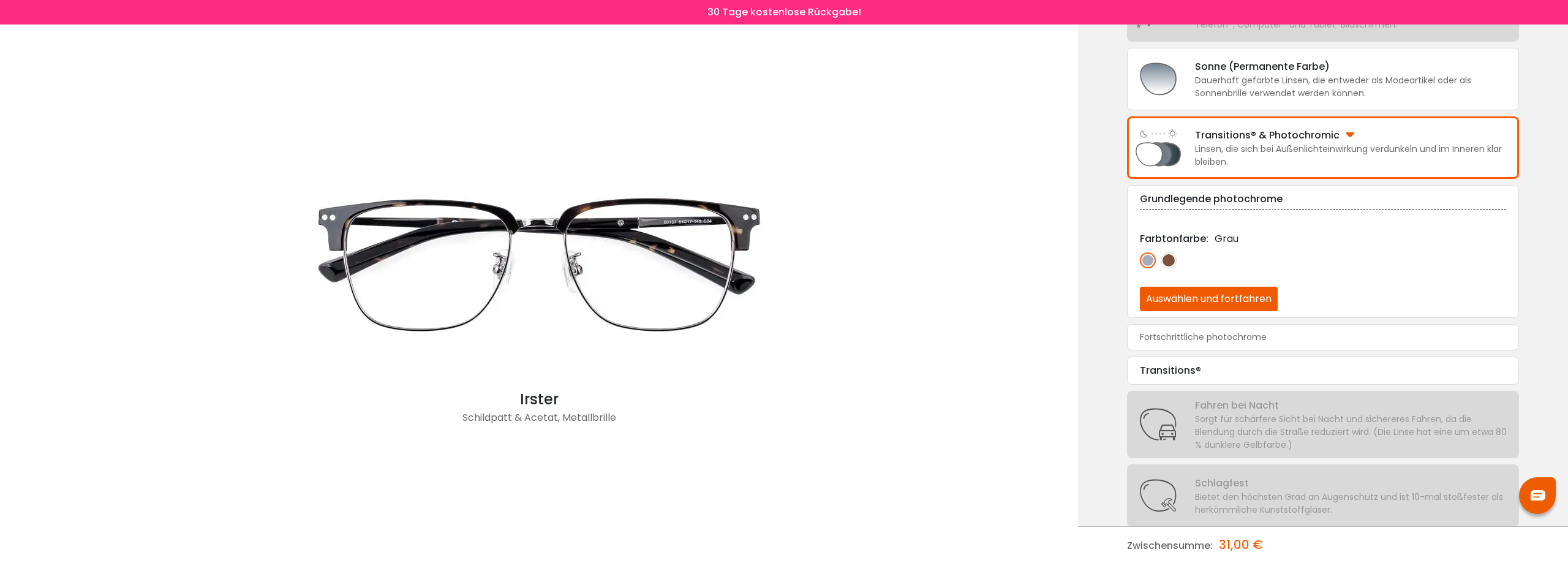
scroll to position [213, 0]
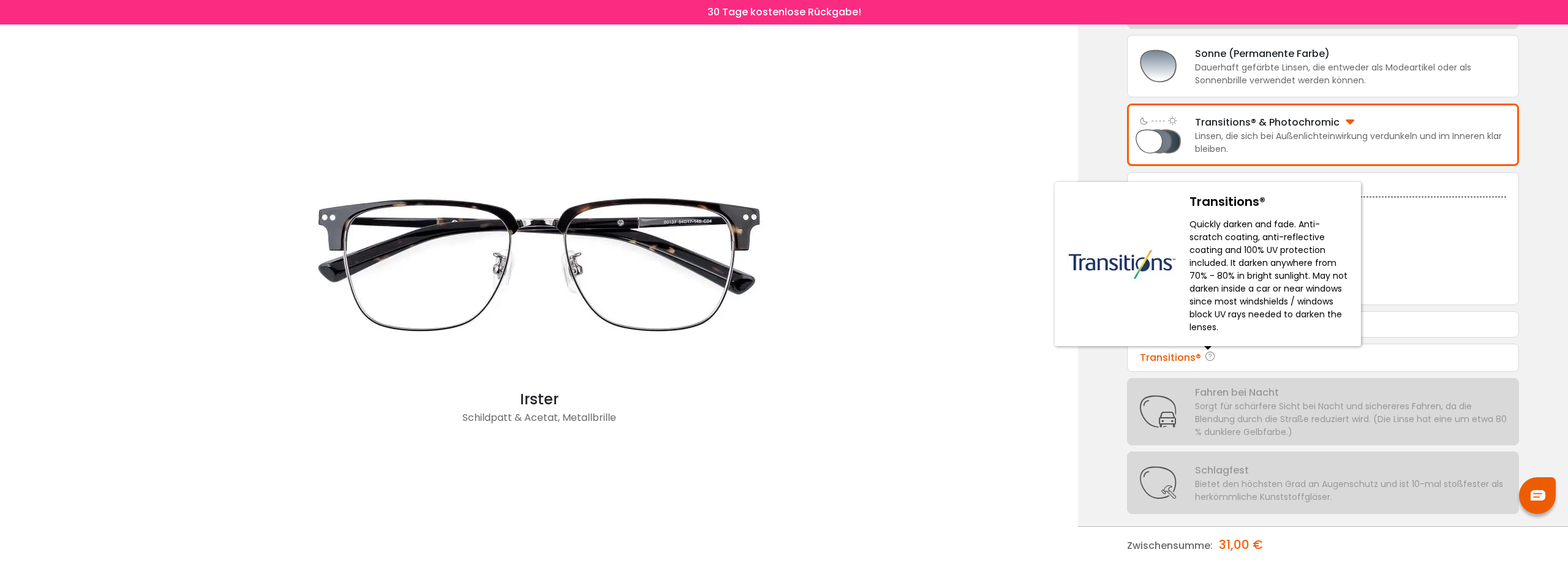
click at [1208, 356] on icon at bounding box center [1210, 357] width 12 height 15
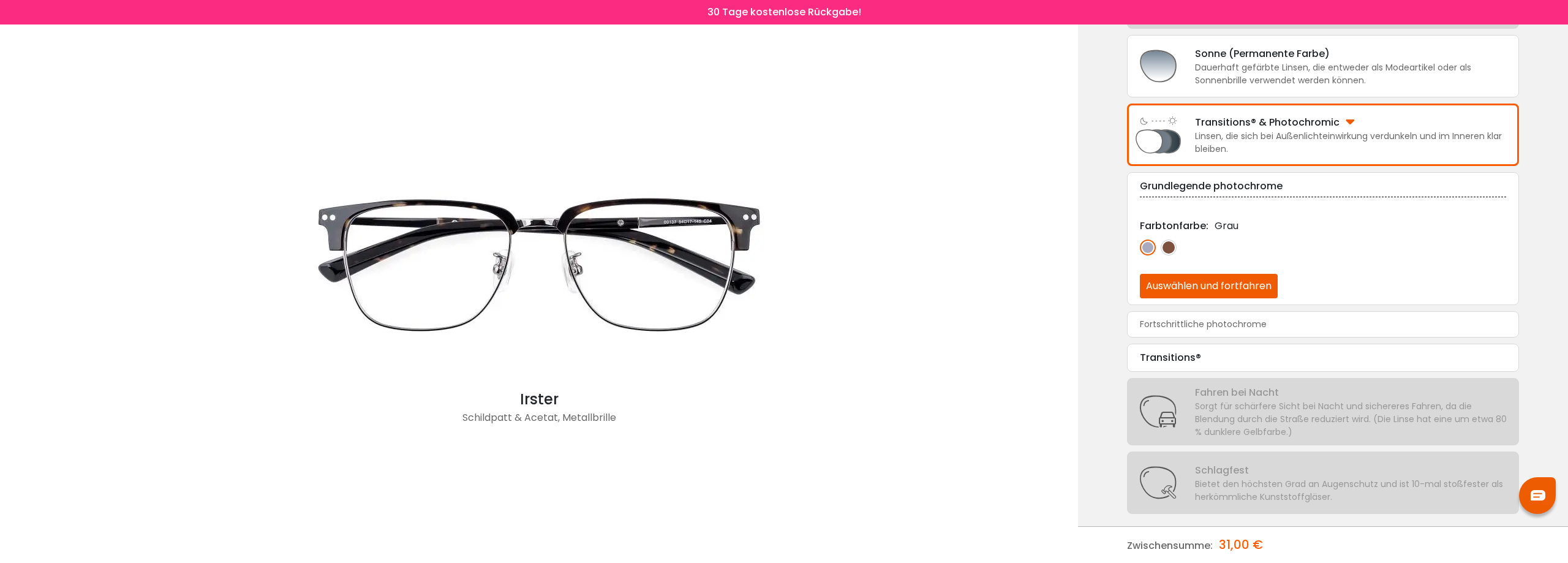
click at [1227, 356] on div "Transitions®" at bounding box center [1322, 357] width 366 height 15
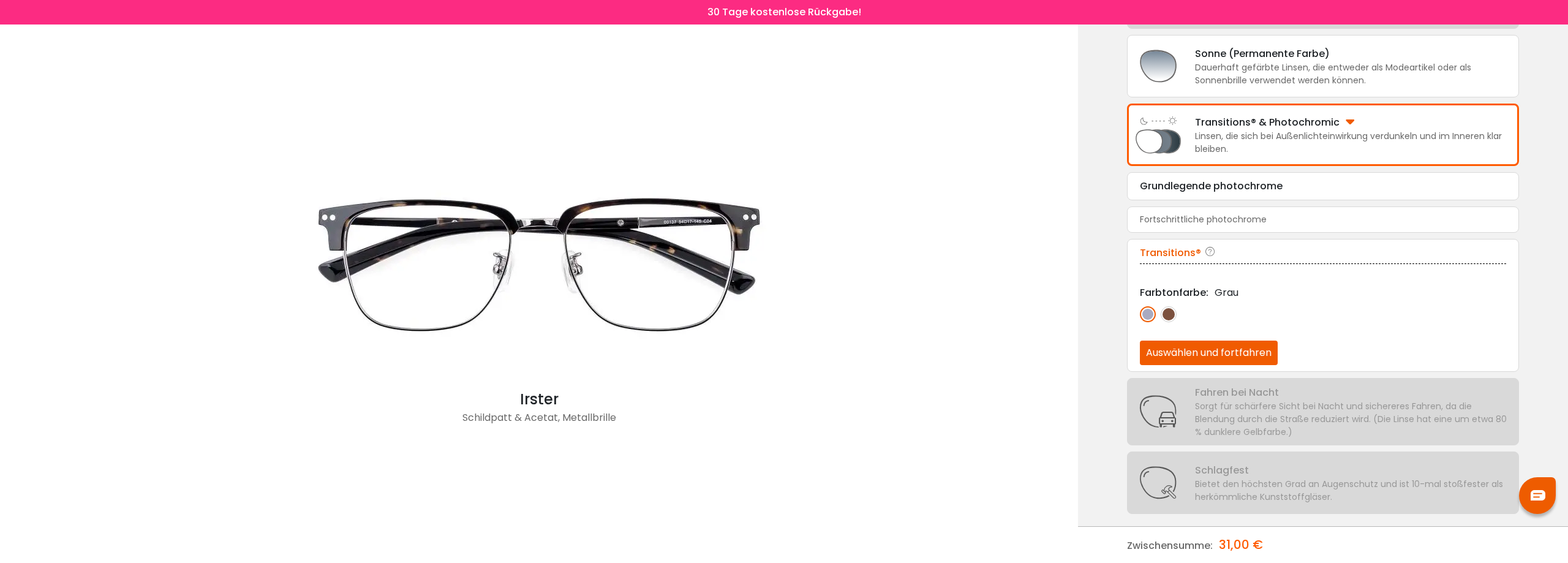
click at [1211, 352] on font "Auswählen und fortfahren" at bounding box center [1208, 352] width 125 height 14
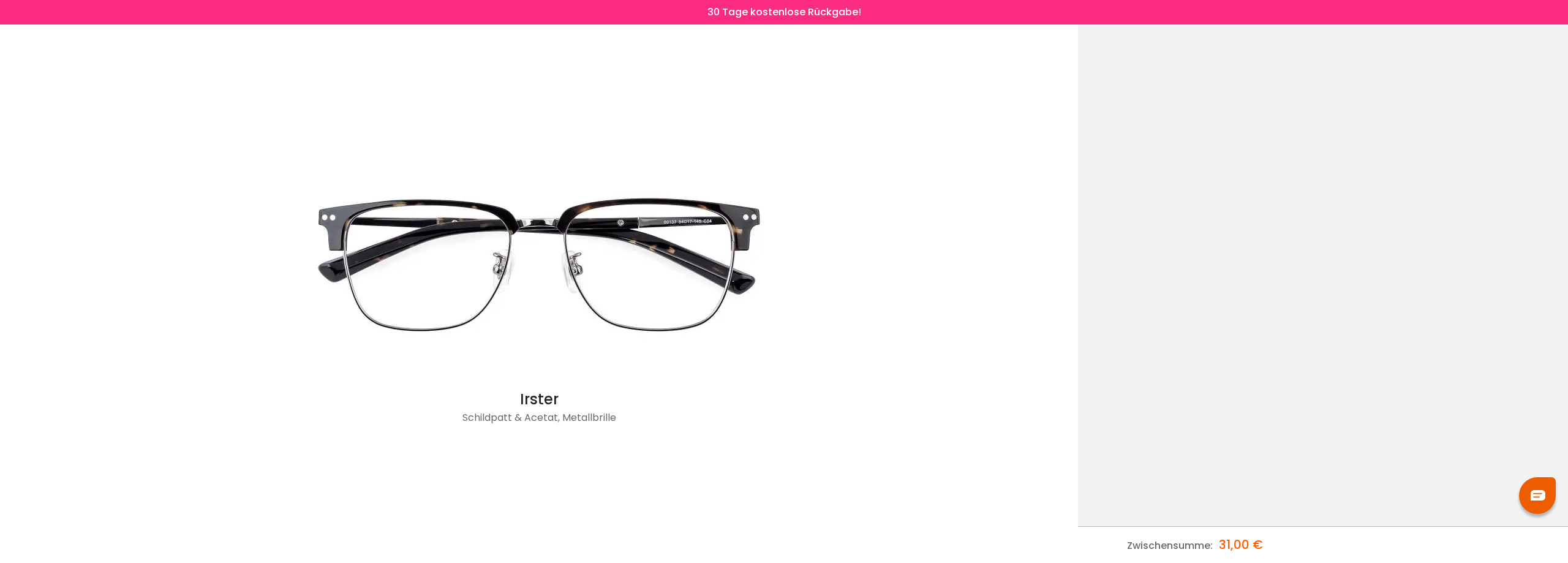
scroll to position [0, 0]
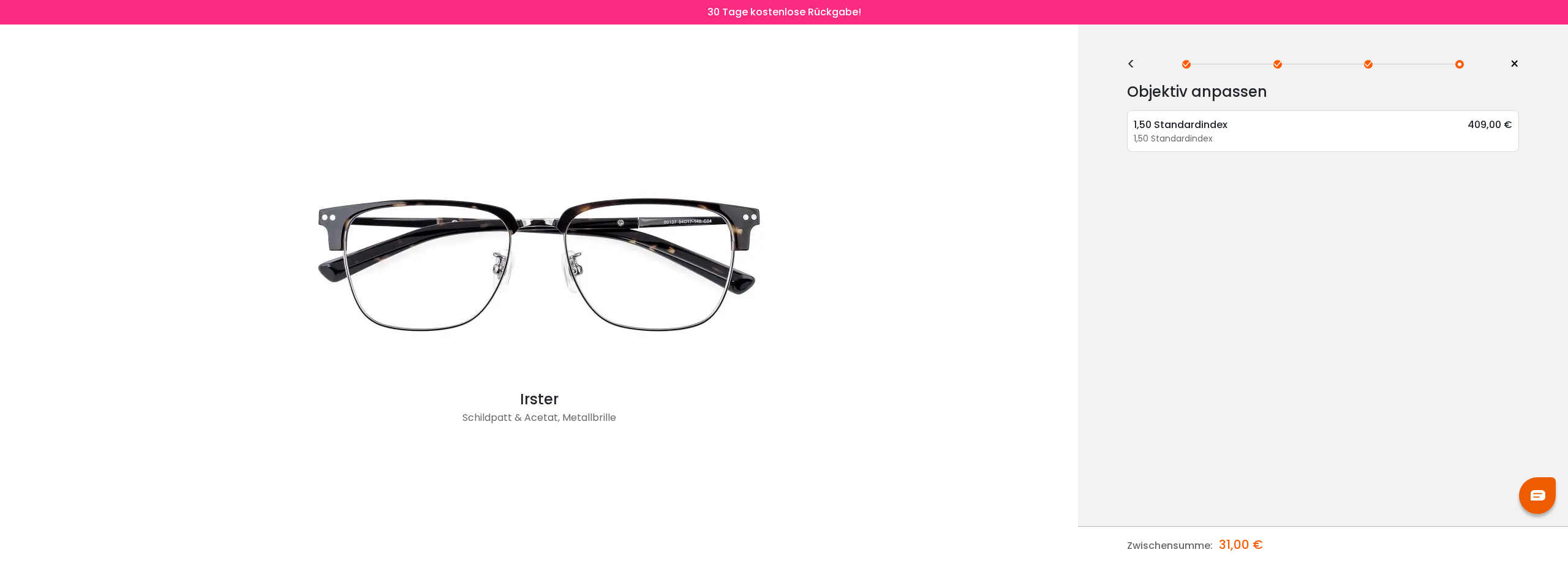
click at [1364, 66] on div at bounding box center [1369, 64] width 9 height 9
click at [1366, 64] on div at bounding box center [1369, 64] width 9 height 9
click at [1130, 67] on font "<" at bounding box center [1130, 64] width 8 height 20
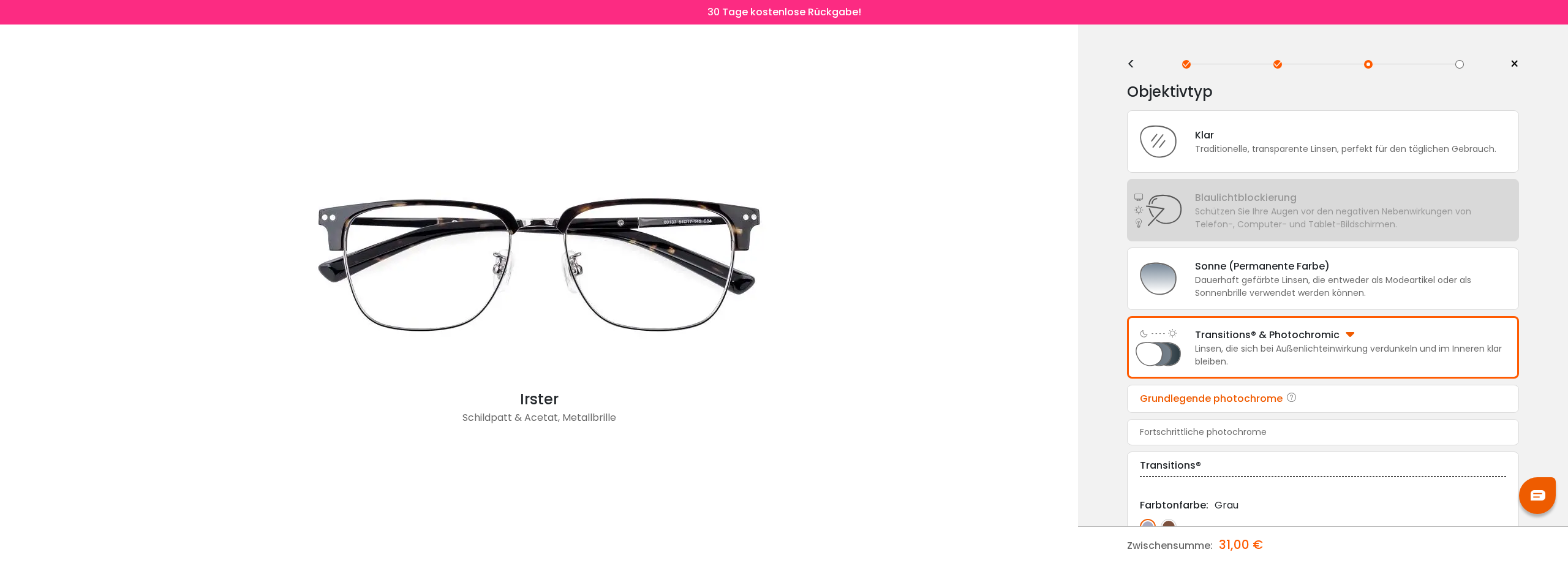
click at [1196, 401] on font "Grundlegende photochrome" at bounding box center [1211, 398] width 143 height 14
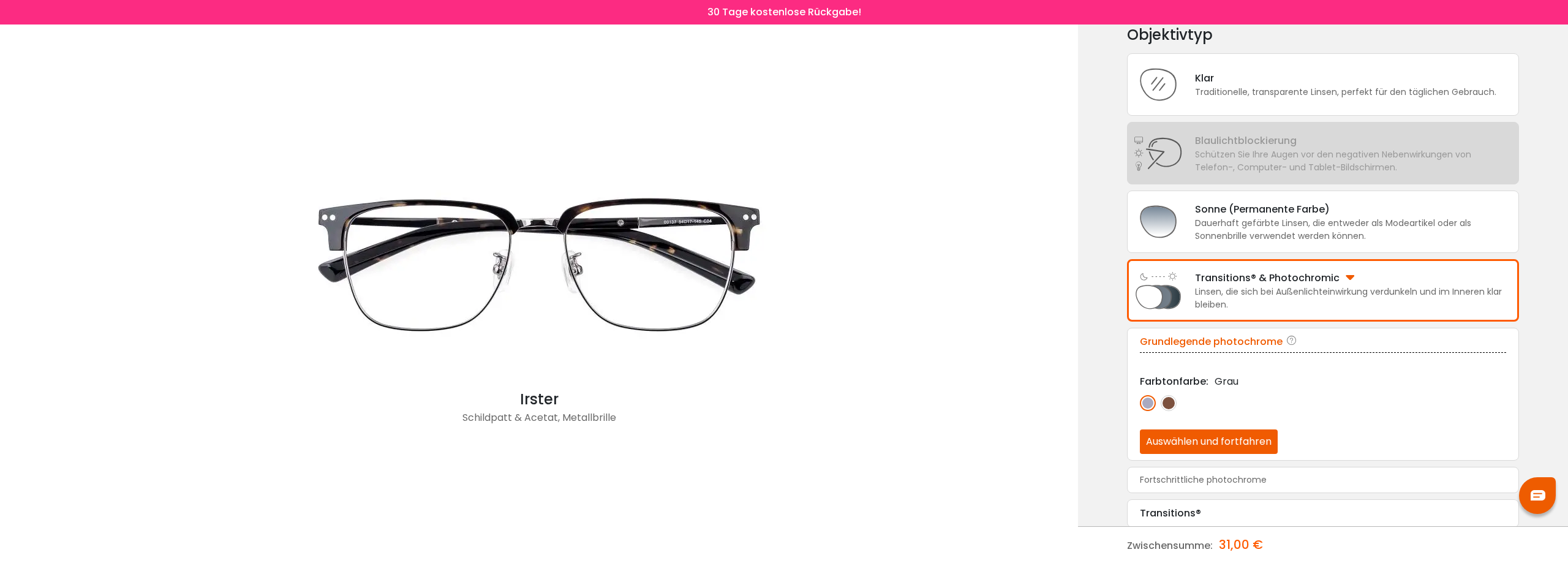
scroll to position [64, 0]
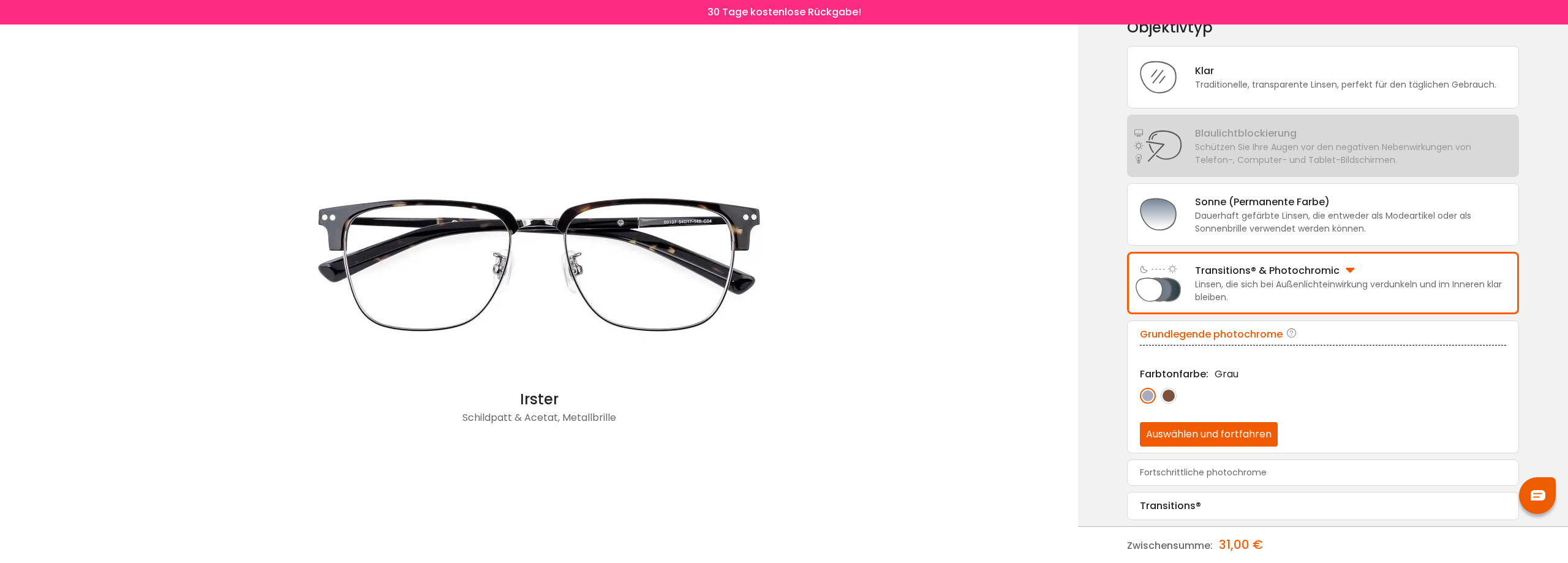
click at [1188, 435] on font "Auswählen und fortfahren" at bounding box center [1208, 434] width 125 height 14
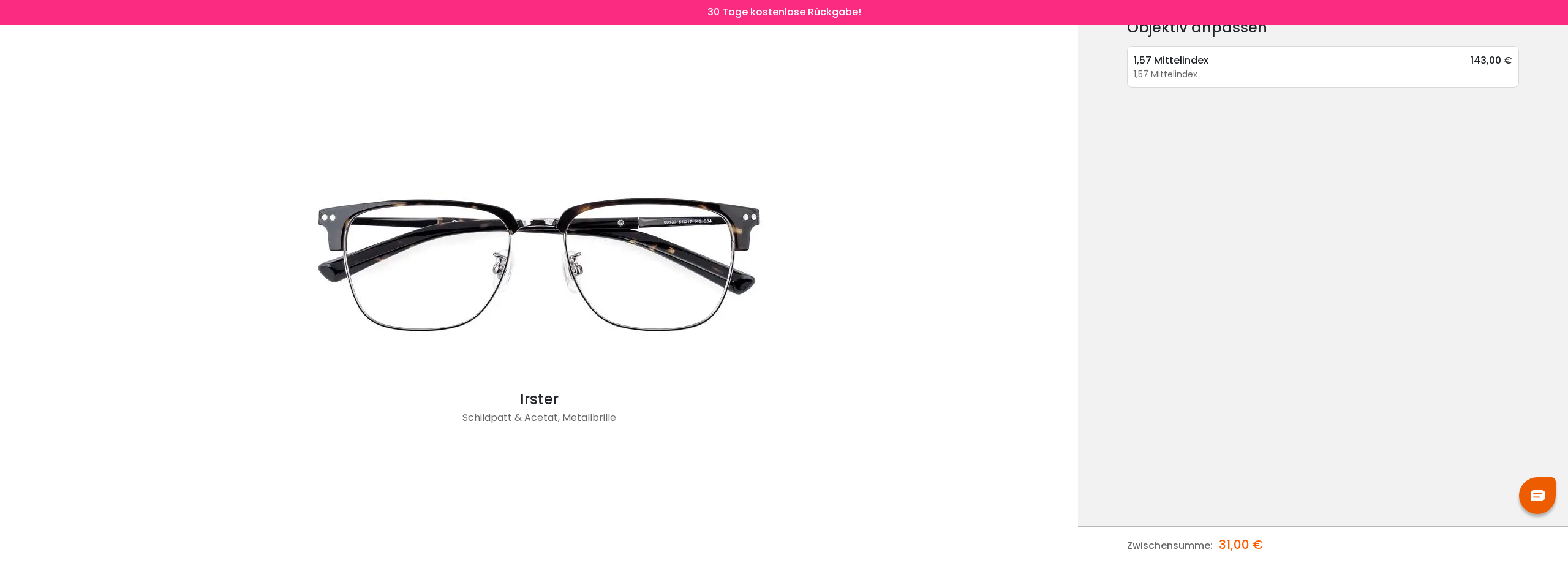
scroll to position [0, 0]
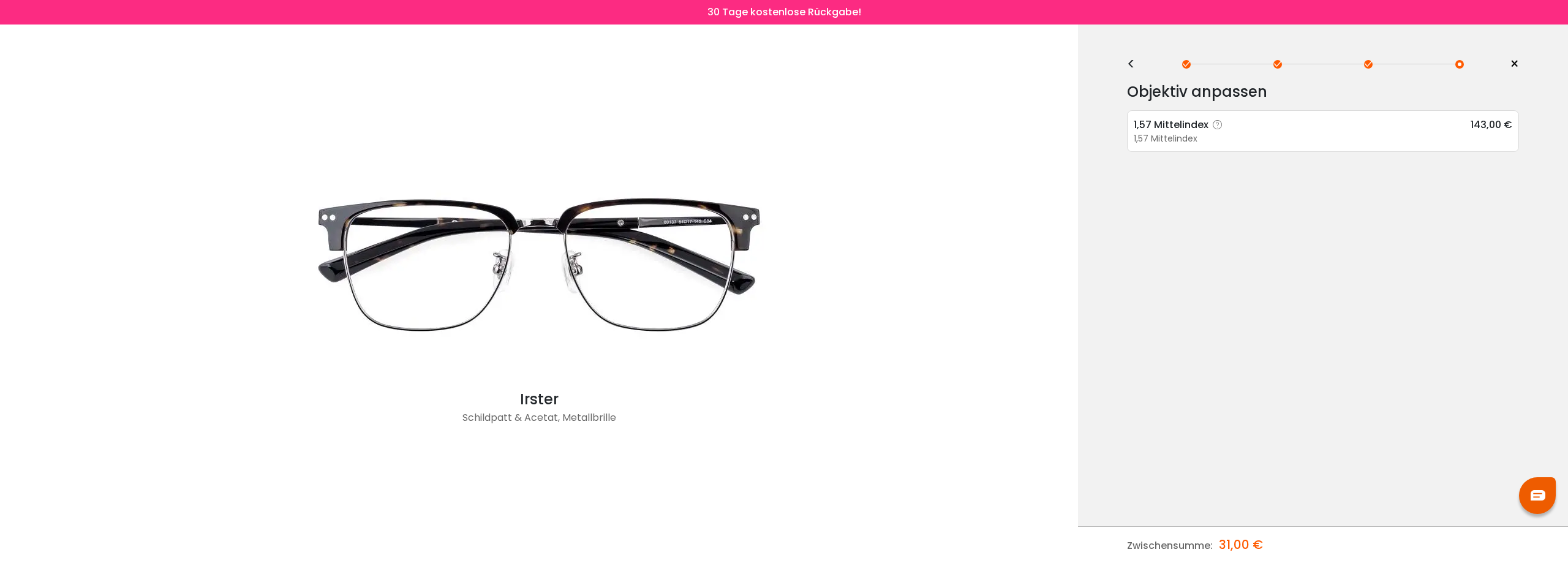
click at [1273, 134] on div "1,57 Mittelindex" at bounding box center [1322, 139] width 378 height 13
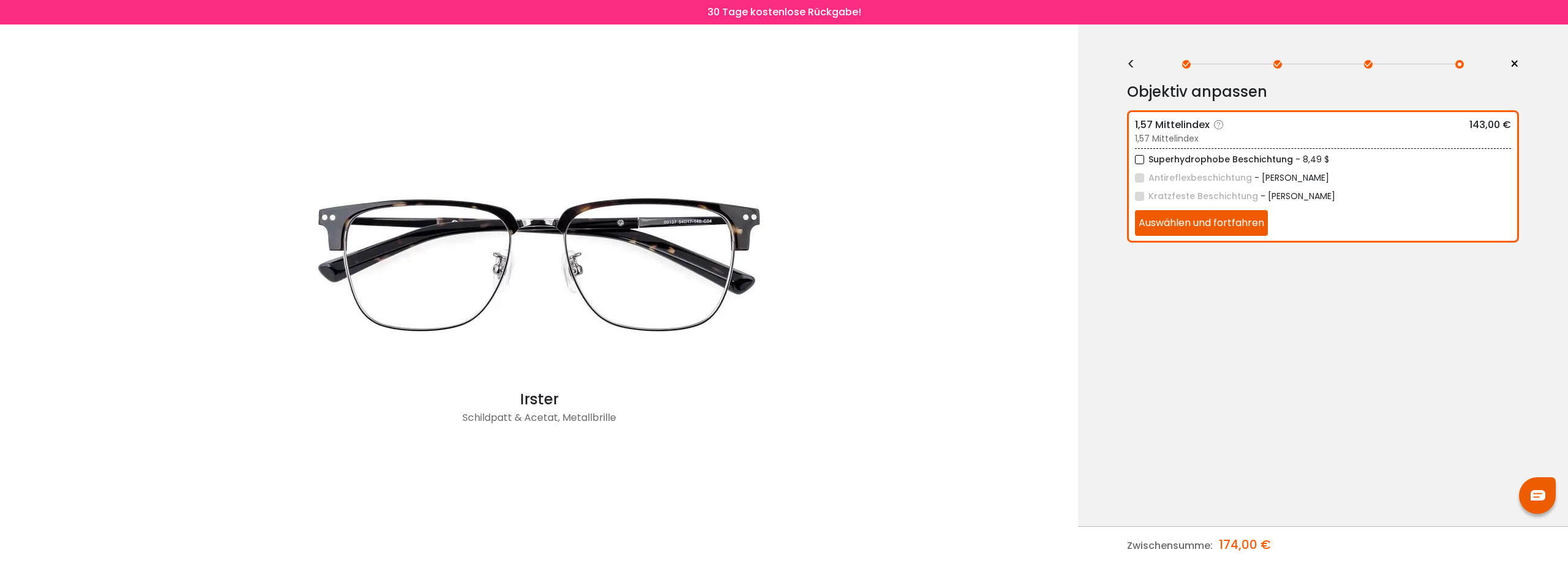
click at [1138, 160] on label "Superhydrophobe Beschichtung" at bounding box center [1213, 159] width 158 height 16
click at [1141, 179] on label "Antireflexbeschichtung" at bounding box center [1193, 178] width 117 height 16
click at [1141, 195] on label "Kratzfeste Beschichtung" at bounding box center [1196, 197] width 123 height 16
drag, startPoint x: 1328, startPoint y: 159, endPoint x: 1151, endPoint y: 156, distance: 177.0
click at [1151, 156] on div "Superhydrophobe Beschichtung - 8,49 $" at bounding box center [1323, 159] width 376 height 16
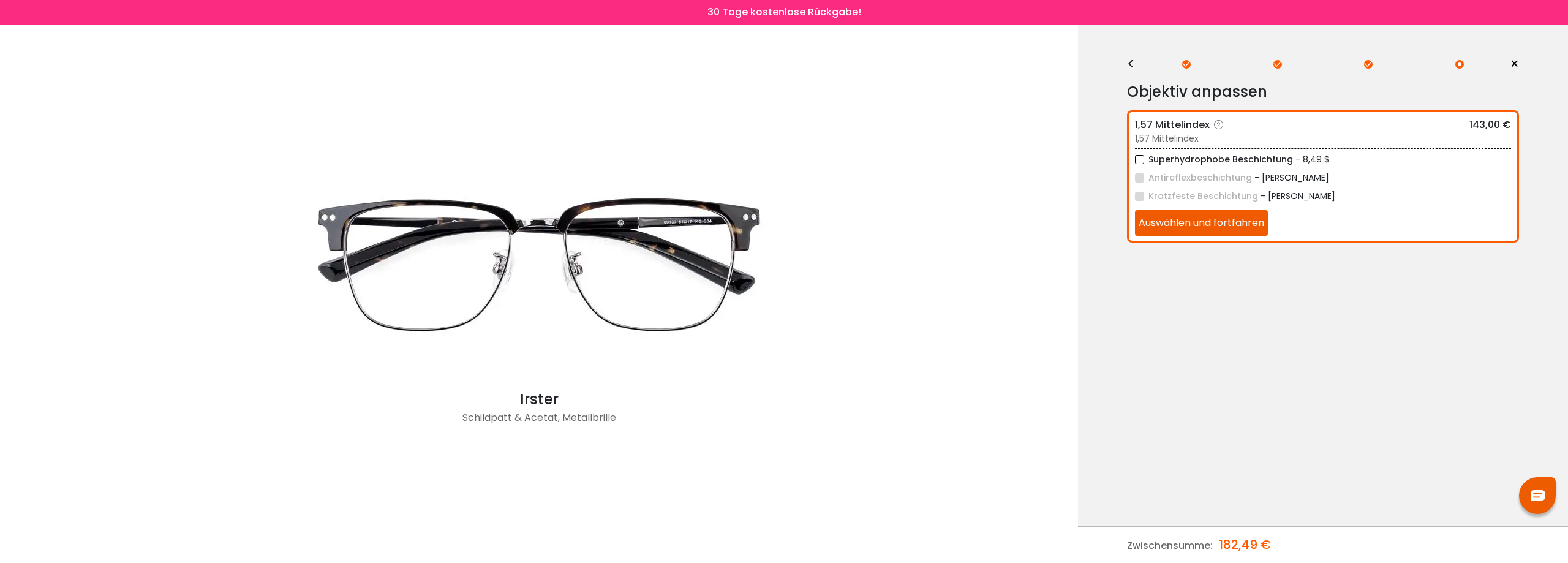
click at [1286, 159] on font "Superhydrophobe Beschichtung" at bounding box center [1220, 159] width 145 height 12
click at [1288, 159] on font "Superhydrophobe Beschichtung" at bounding box center [1220, 159] width 145 height 12
click at [1345, 162] on div "Superhydrophobe Beschichtung - 8,49 $" at bounding box center [1323, 159] width 376 height 16
drag, startPoint x: 1152, startPoint y: 157, endPoint x: 1240, endPoint y: 155, distance: 88.0
click at [1240, 155] on font "Superhydrophobe Beschichtung" at bounding box center [1220, 159] width 145 height 12
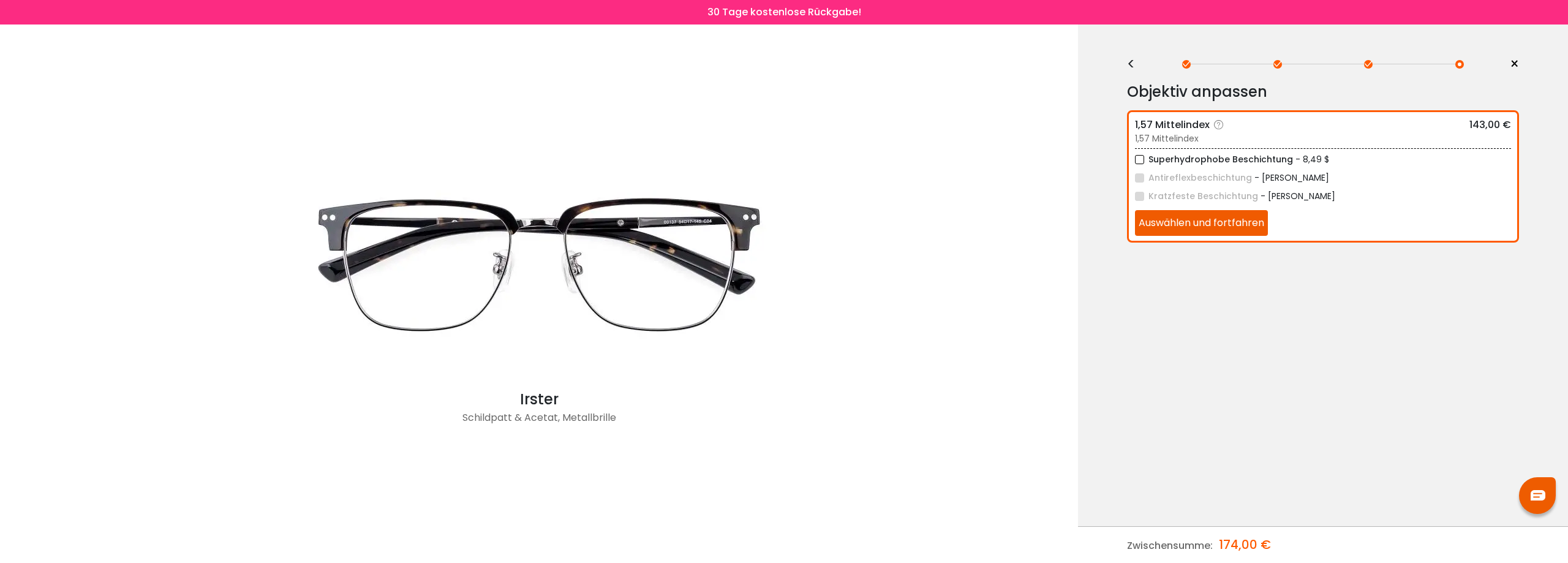
click at [1218, 127] on icon at bounding box center [1219, 125] width 12 height 12
click at [1218, 125] on icon at bounding box center [1219, 125] width 12 height 12
click at [1141, 160] on label "Superhydrophobe Beschichtung" at bounding box center [1213, 159] width 158 height 16
click at [1218, 126] on icon at bounding box center [1219, 125] width 12 height 12
click at [1213, 221] on font "Auswählen und fortfahren" at bounding box center [1201, 222] width 125 height 14
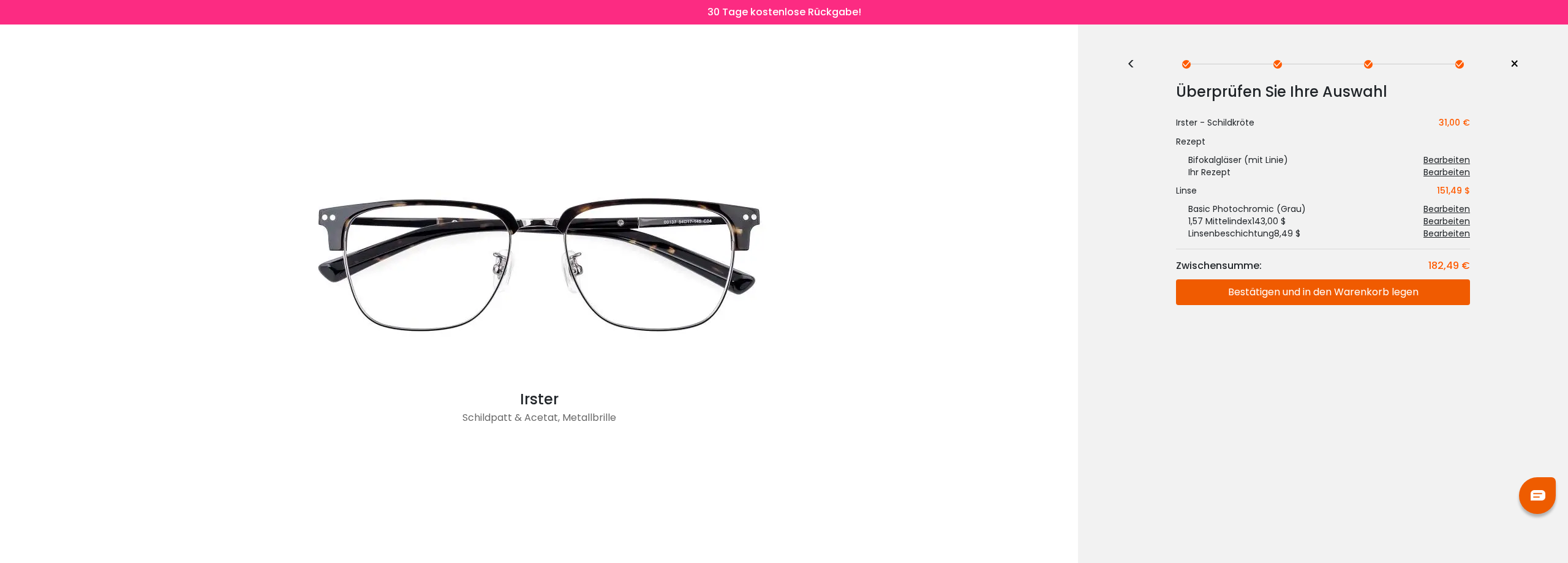
click at [1344, 296] on font "Bestätigen und in den Warenkorb legen" at bounding box center [1322, 292] width 191 height 14
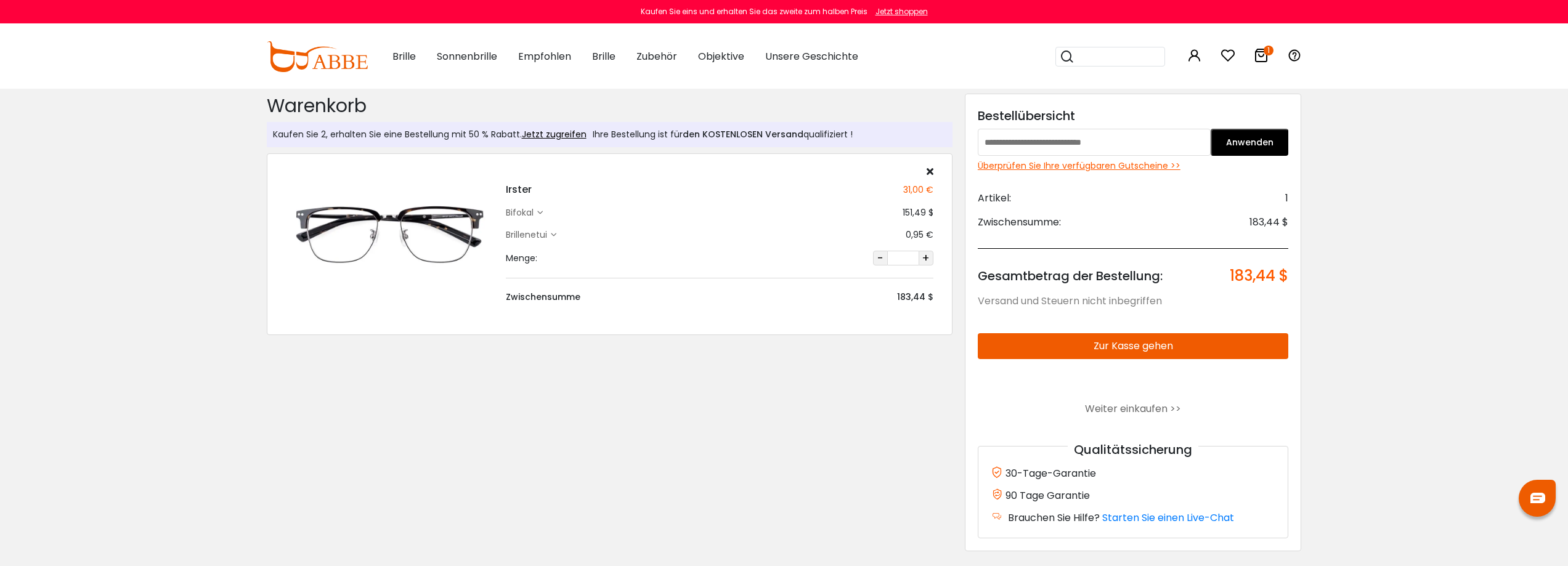
click at [1260, 55] on icon at bounding box center [1261, 55] width 15 height 15
click at [1076, 140] on input "text" at bounding box center [1095, 142] width 233 height 27
paste input "**********"
type input "*"
click at [1082, 166] on font "Überprüfen Sie Ihre verfügbaren Gutscheine >>" at bounding box center [1079, 166] width 202 height 12
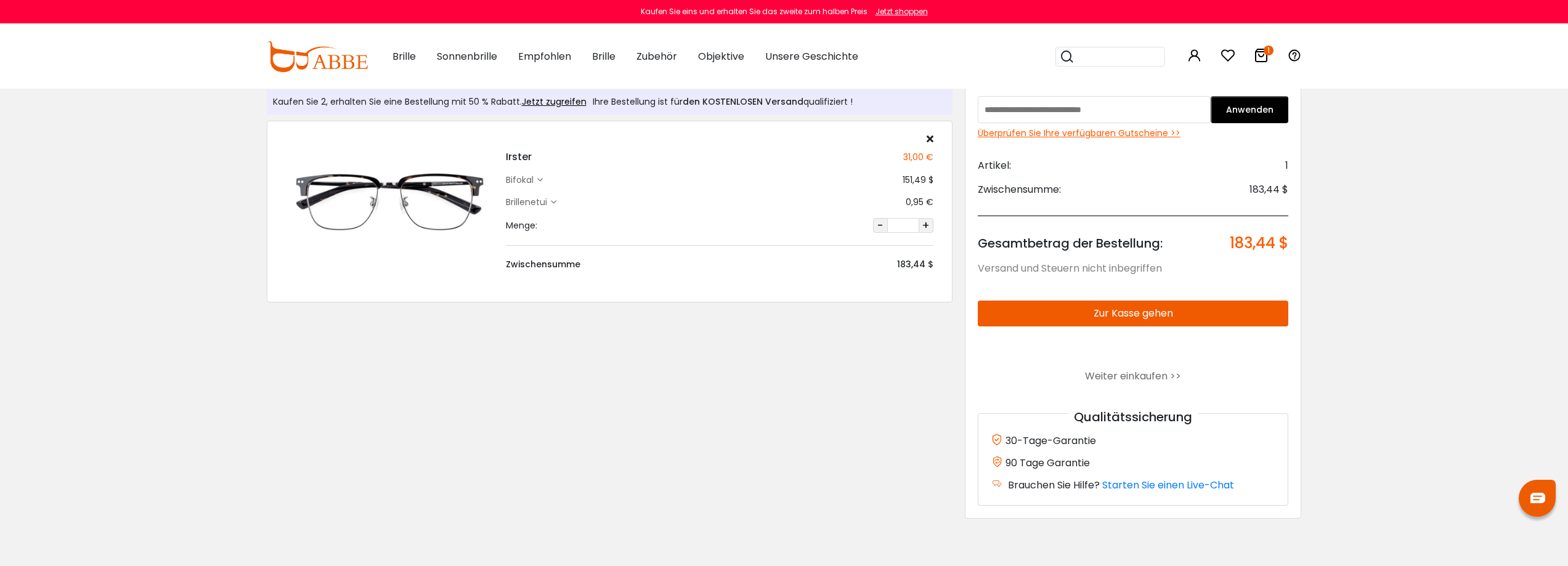
scroll to position [61, 0]
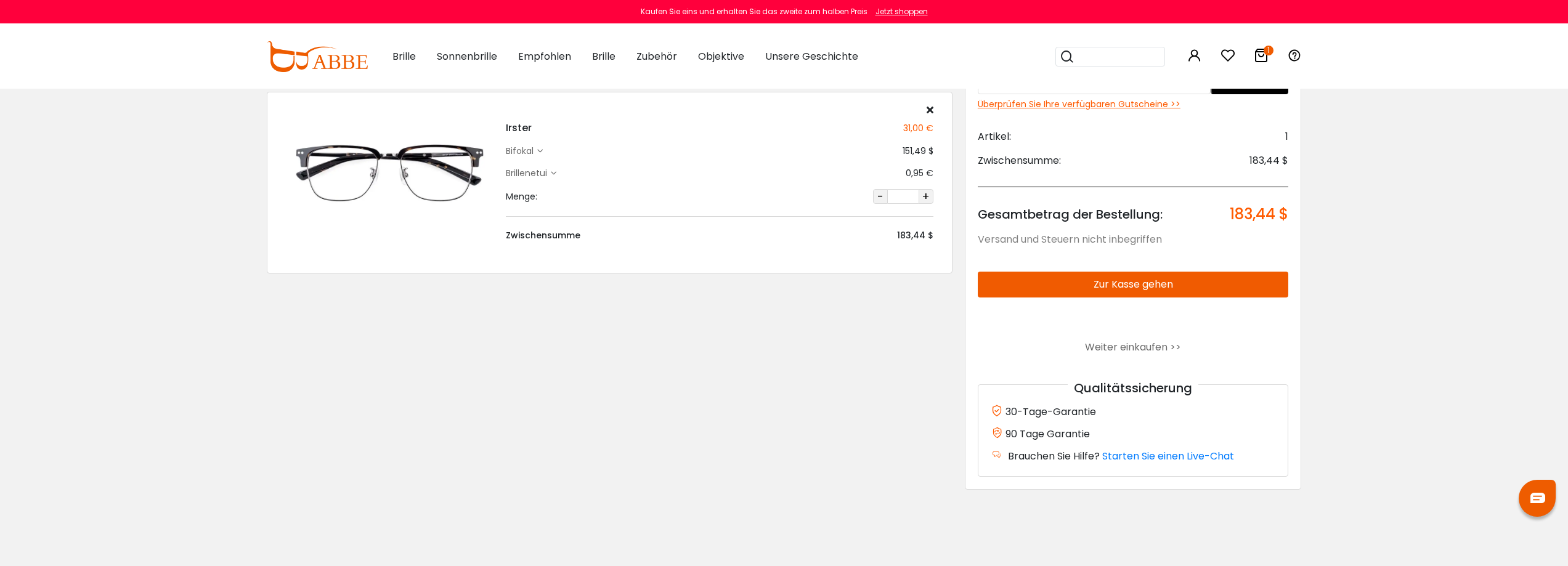
click at [1132, 283] on font "Zur Kasse gehen" at bounding box center [1133, 284] width 80 height 14
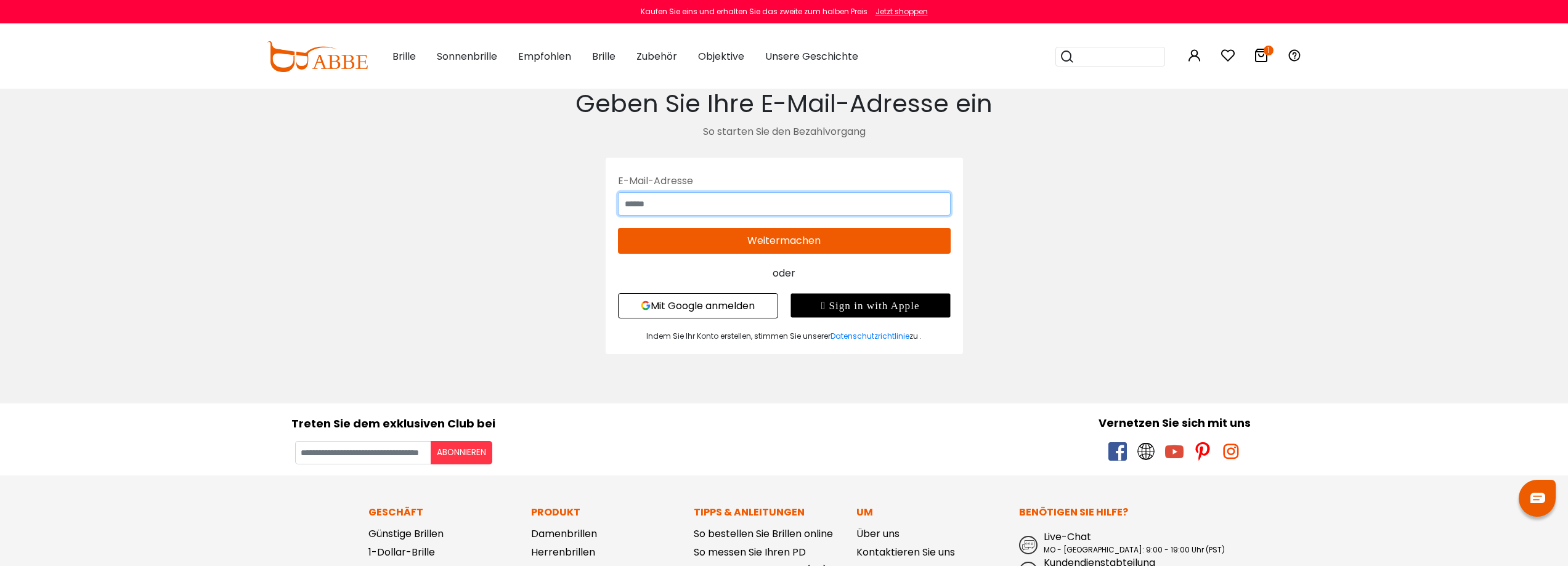
click at [665, 204] on input "text" at bounding box center [784, 203] width 333 height 24
type input "**********"
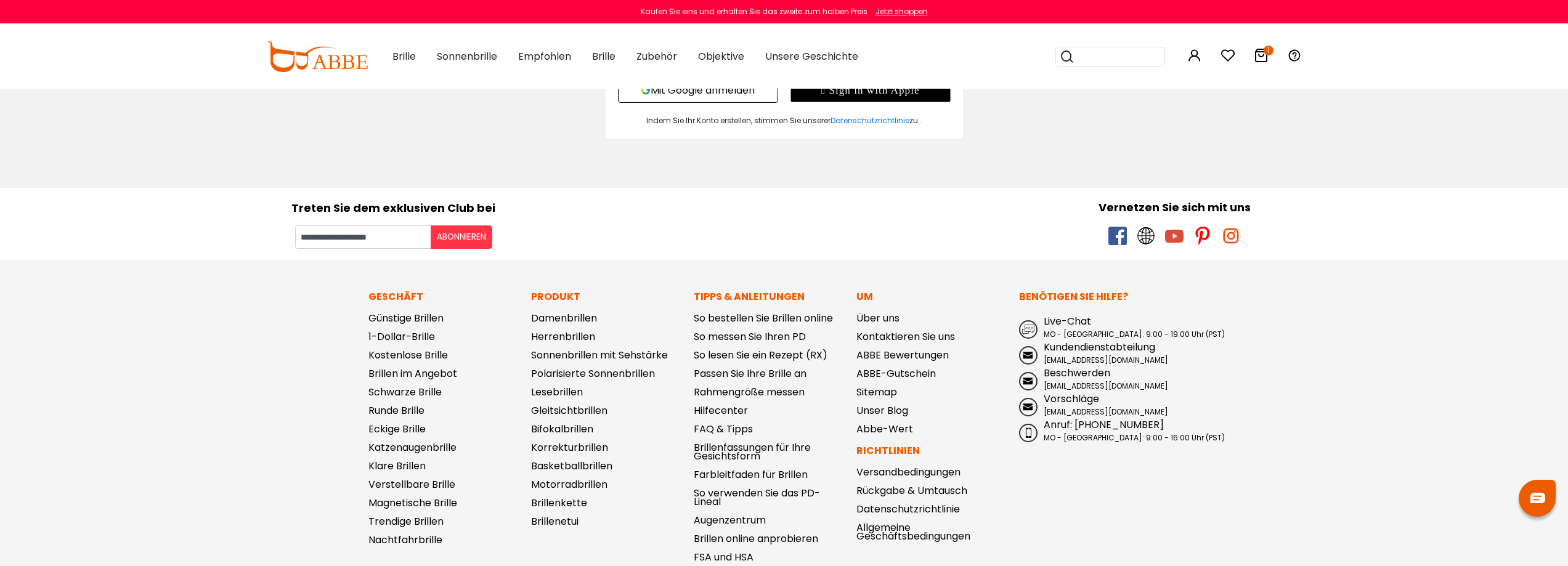
scroll to position [246, 0]
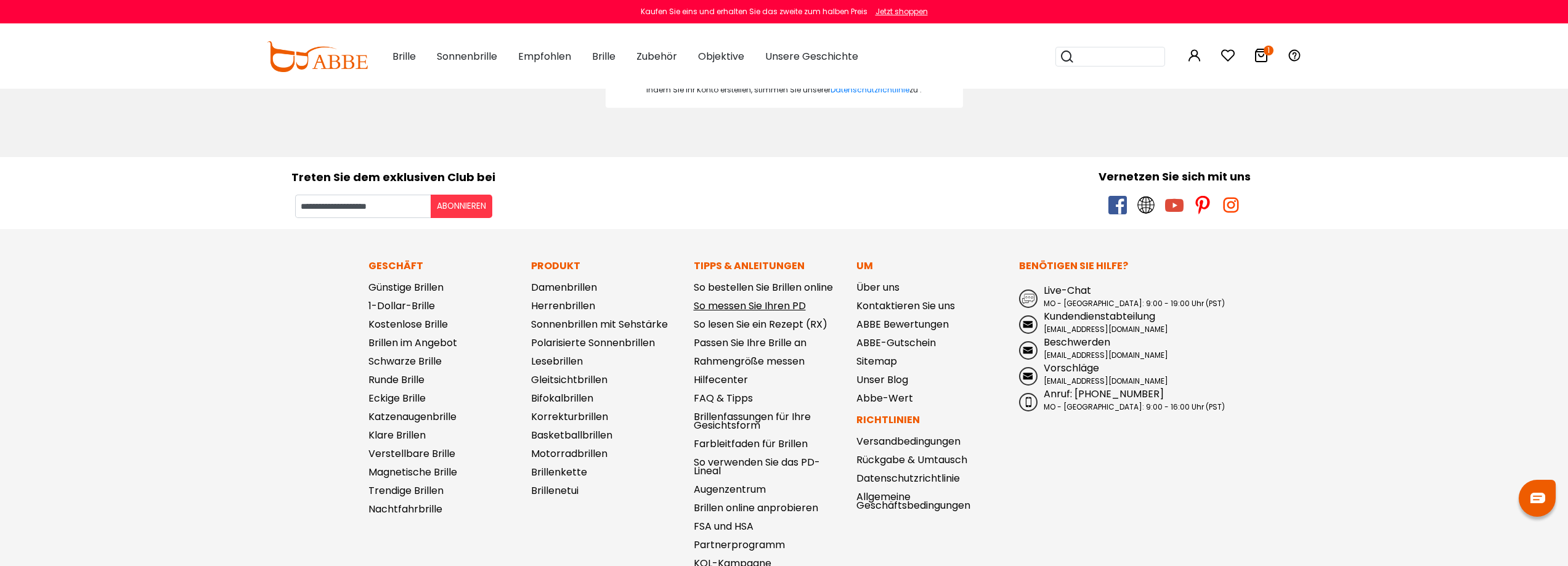
click at [785, 306] on font "So messen Sie Ihren PD" at bounding box center [750, 306] width 112 height 14
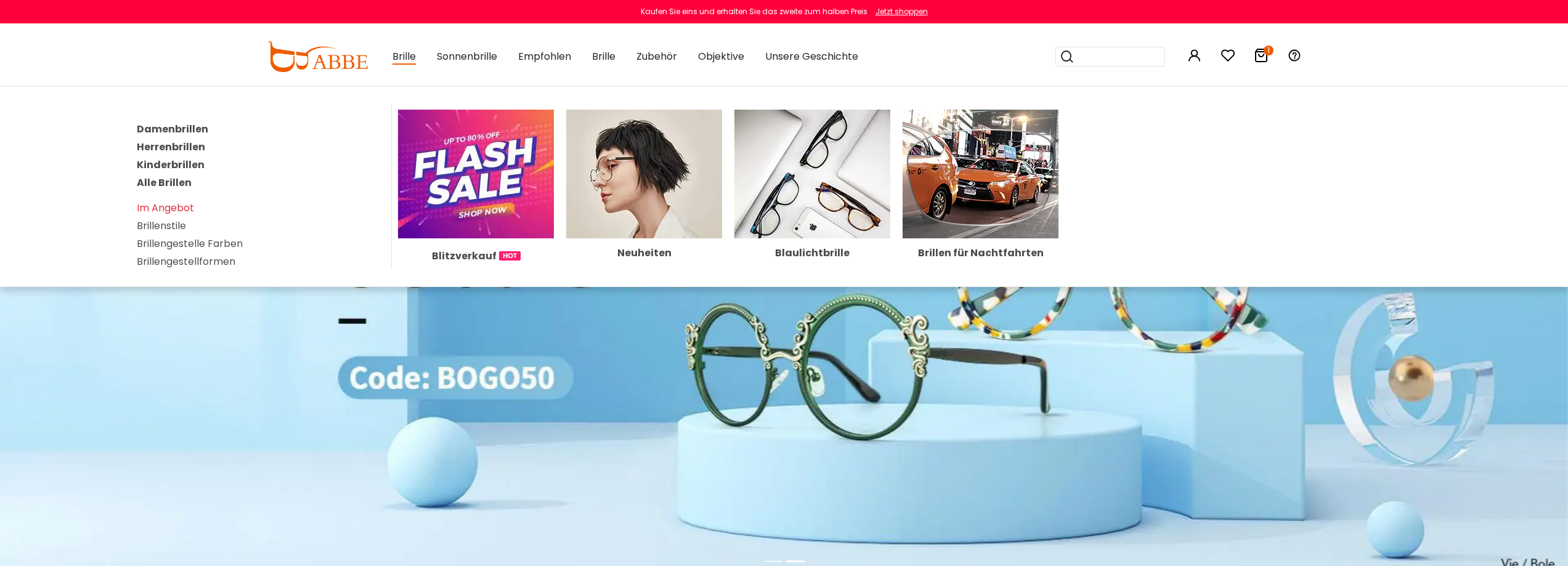
click at [480, 197] on img at bounding box center [476, 173] width 156 height 129
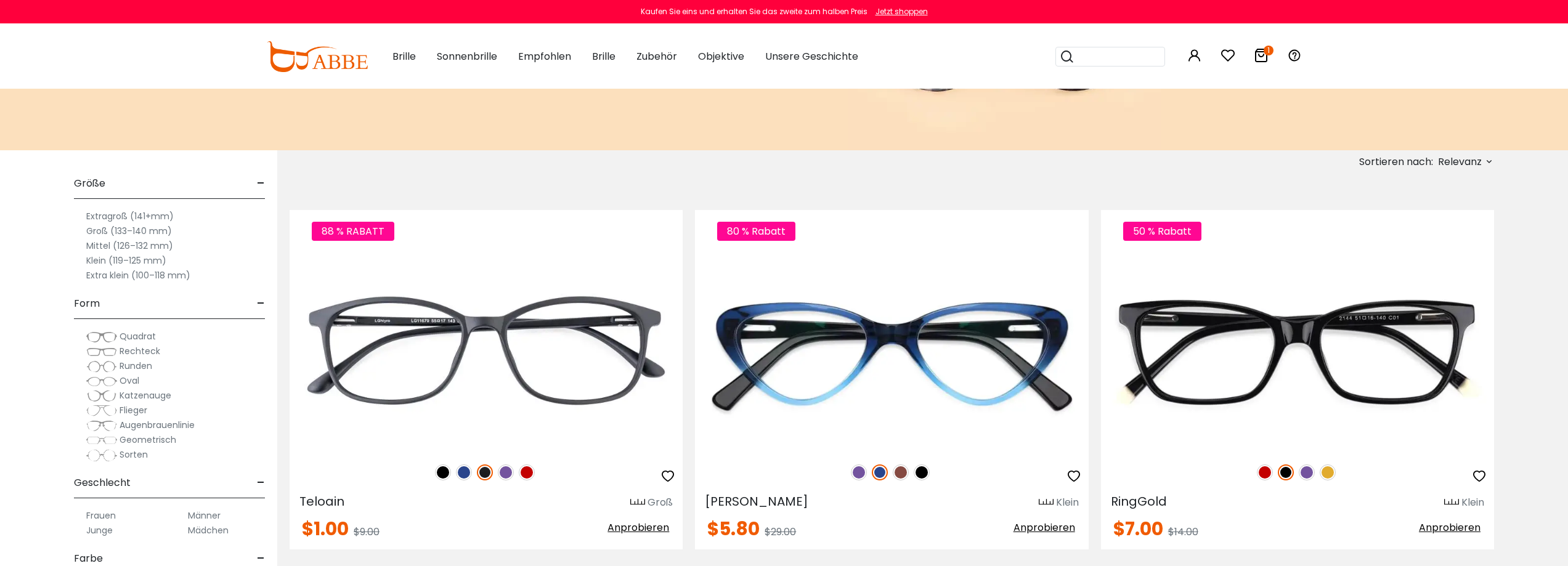
scroll to position [124, 0]
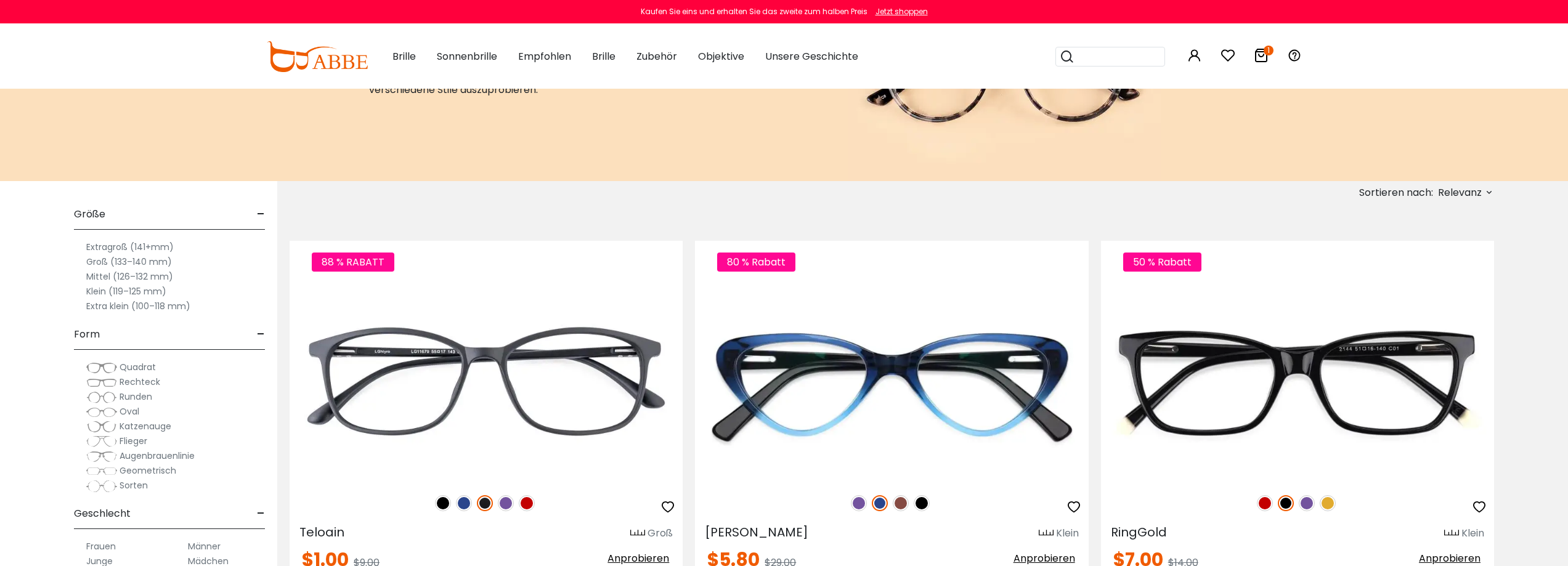
click font "Extragroß (141+mm)"
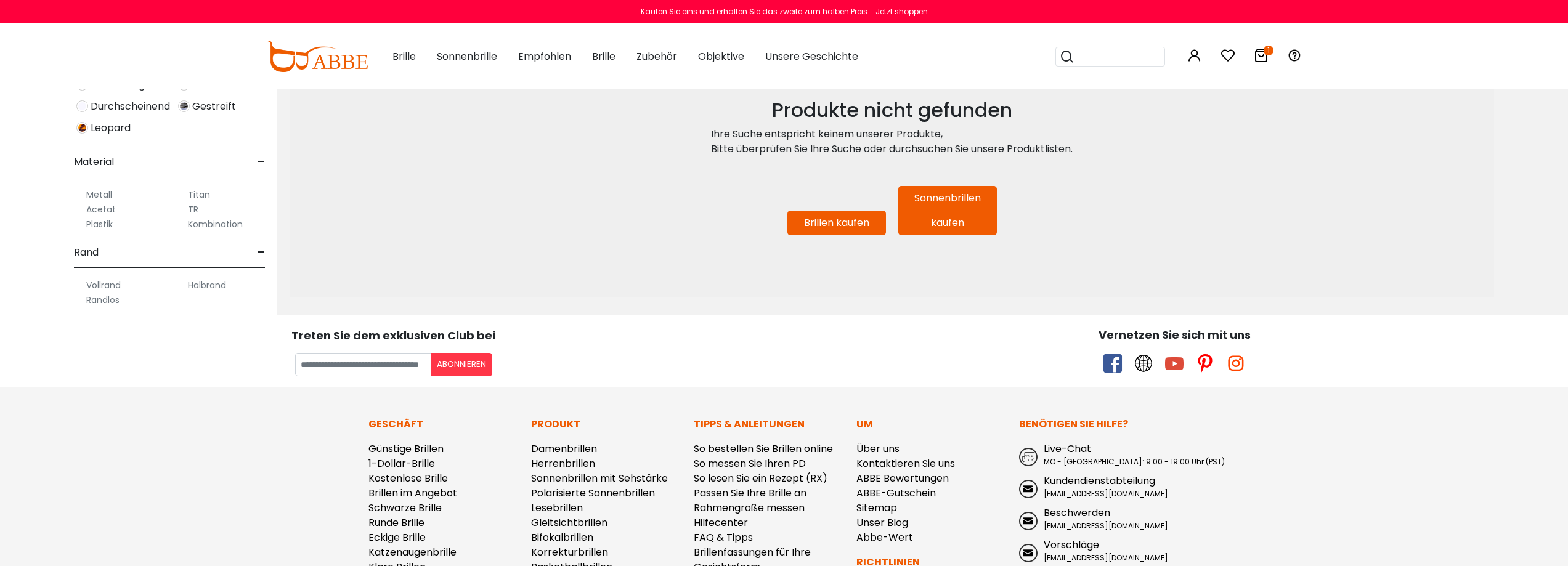
scroll to position [308, 0]
click at [209, 287] on font "Halbrand" at bounding box center [207, 285] width 39 height 12
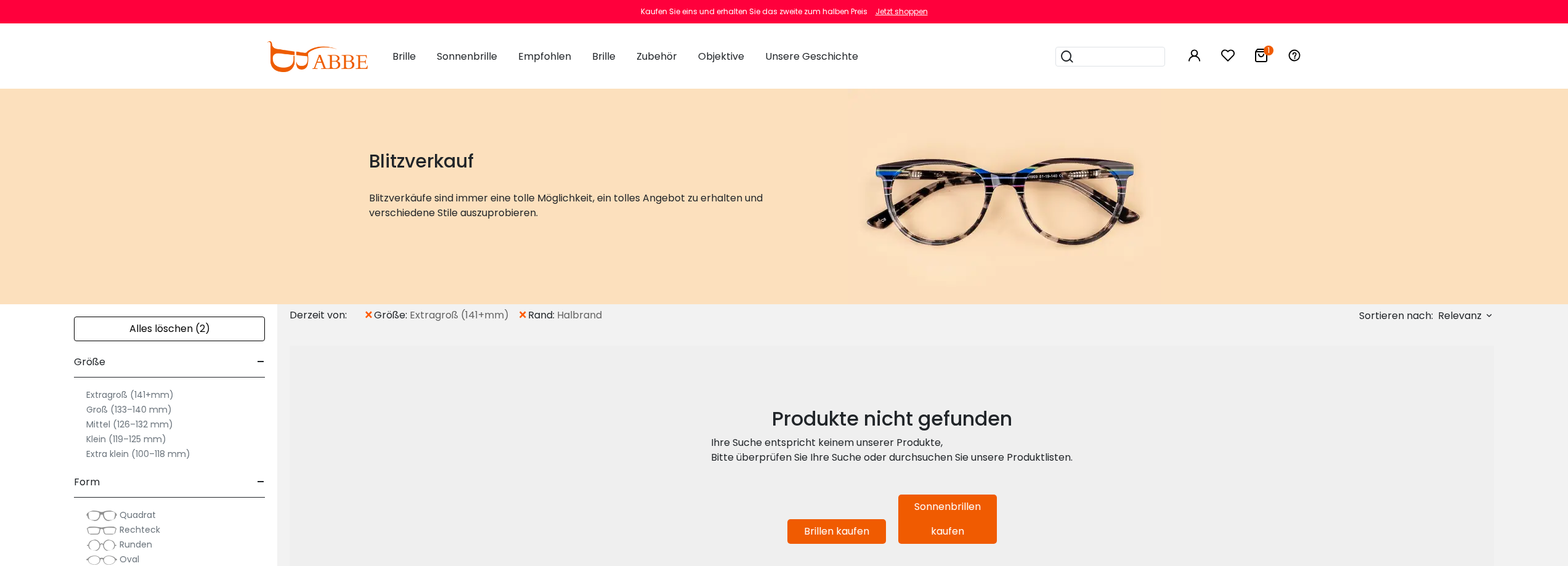
click at [368, 316] on font "×" at bounding box center [369, 315] width 11 height 20
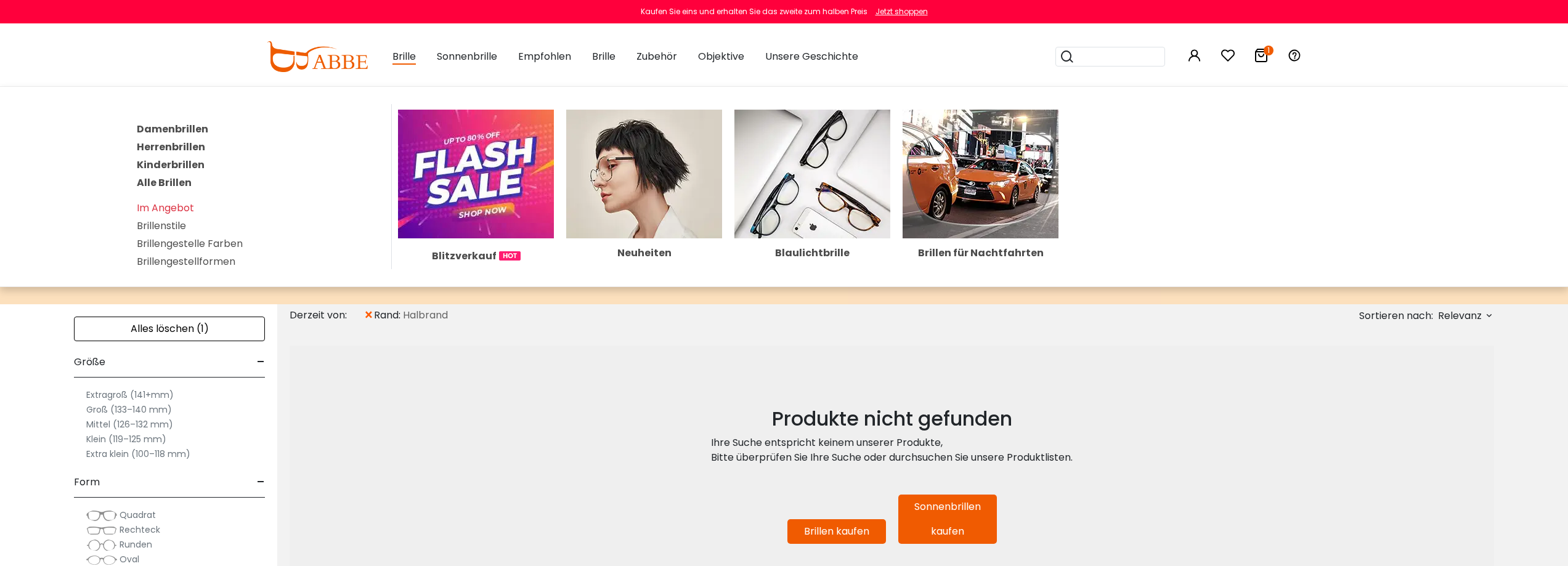
click at [408, 57] on font "Brille" at bounding box center [404, 56] width 24 height 14
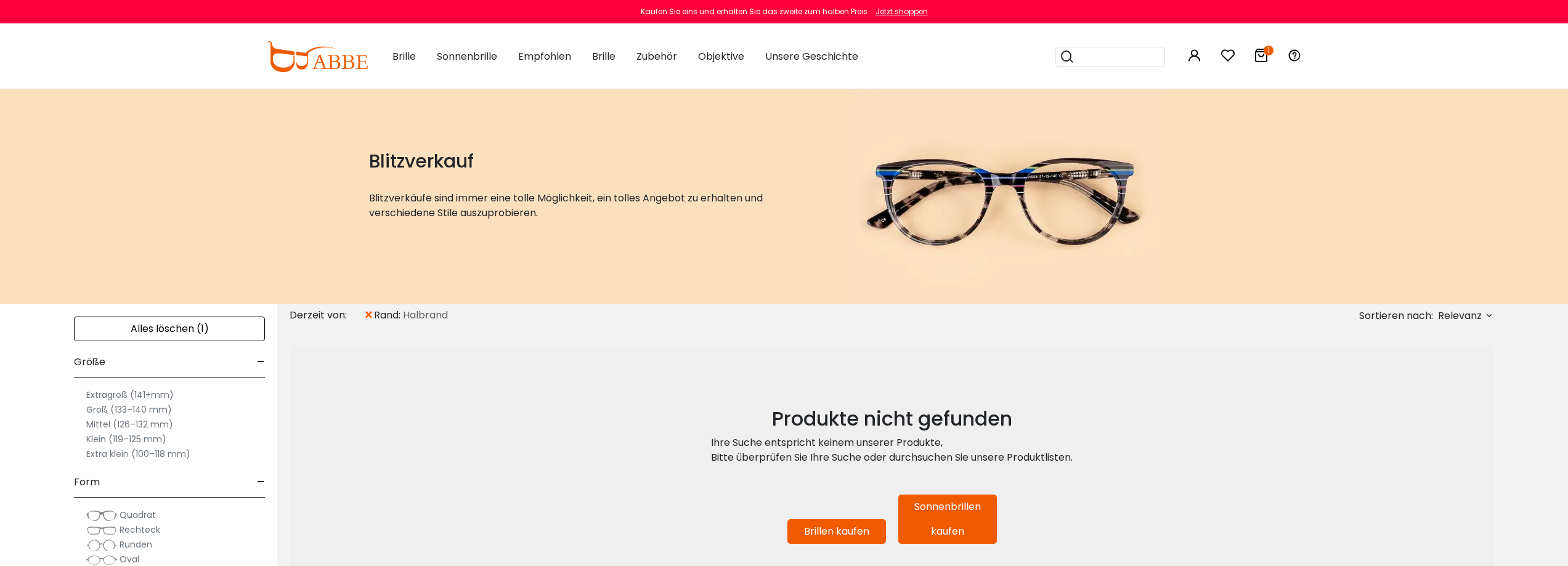
click at [408, 57] on font "Brille" at bounding box center [404, 56] width 24 height 14
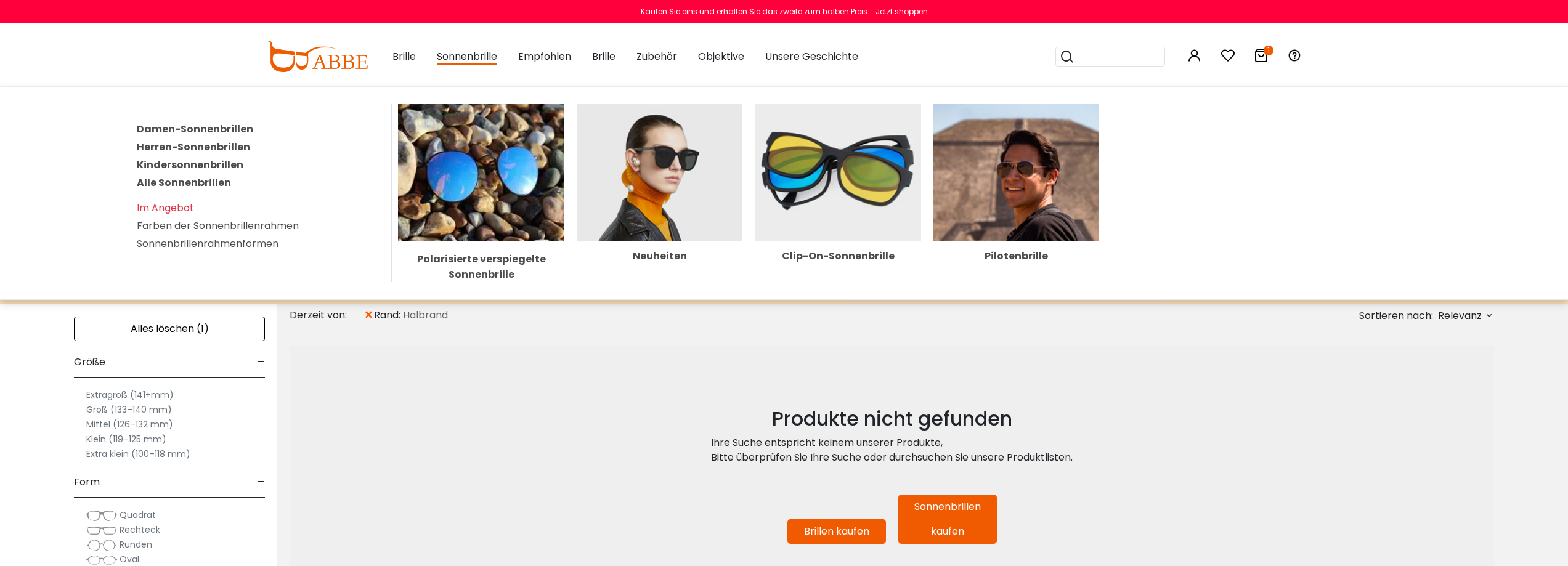
click at [632, 200] on img at bounding box center [660, 173] width 167 height 138
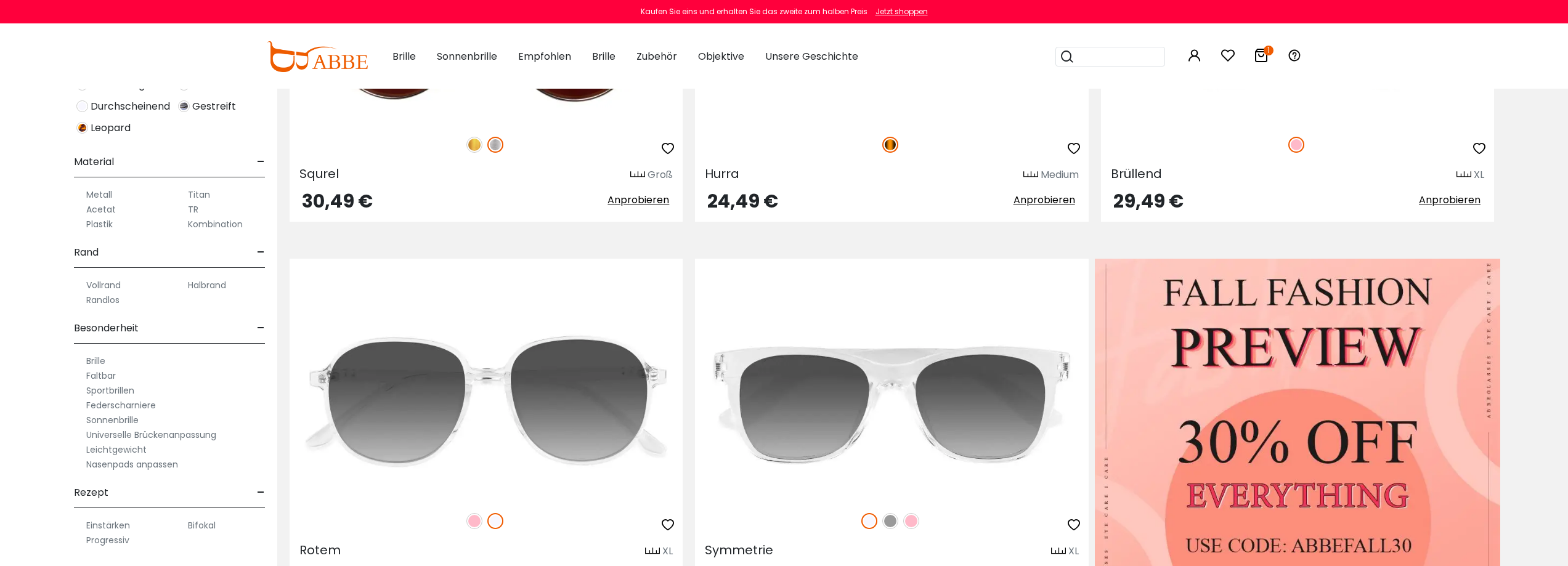
scroll to position [492, 0]
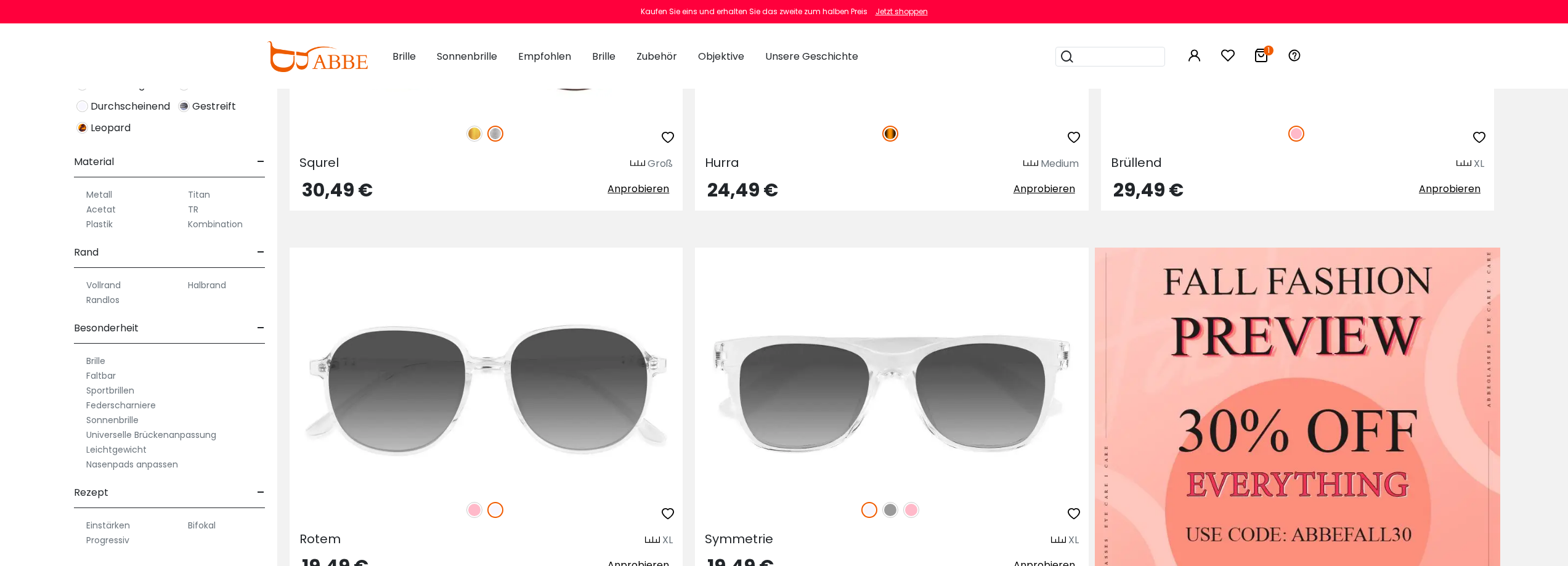
click at [201, 527] on font "Bifokal" at bounding box center [202, 526] width 28 height 12
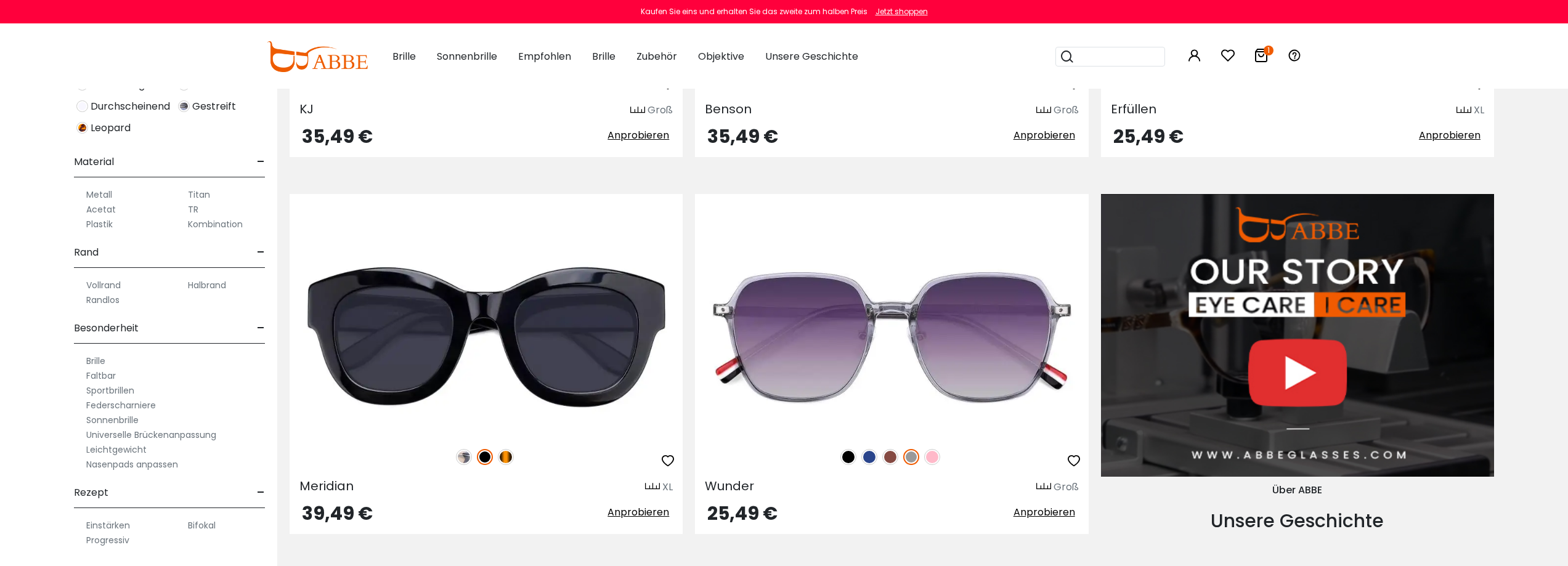
scroll to position [1417, 0]
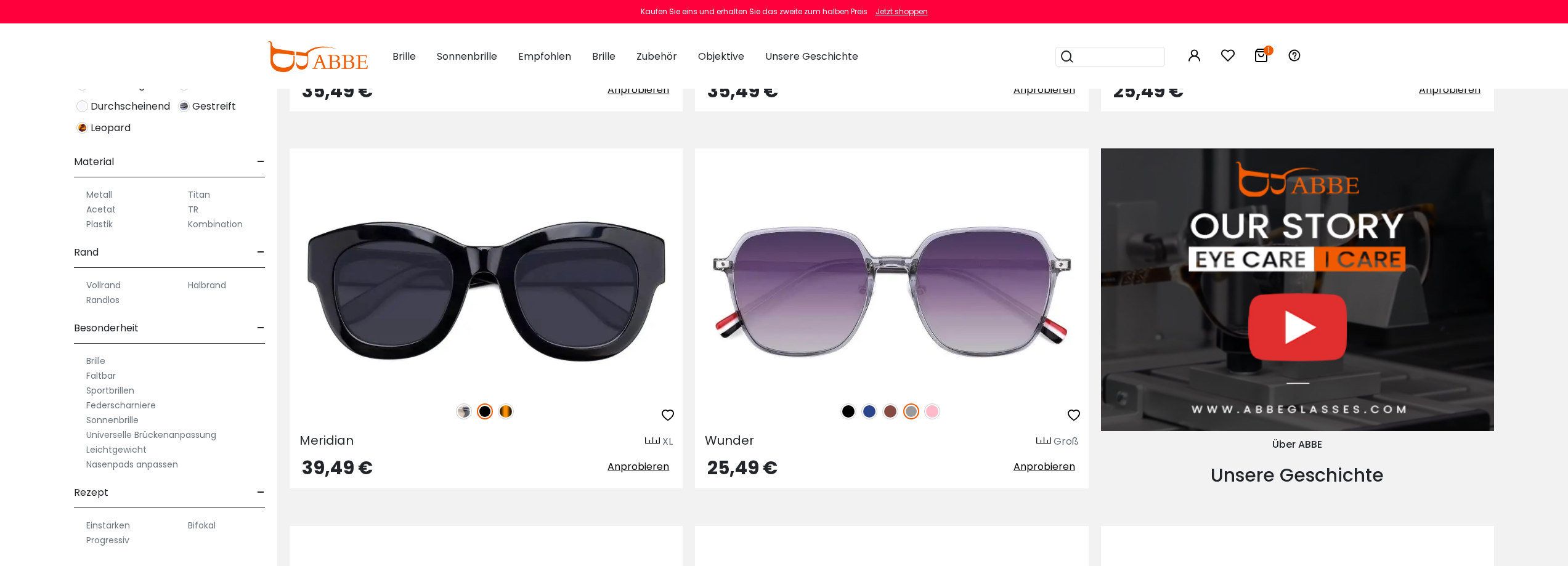
click at [206, 284] on font "Halbrand" at bounding box center [207, 285] width 39 height 12
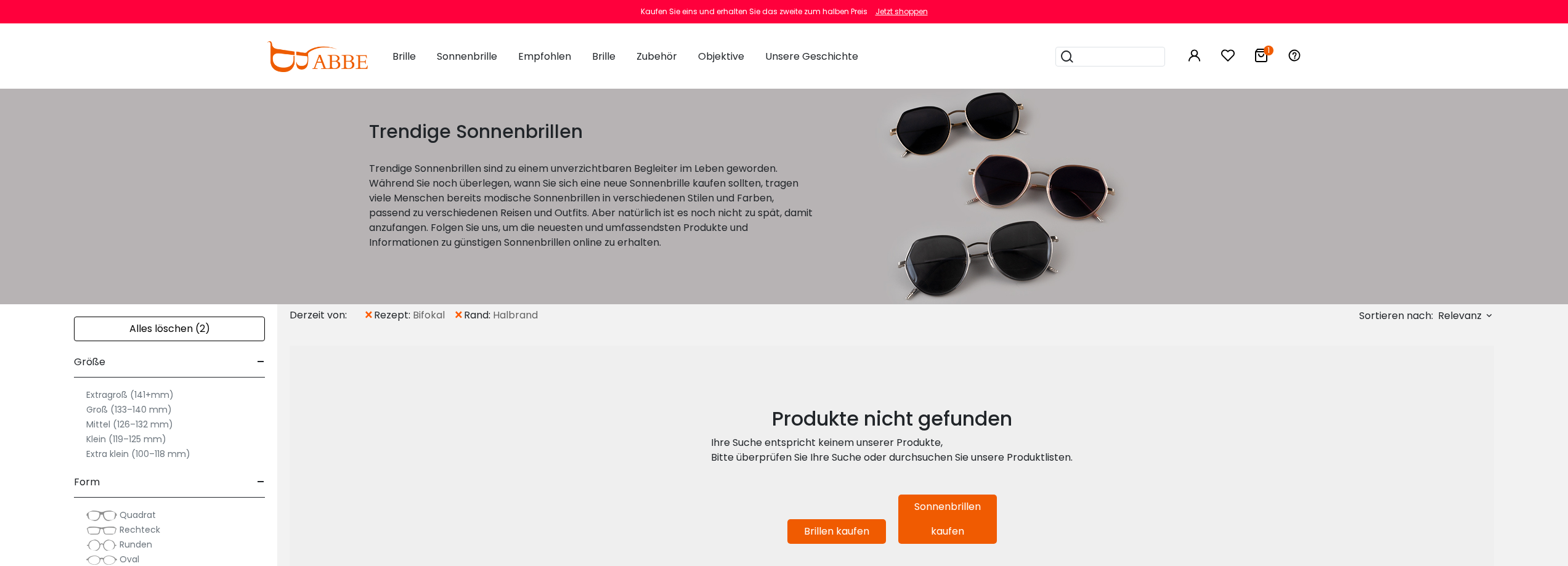
click at [368, 312] on font "×" at bounding box center [369, 315] width 11 height 20
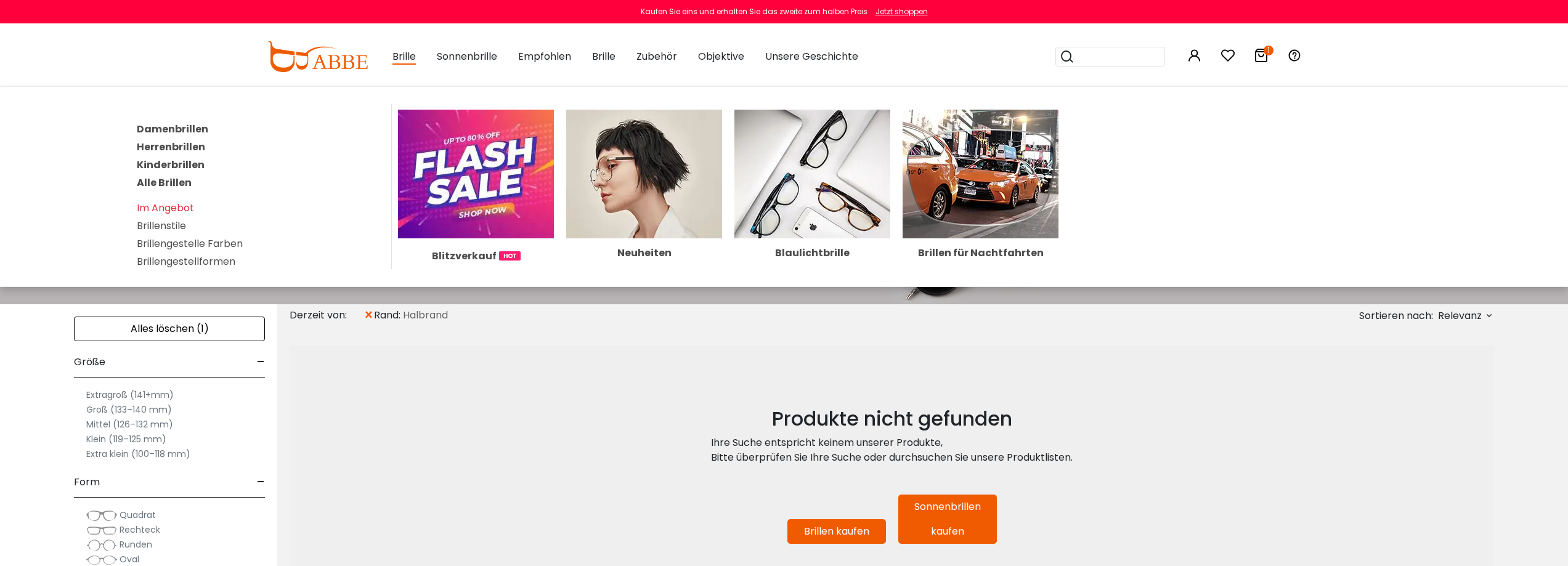
click at [188, 151] on font "Herrenbrillen" at bounding box center [171, 147] width 68 height 14
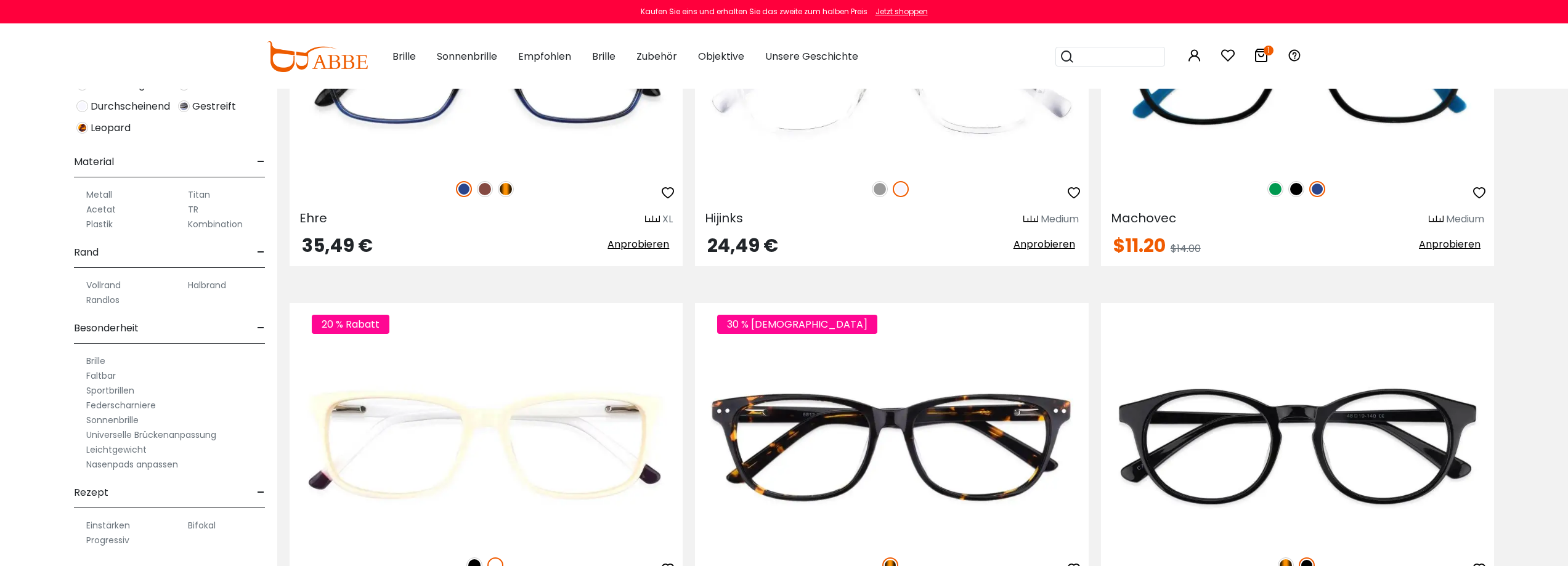
scroll to position [6344, 0]
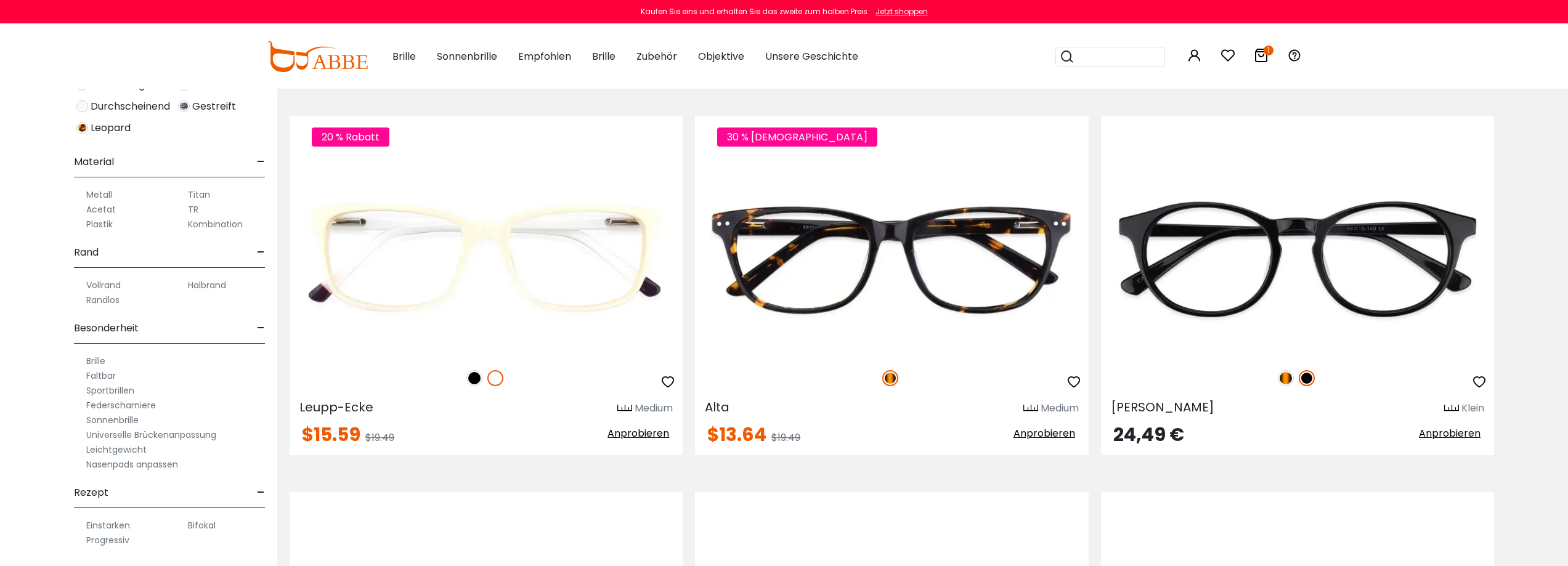
click at [206, 527] on font "Bifokal" at bounding box center [202, 526] width 28 height 12
drag, startPoint x: 197, startPoint y: 531, endPoint x: 190, endPoint y: 532, distance: 7.1
click at [196, 531] on font "Bifokal" at bounding box center [202, 526] width 28 height 12
click at [230, 527] on div "Bifokal" at bounding box center [220, 525] width 89 height 15
click at [204, 527] on font "Bifokal" at bounding box center [202, 526] width 28 height 12
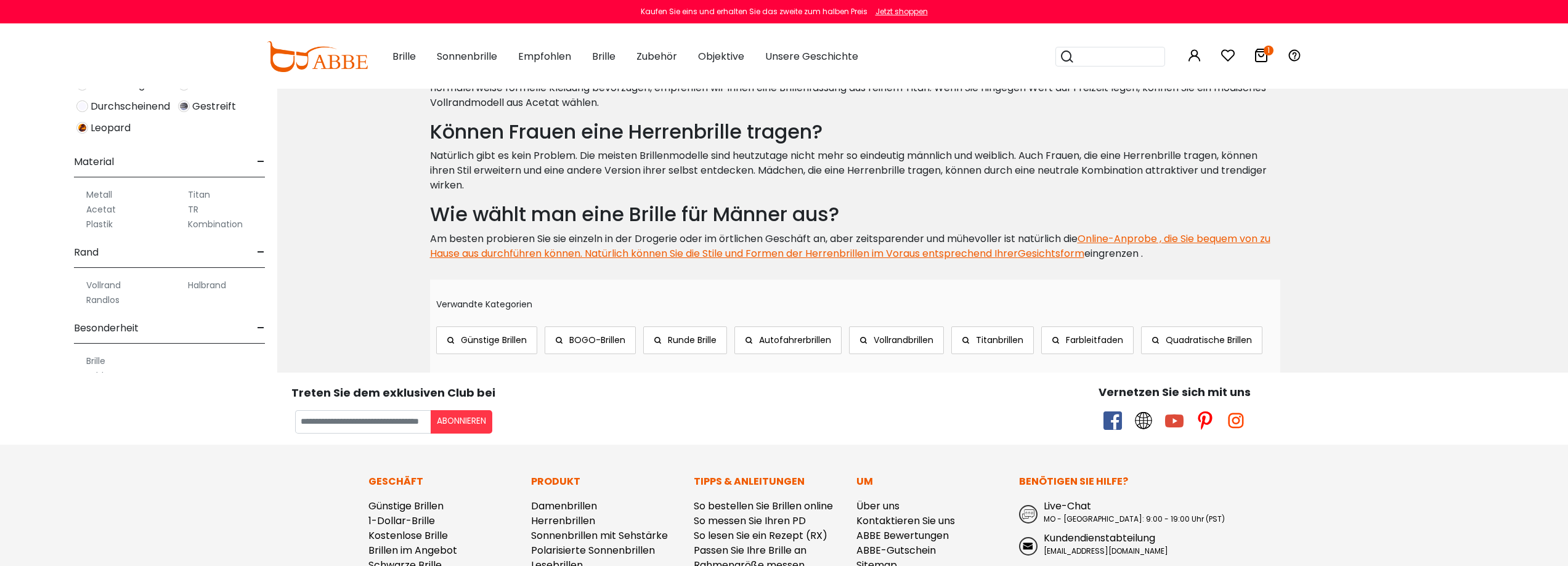
scroll to position [8253, 0]
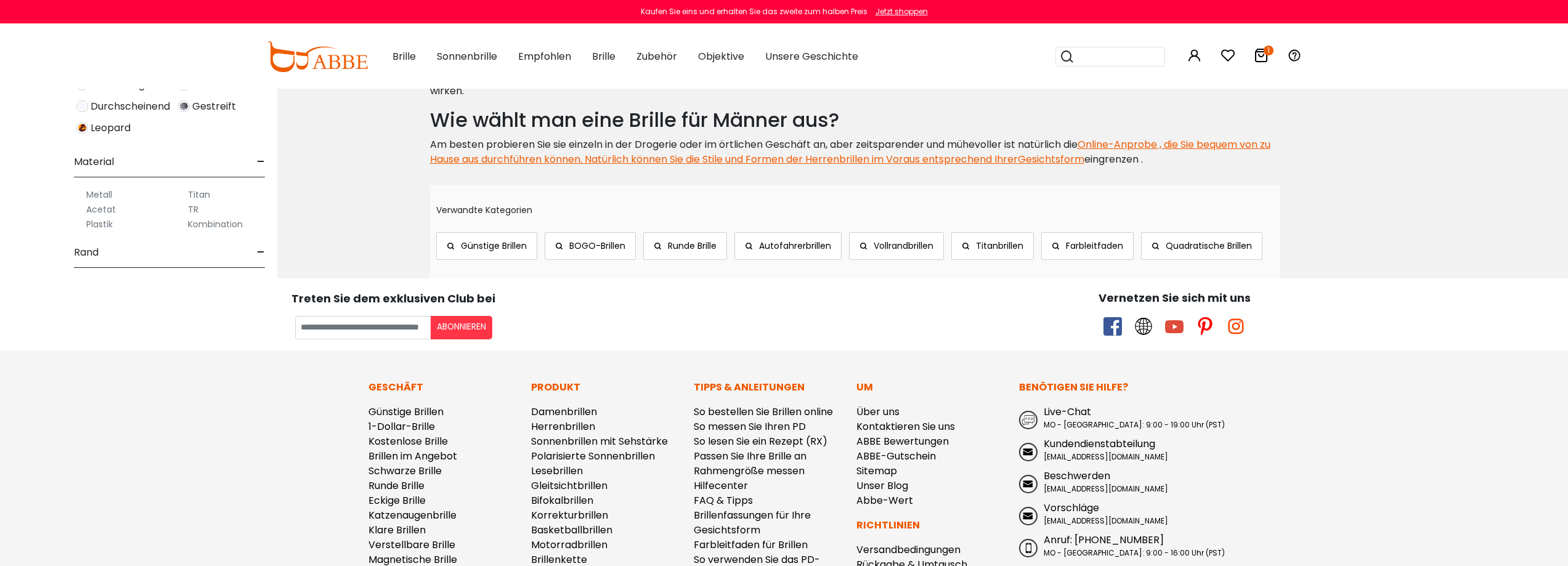
click at [260, 252] on font "-" at bounding box center [260, 251] width 8 height 20
click at [262, 200] on font "-" at bounding box center [260, 201] width 8 height 20
click at [260, 254] on font "+" at bounding box center [259, 255] width 10 height 20
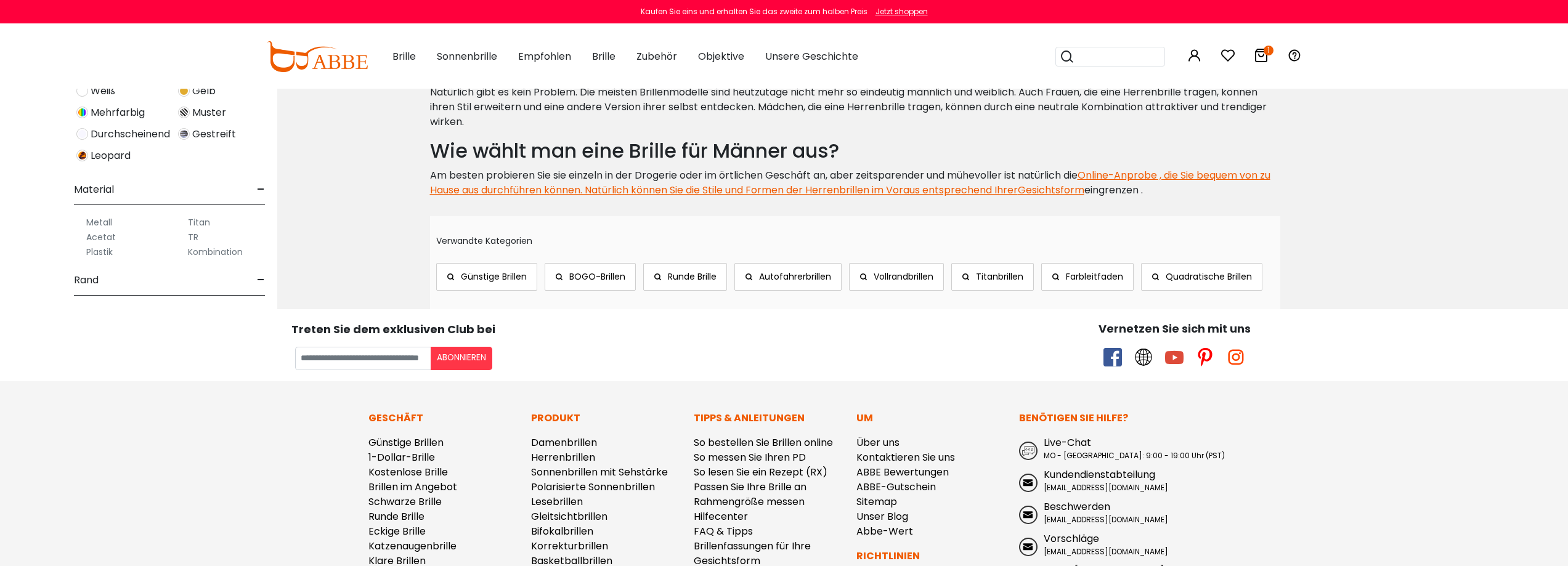
scroll to position [536, 0]
click at [204, 285] on font "Halbrand" at bounding box center [207, 285] width 39 height 12
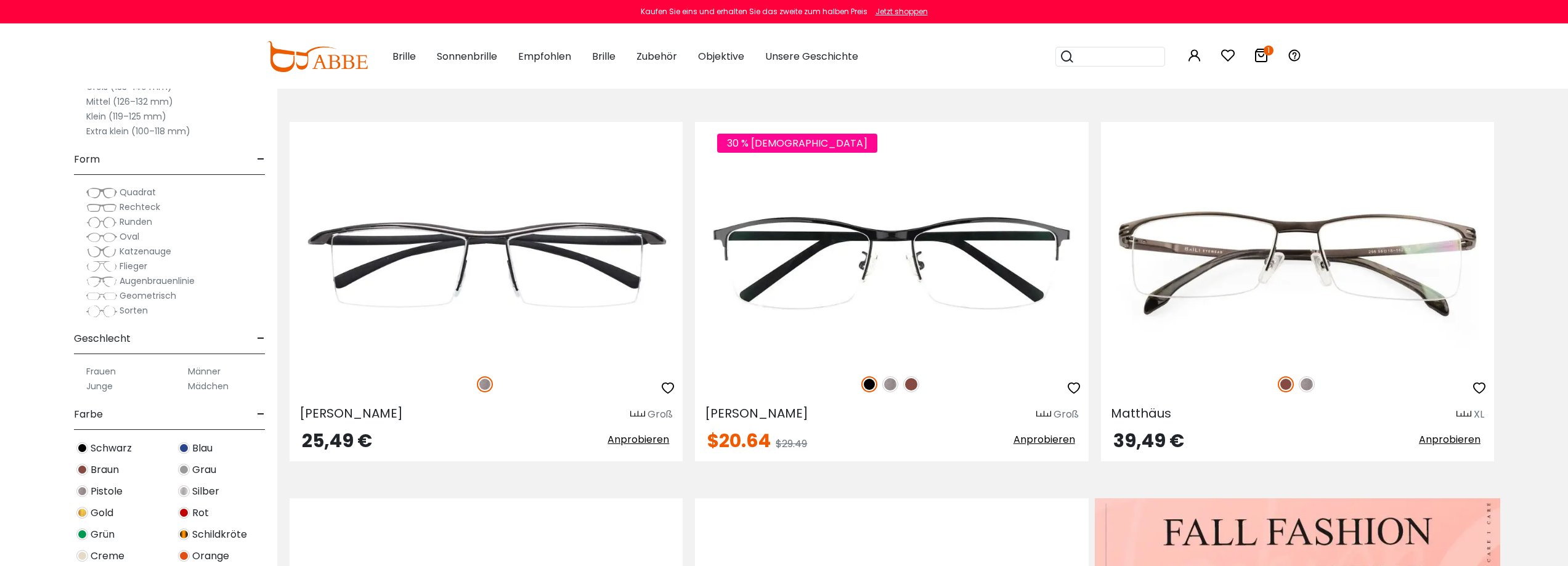
scroll to position [246, 0]
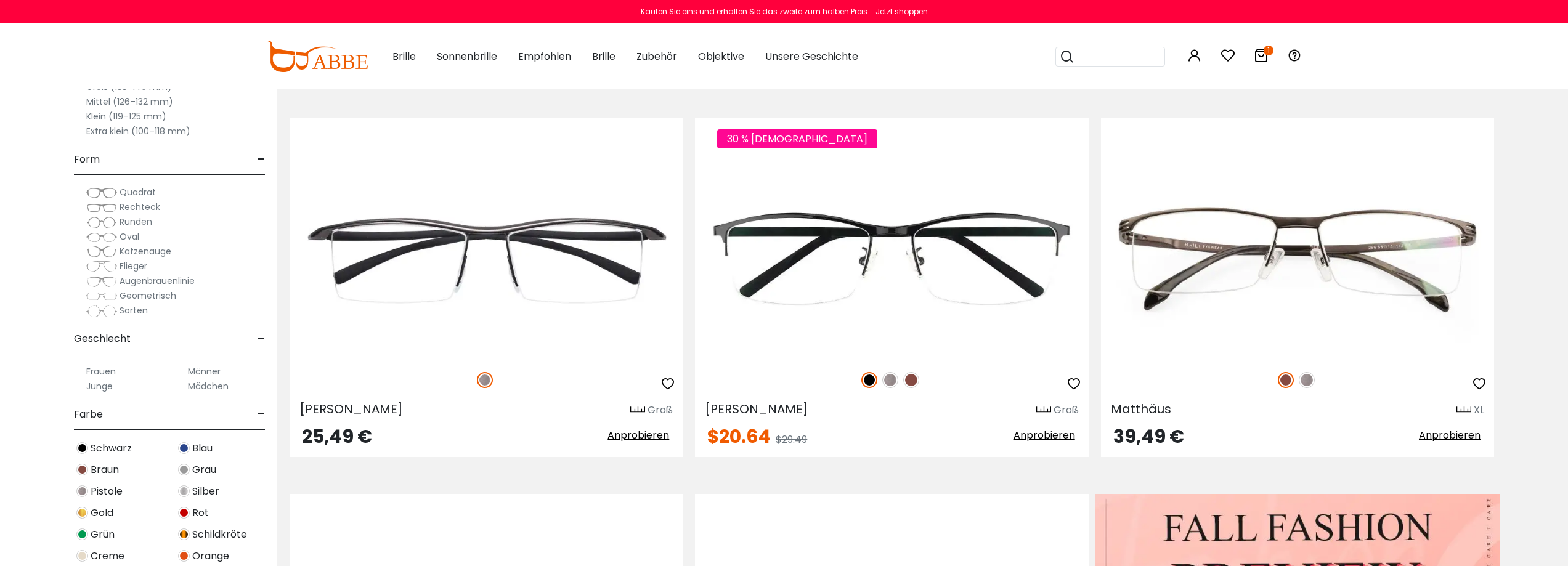
click at [125, 194] on font "Quadrat" at bounding box center [137, 192] width 36 height 12
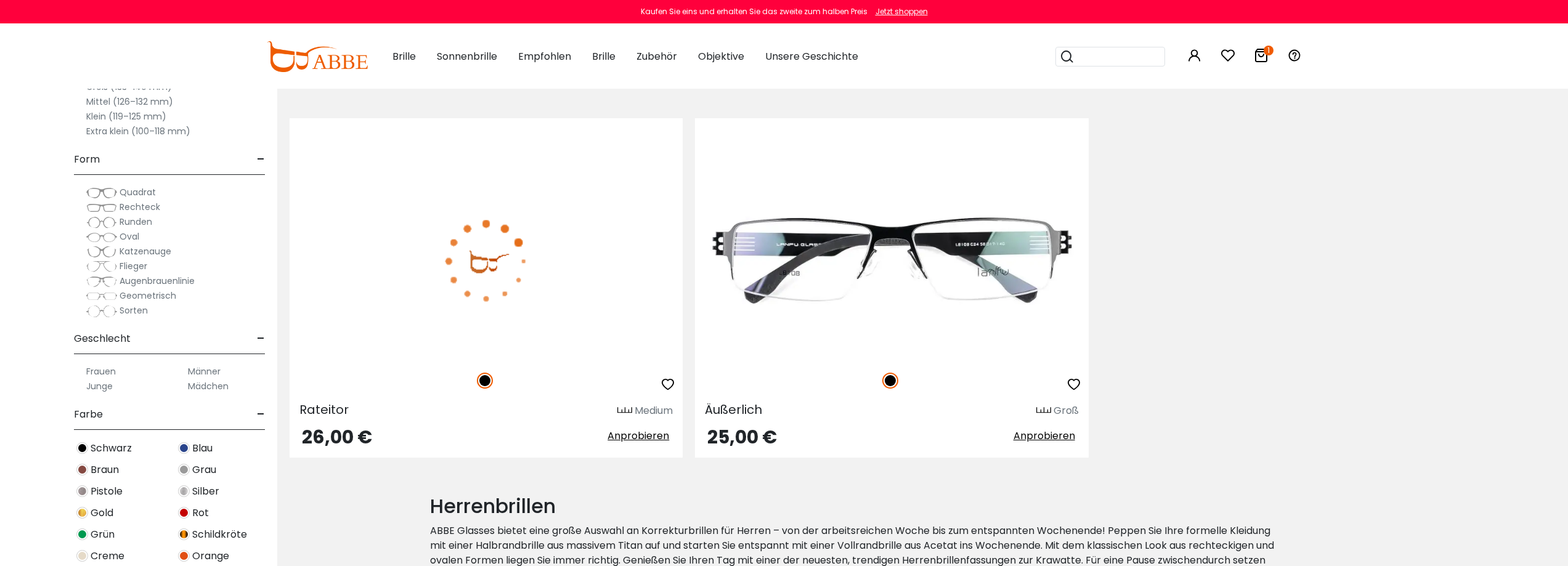
scroll to position [246, 0]
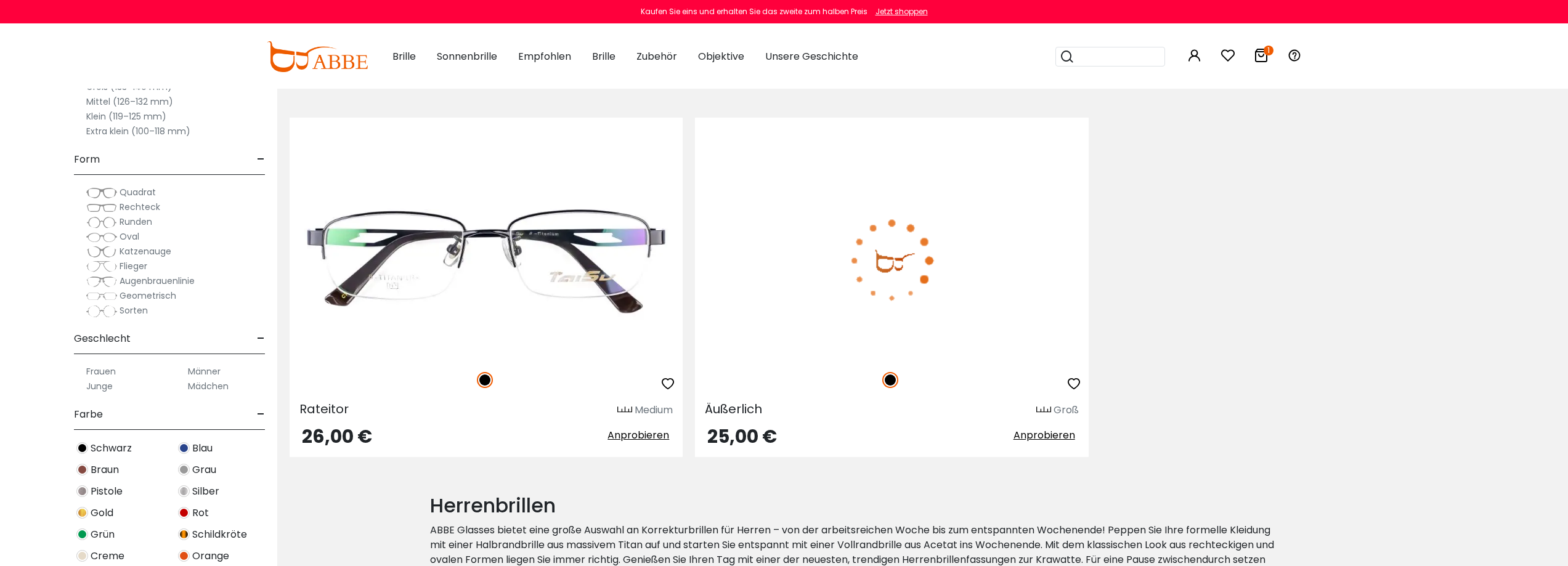
click at [885, 348] on img at bounding box center [891, 260] width 393 height 196
